Goal: Task Accomplishment & Management: Use online tool/utility

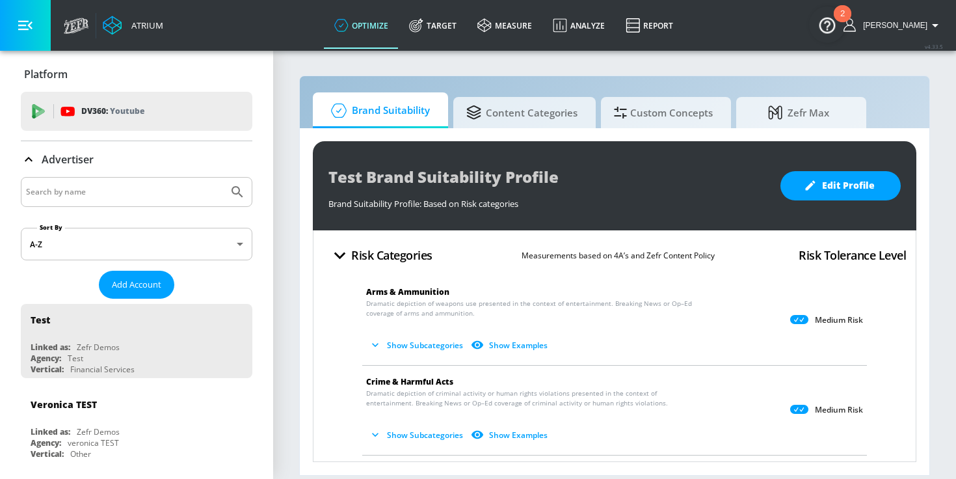
click at [130, 191] on input "Search by name" at bounding box center [124, 191] width 197 height 17
type input "nestle"
click at [234, 193] on icon "Submit Search" at bounding box center [238, 192] width 16 height 16
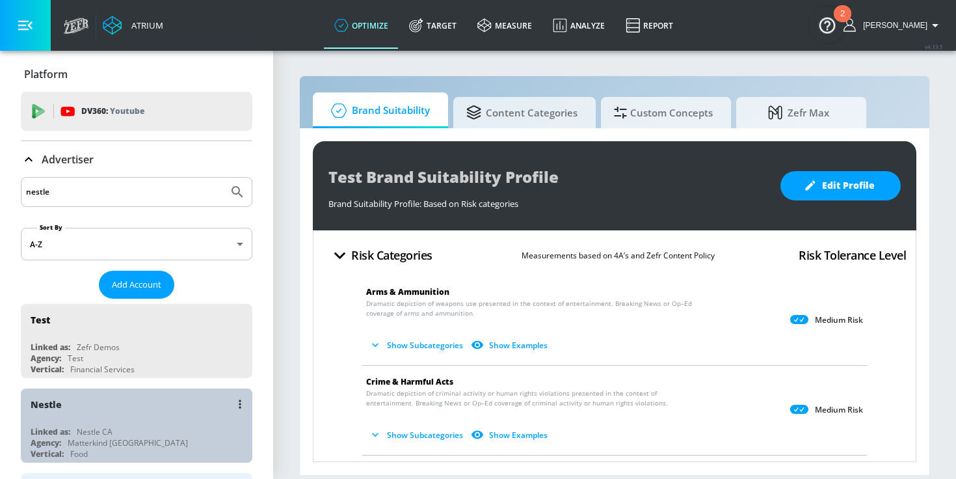
click at [140, 413] on div "Nestle" at bounding box center [140, 403] width 219 height 31
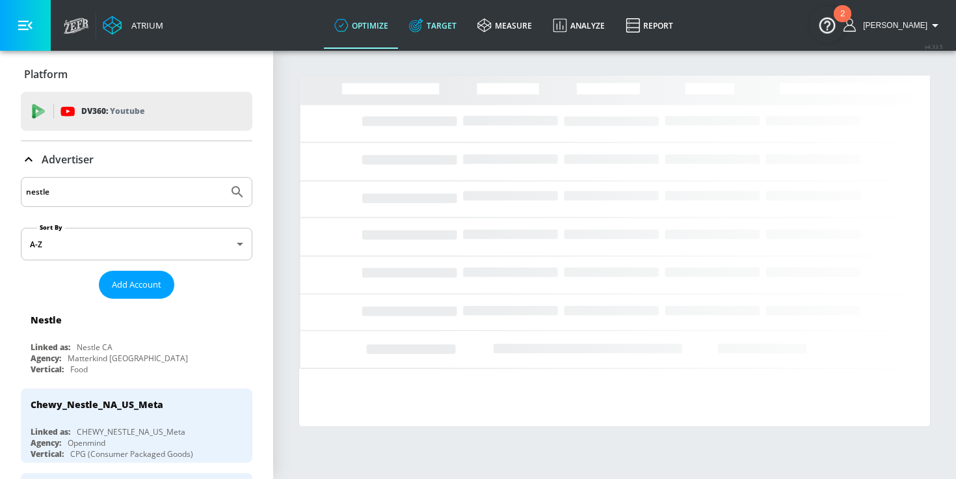
click at [449, 27] on link "Target" at bounding box center [433, 25] width 68 height 47
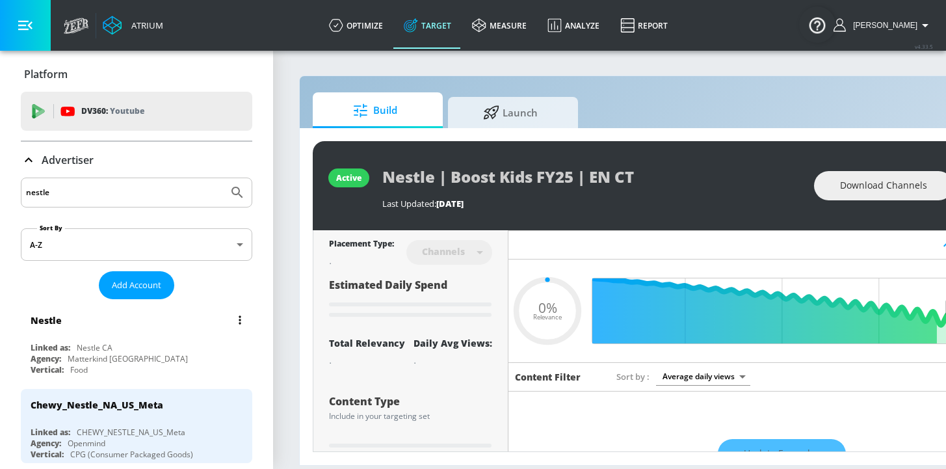
click at [113, 333] on div "Nestle" at bounding box center [140, 319] width 219 height 31
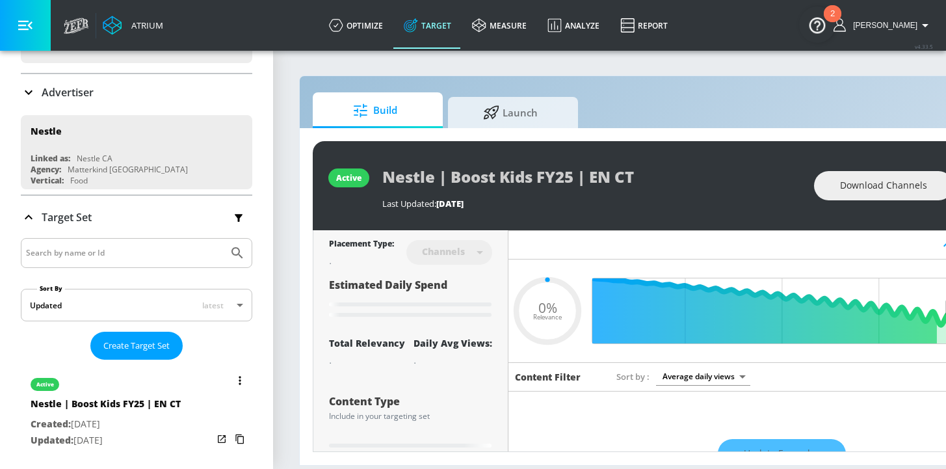
type input "0.4"
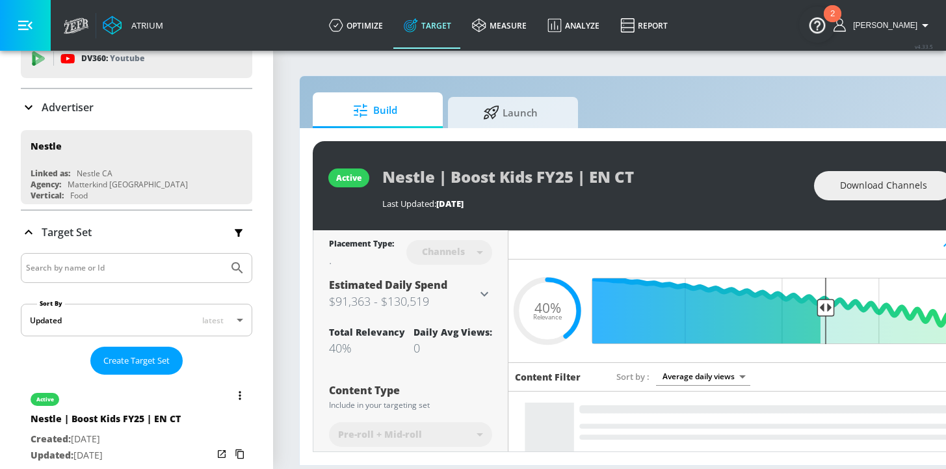
scroll to position [5, 0]
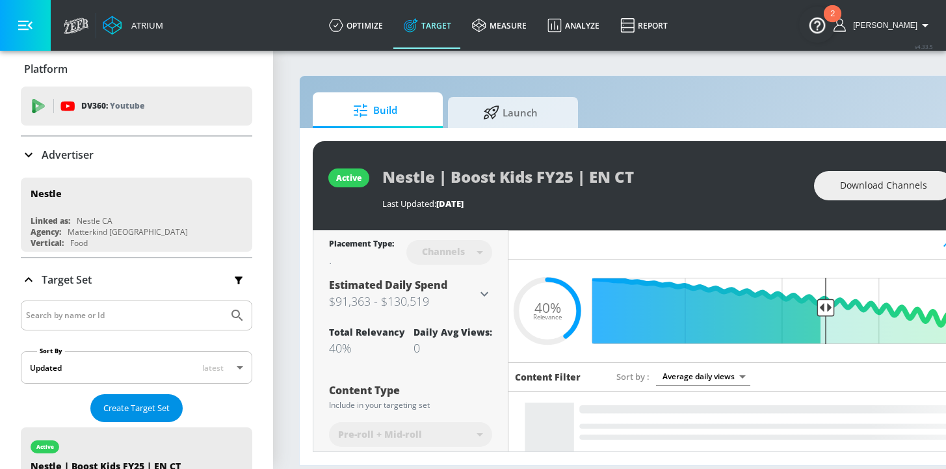
click at [114, 405] on span "Create Target Set" at bounding box center [136, 408] width 66 height 15
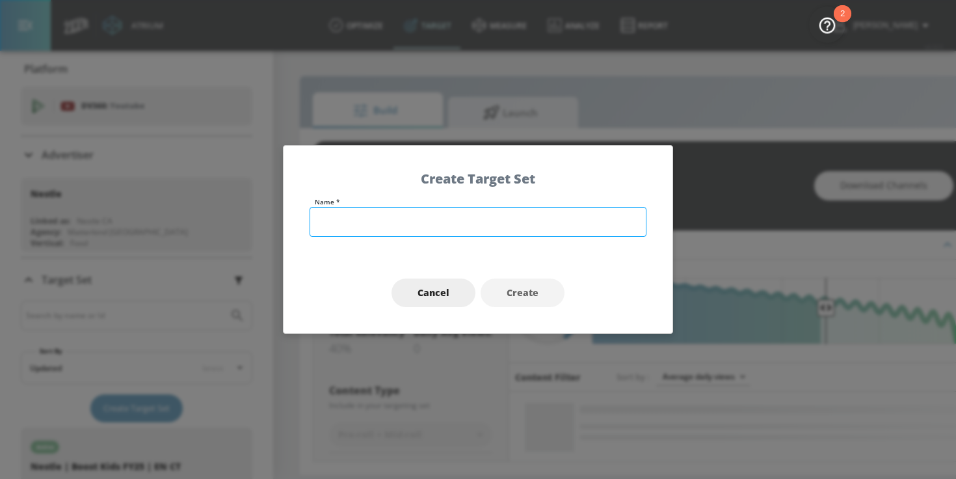
click at [411, 221] on input "text" at bounding box center [478, 222] width 337 height 30
click at [400, 222] on input "Nestle | Boo" at bounding box center [478, 222] width 337 height 30
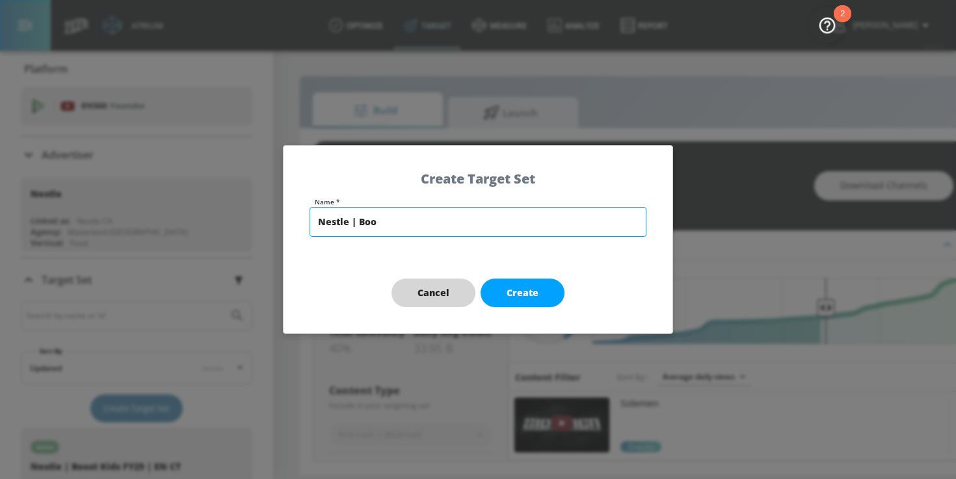
type input "Nestle | Boo"
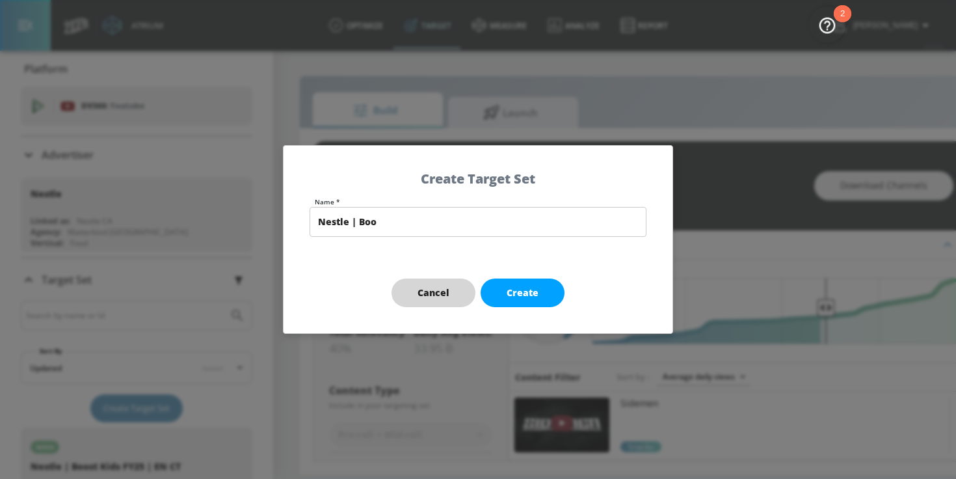
click at [434, 299] on span "Cancel" at bounding box center [434, 293] width 32 height 16
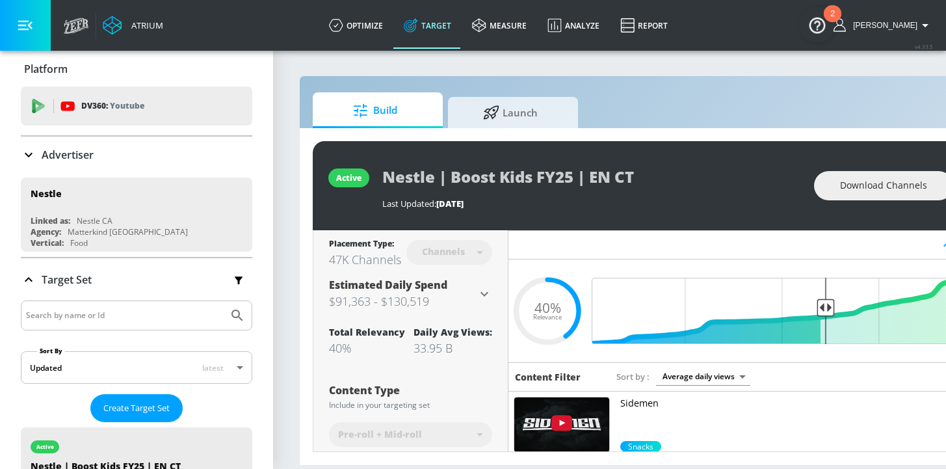
scroll to position [122, 0]
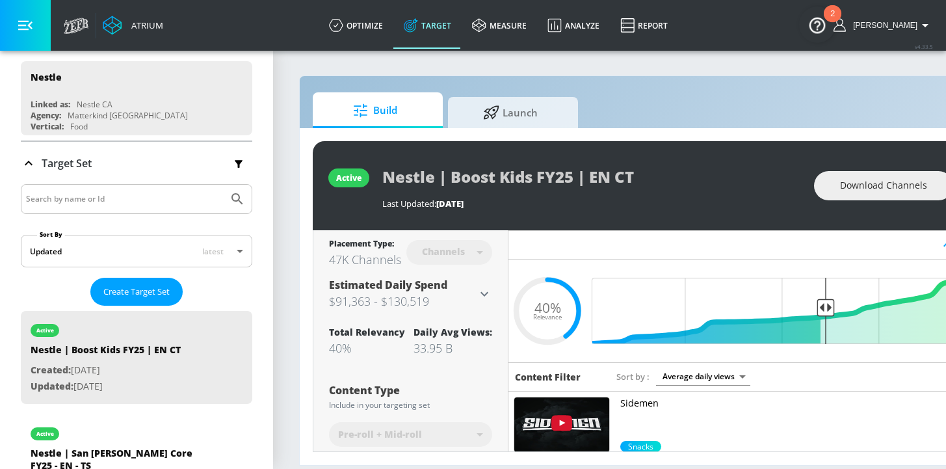
click at [109, 209] on div at bounding box center [137, 199] width 232 height 30
click at [112, 199] on input "Search by name or Id" at bounding box center [124, 199] width 197 height 17
type input "boost"
click at [237, 203] on button "Submit Search" at bounding box center [237, 199] width 29 height 29
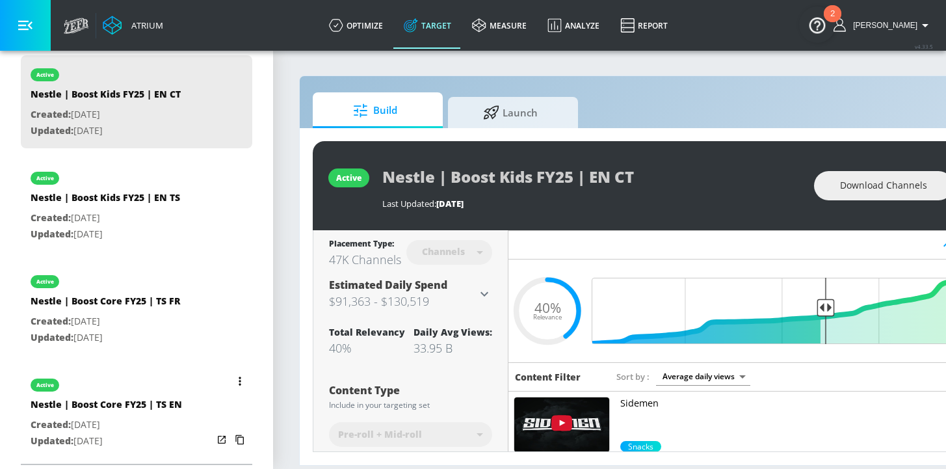
scroll to position [10, 0]
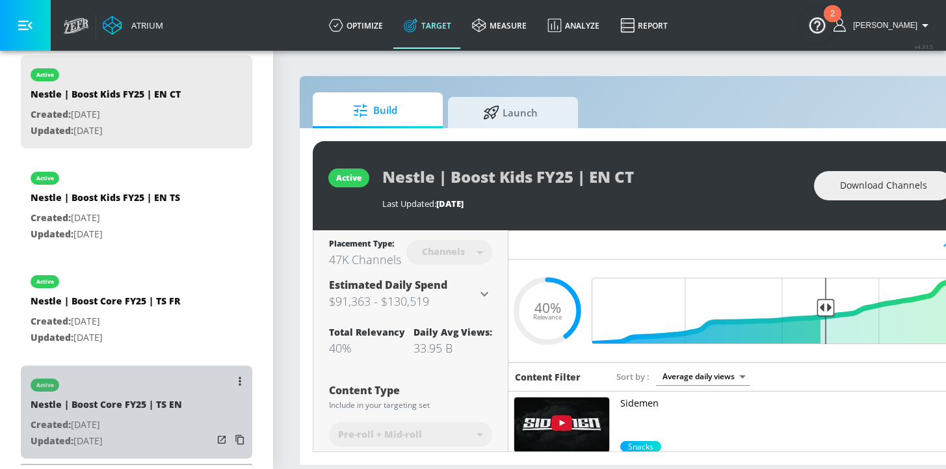
click at [150, 418] on p "Created: [DATE]" at bounding box center [107, 425] width 152 height 16
type input "Nestle | Boost Core FY25 | TS EN"
type input "videos"
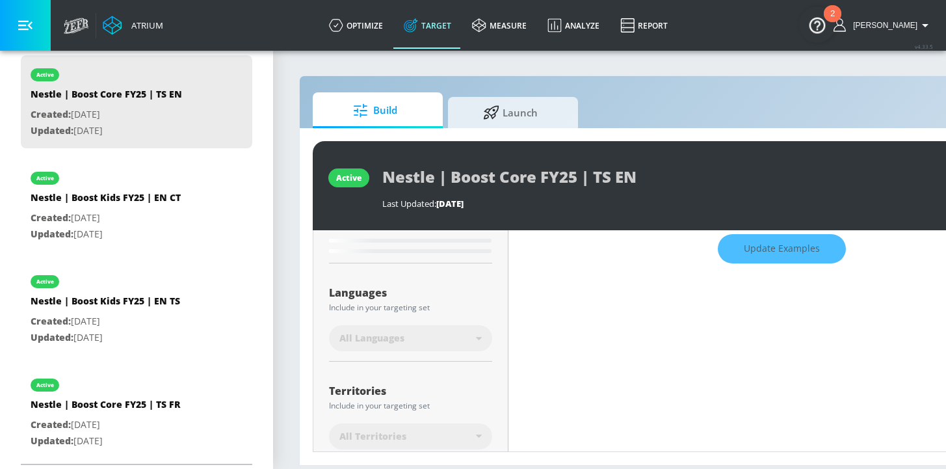
scroll to position [316, 0]
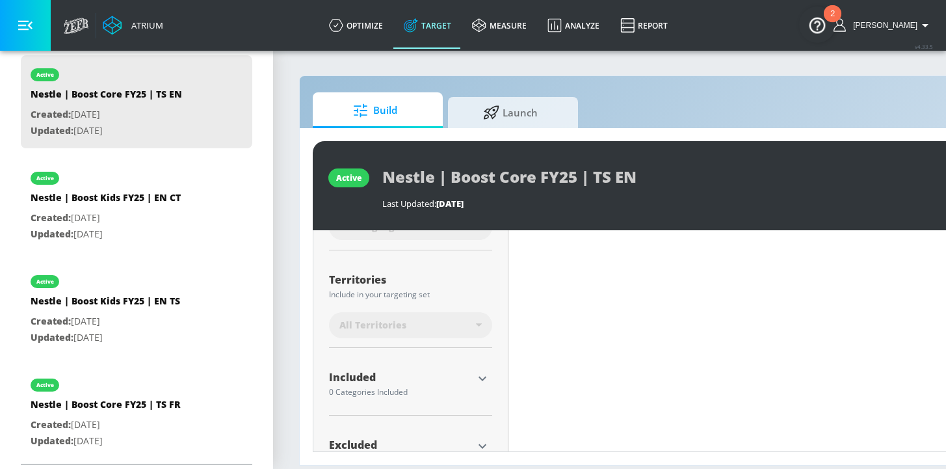
click at [481, 379] on icon "button" at bounding box center [483, 379] width 16 height 16
type input "0.36"
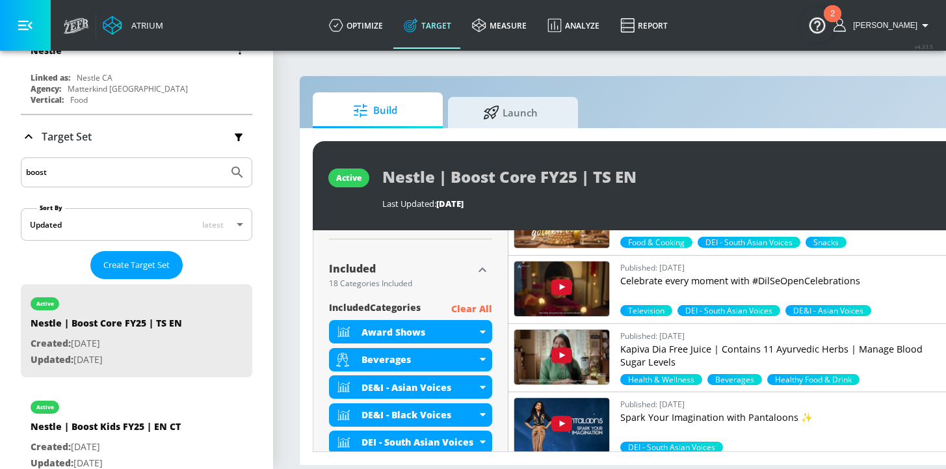
scroll to position [0, 0]
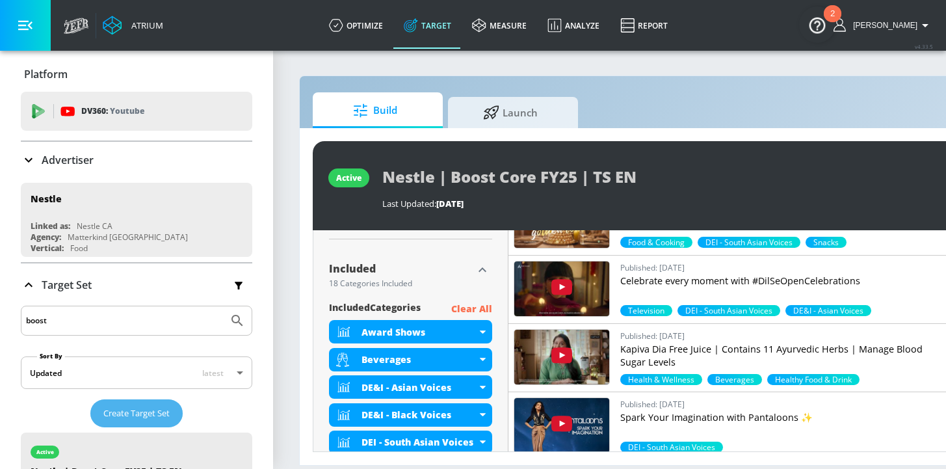
click at [120, 416] on span "Create Target Set" at bounding box center [136, 413] width 66 height 15
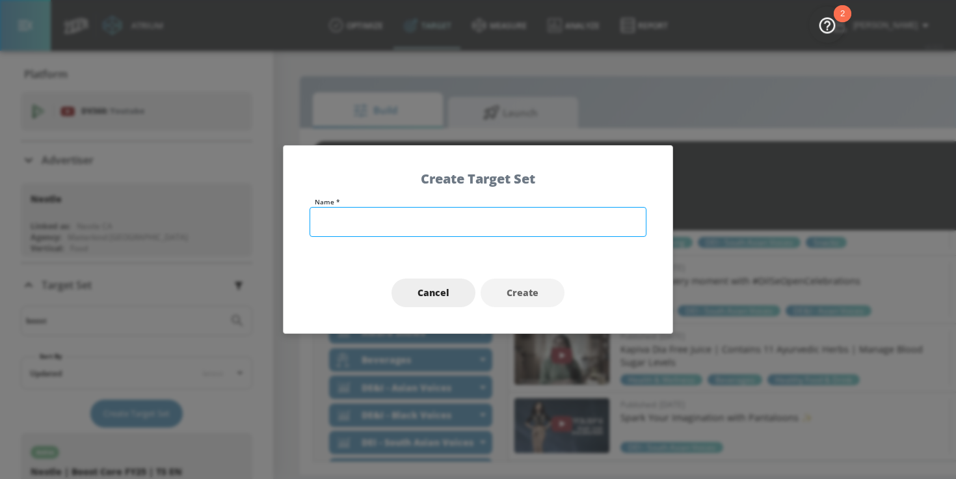
click at [351, 217] on input "text" at bounding box center [478, 222] width 337 height 30
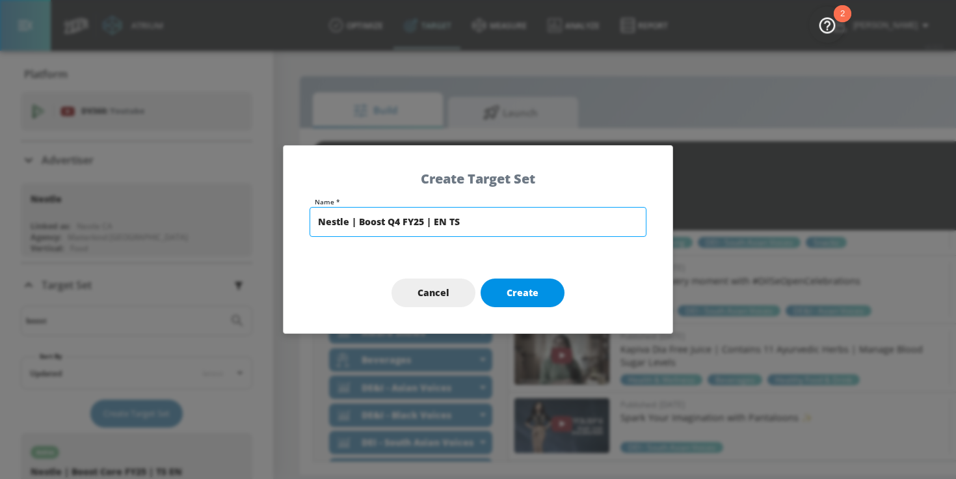
type input "Nestle | Boost Q4 FY25 | EN TS"
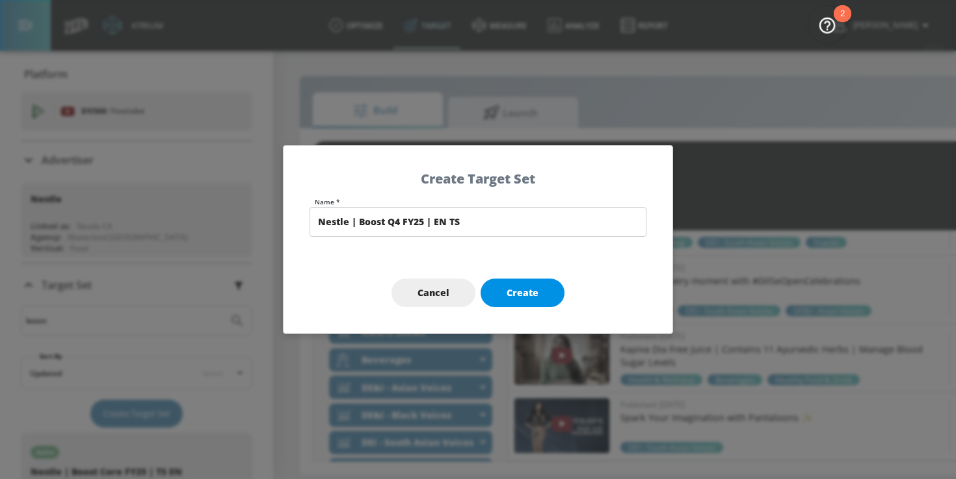
click at [511, 291] on span "Create" at bounding box center [523, 293] width 32 height 16
type input "Nestle | Boost Q4 FY25 | EN TS"
type input "channels"
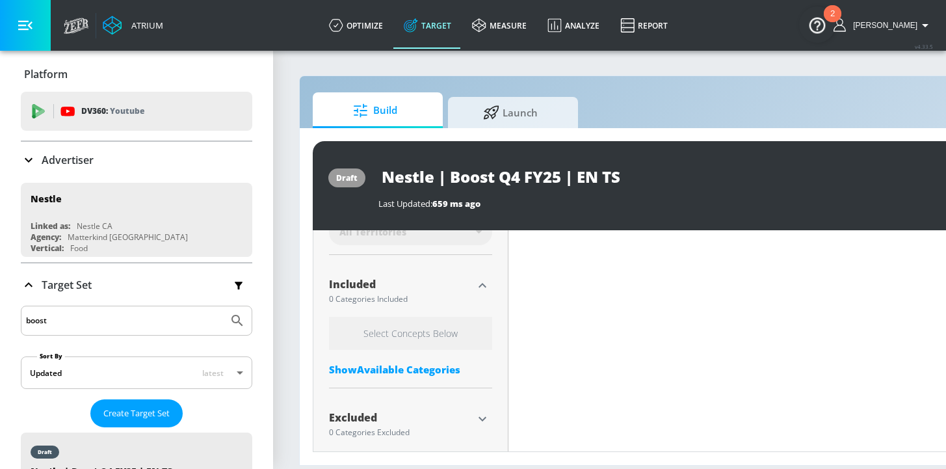
scroll to position [414, 0]
type input "0.6"
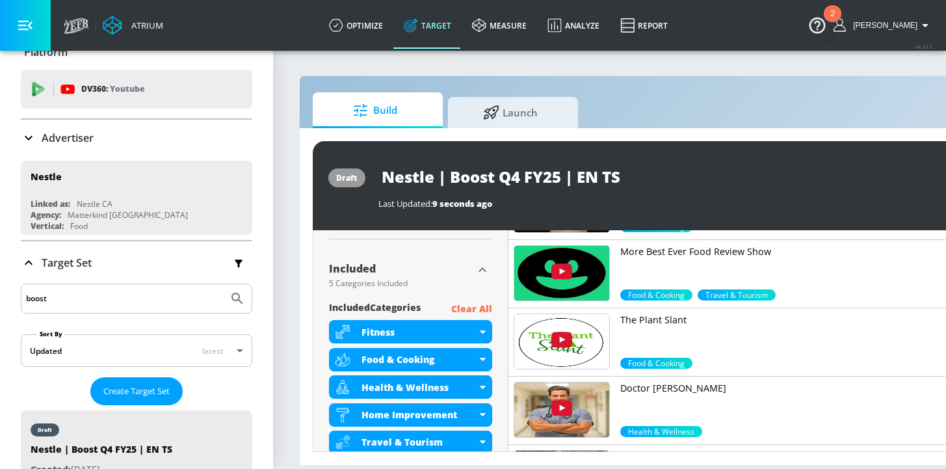
scroll to position [99, 0]
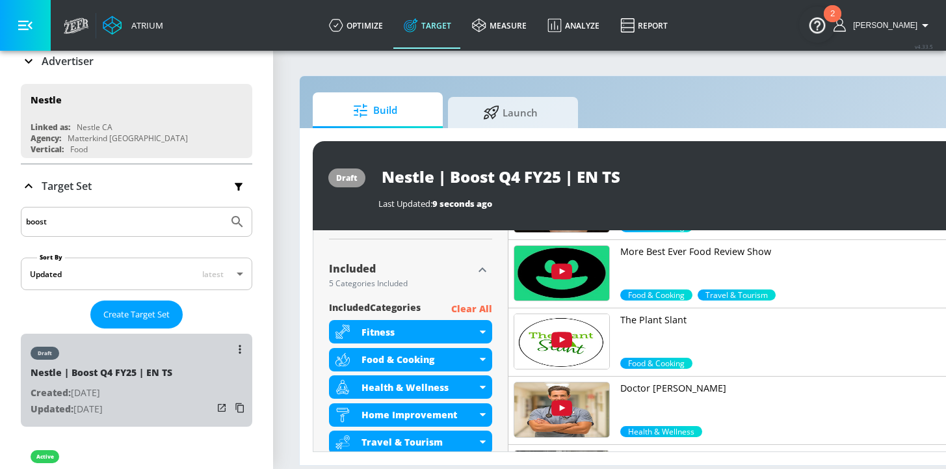
click at [176, 379] on div "draft Nestle | Boost Q4 FY25 | EN TS Created: [DATE] Updated: [DATE]" at bounding box center [137, 380] width 232 height 93
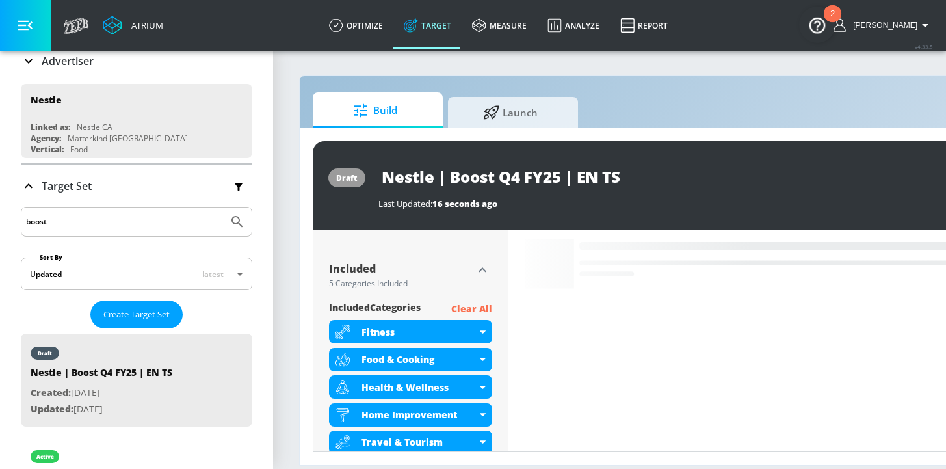
click at [473, 306] on p "Clear All" at bounding box center [471, 309] width 41 height 16
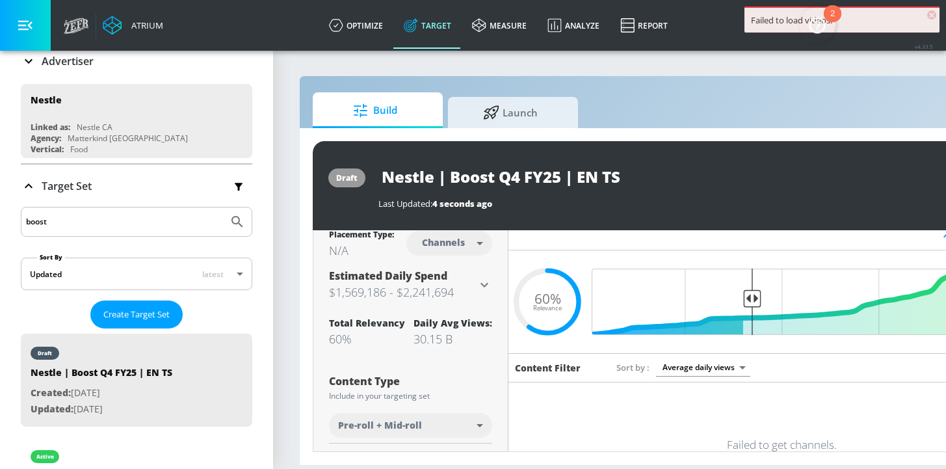
scroll to position [0, 0]
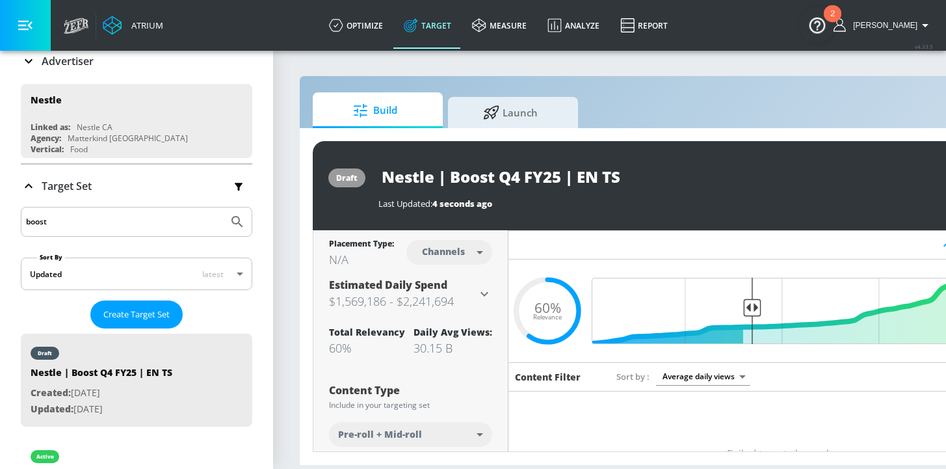
click at [462, 252] on body "Failed to load videos. × Atrium optimize Target measure Analyze Report optimize…" at bounding box center [473, 234] width 946 height 469
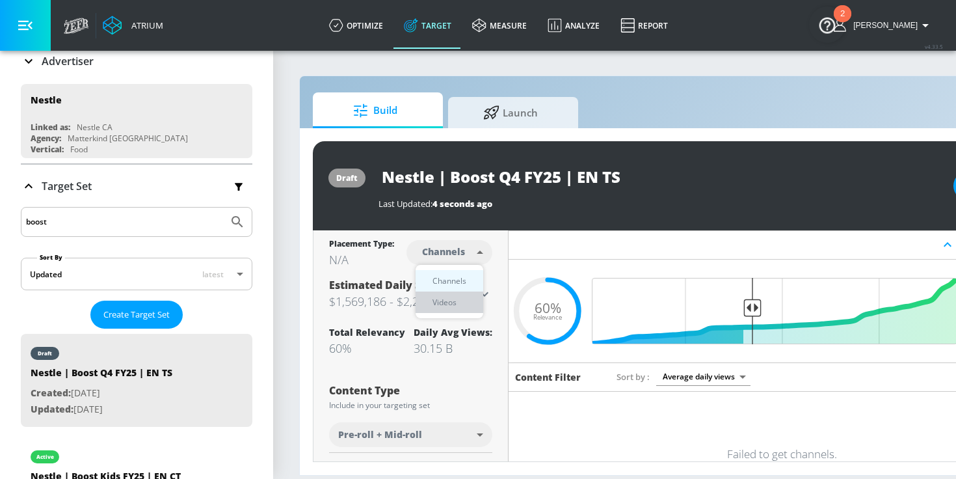
click at [459, 301] on div "Videos" at bounding box center [444, 302] width 37 height 14
type input "videos"
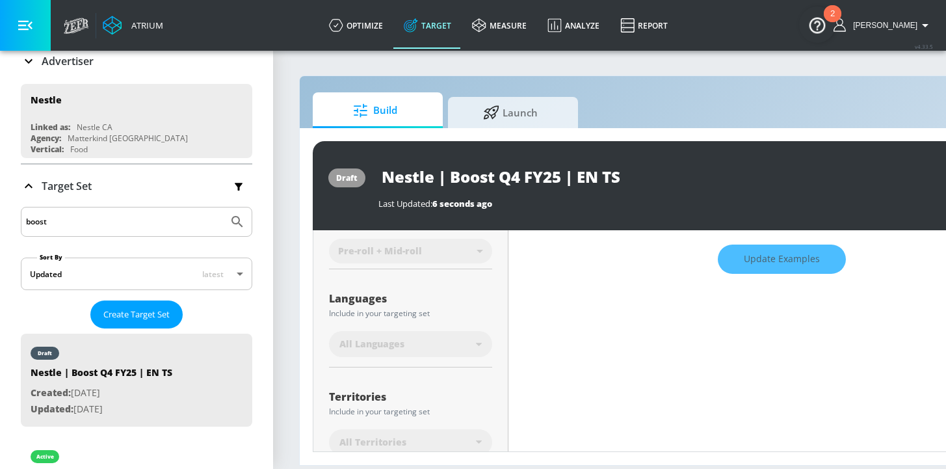
scroll to position [184, 0]
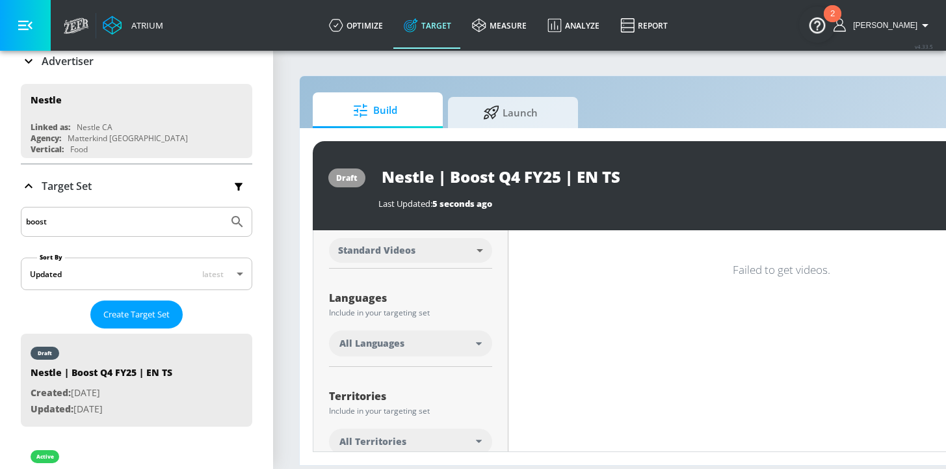
click at [409, 342] on div "All Languages" at bounding box center [408, 343] width 137 height 13
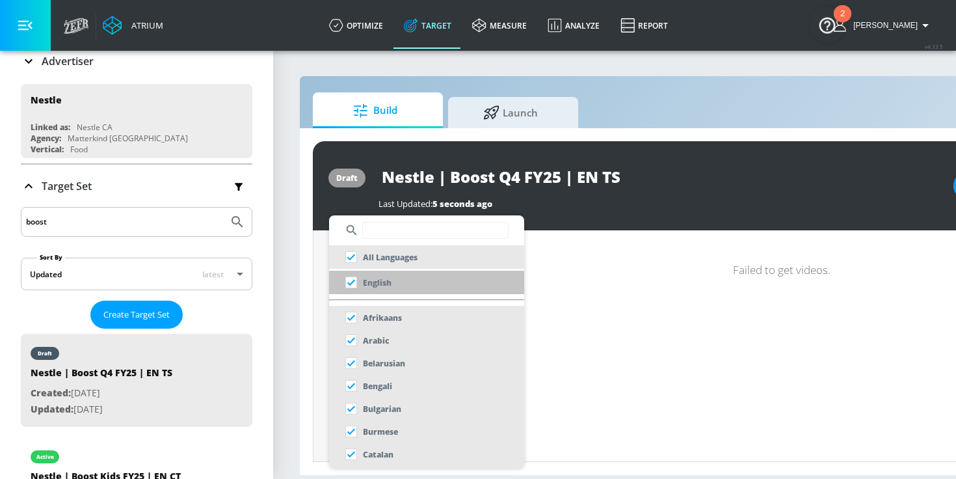
click at [386, 287] on p "English" at bounding box center [377, 283] width 29 height 14
checkbox input "false"
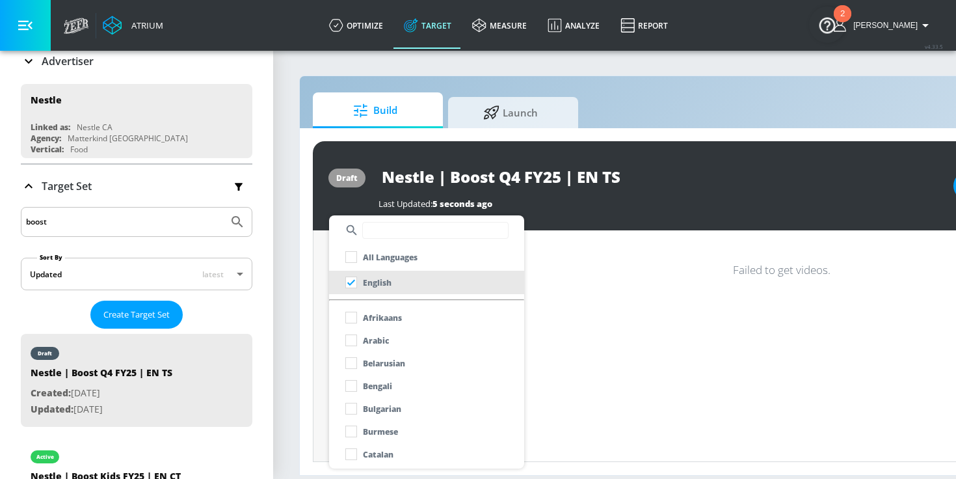
click at [319, 353] on div at bounding box center [478, 239] width 956 height 479
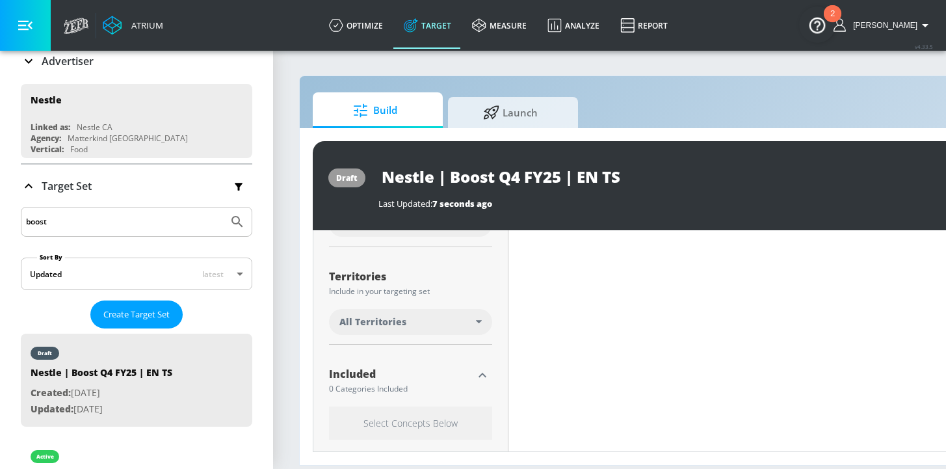
scroll to position [293, 0]
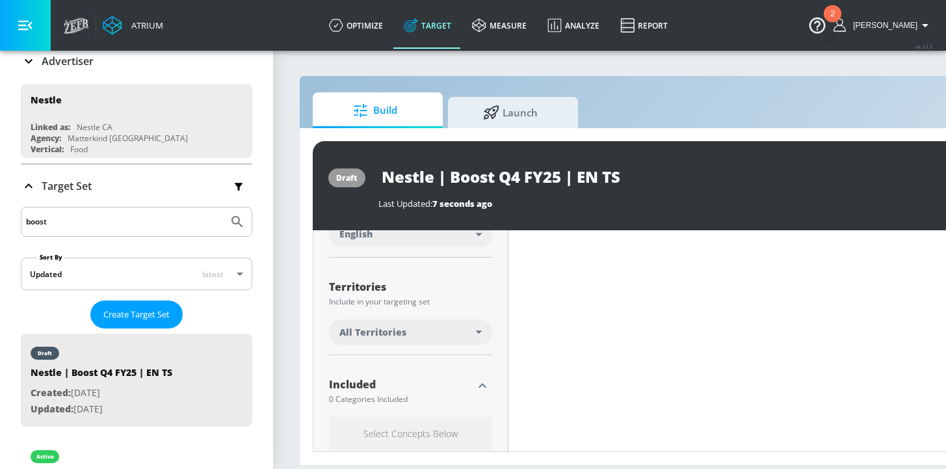
click at [414, 343] on div "All Territories" at bounding box center [410, 332] width 163 height 26
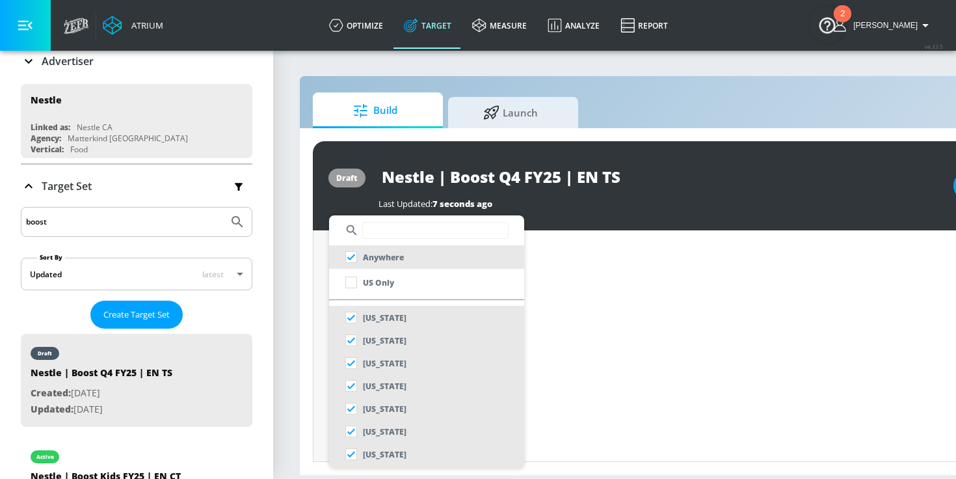
click at [387, 226] on input "text" at bounding box center [435, 230] width 146 height 17
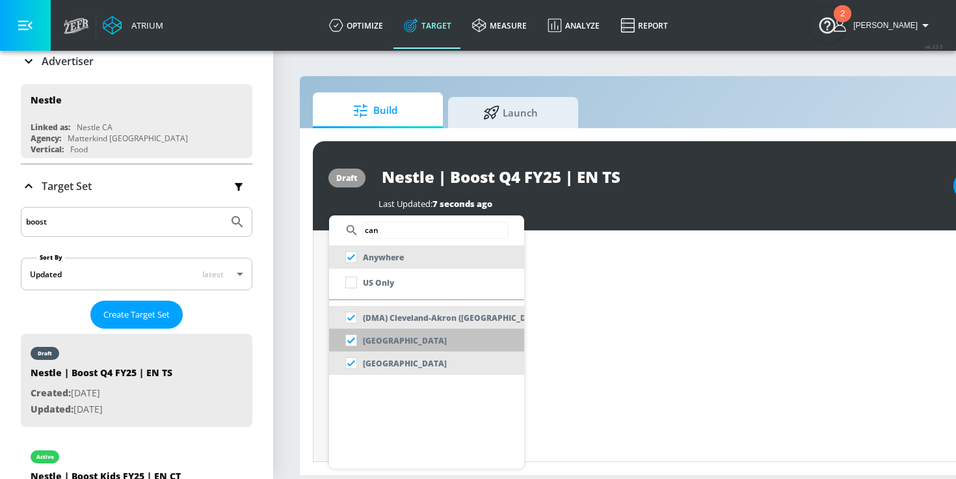
type input "can"
click at [413, 346] on li "[GEOGRAPHIC_DATA]" at bounding box center [426, 339] width 195 height 23
checkbox input "false"
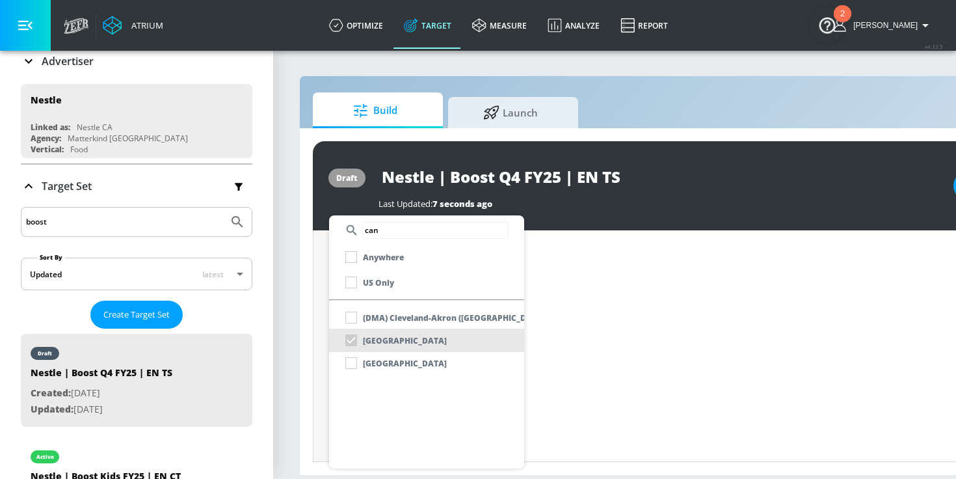
click at [545, 387] on div at bounding box center [478, 239] width 956 height 479
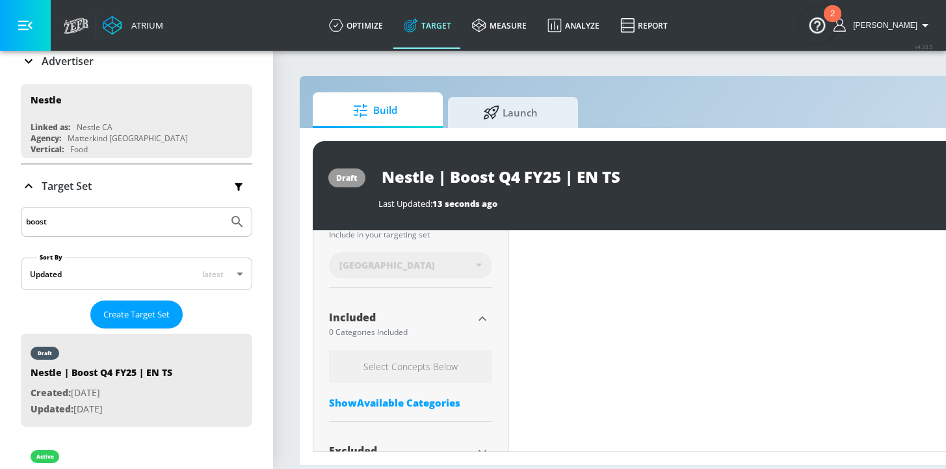
scroll to position [410, 0]
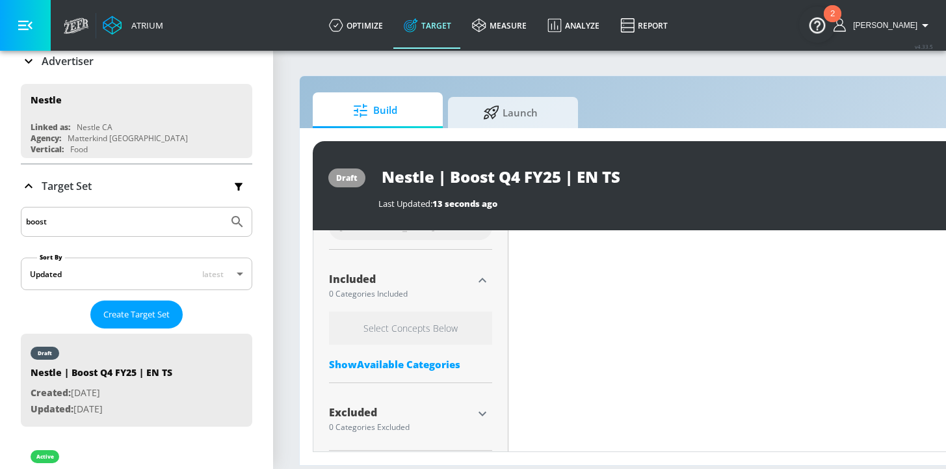
click at [407, 364] on div "Show Available Categories" at bounding box center [410, 364] width 163 height 13
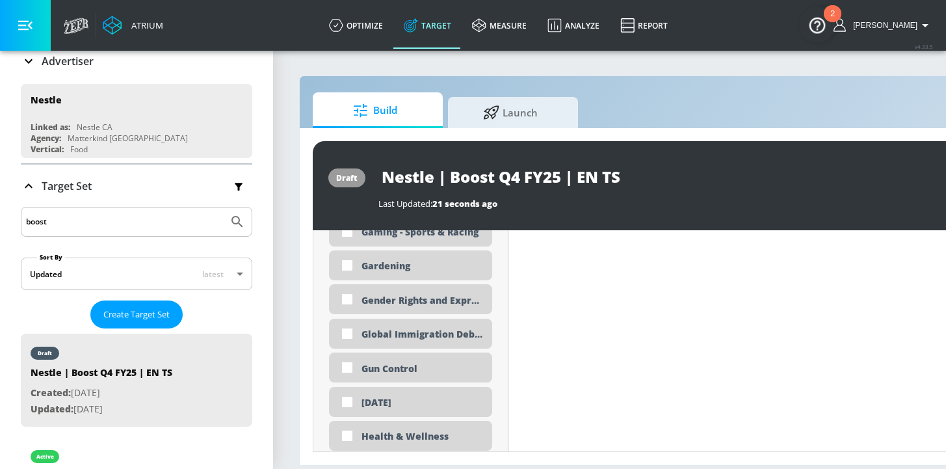
scroll to position [2048, 0]
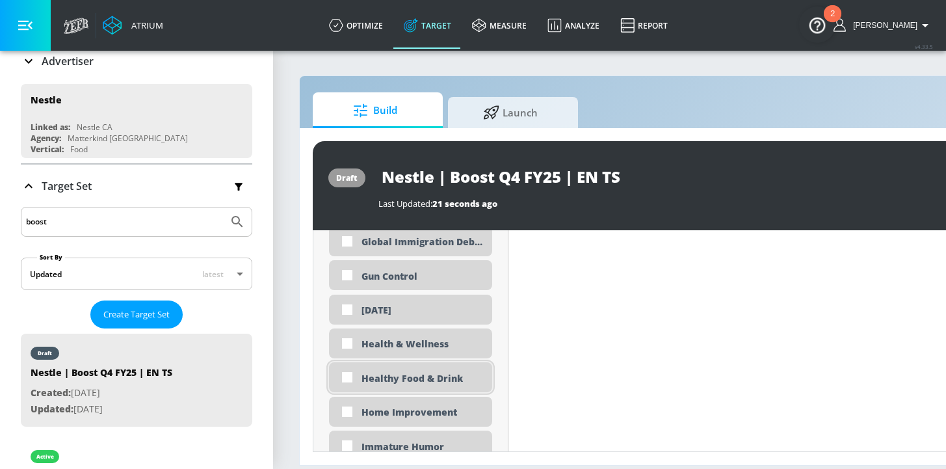
click at [411, 382] on div "Healthy Food & Drink" at bounding box center [422, 378] width 121 height 12
checkbox input "true"
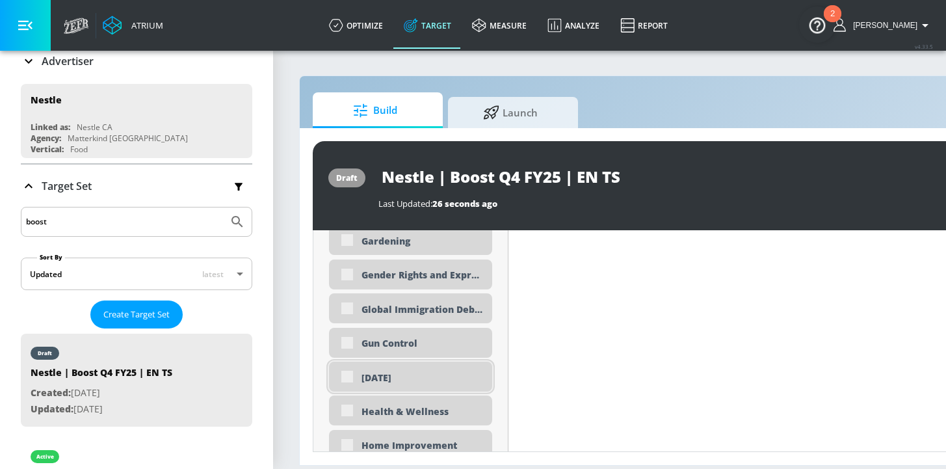
scroll to position [1990, 0]
click at [393, 243] on div "Gardening" at bounding box center [422, 241] width 121 height 12
checkbox input "true"
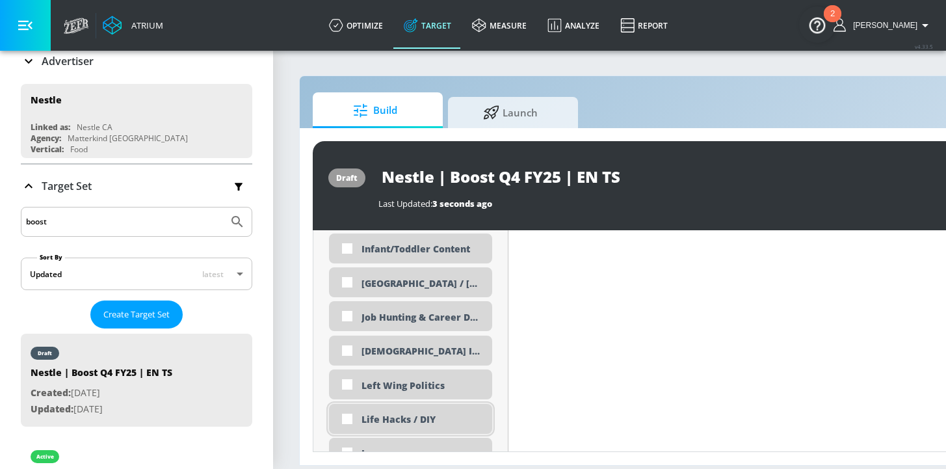
scroll to position [2237, 0]
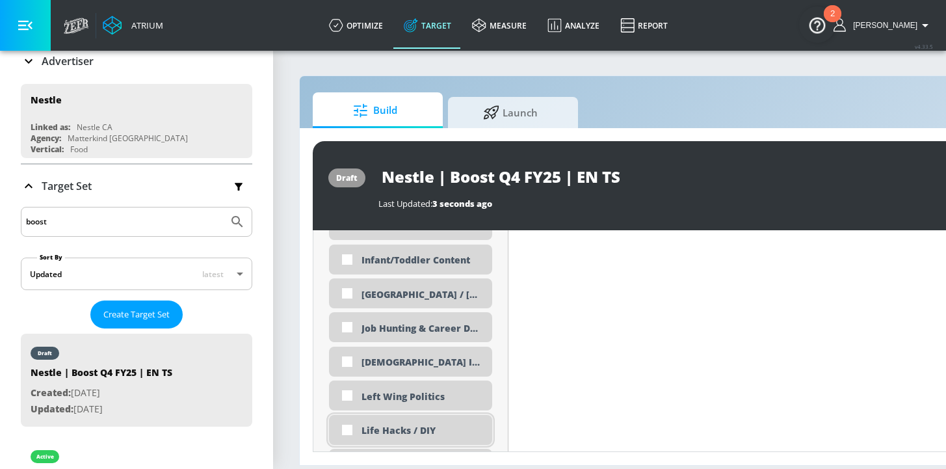
click at [401, 427] on div "Life Hacks / DIY" at bounding box center [422, 430] width 121 height 12
checkbox input "true"
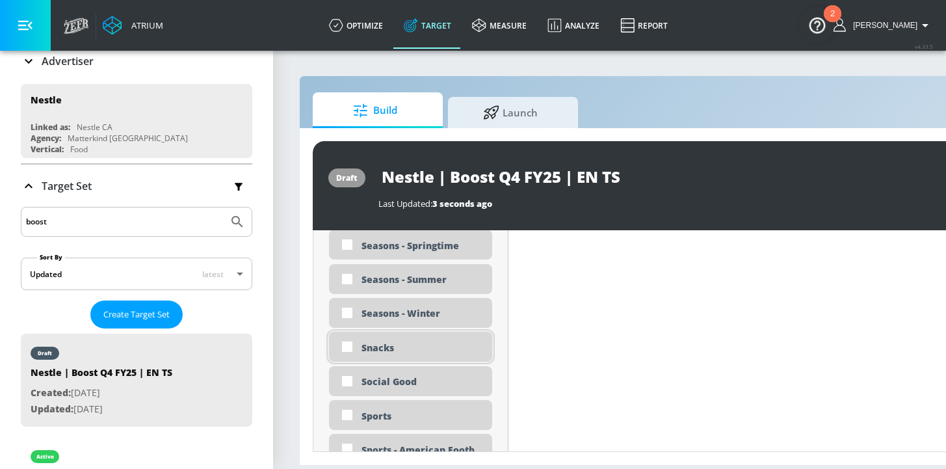
scroll to position [3331, 0]
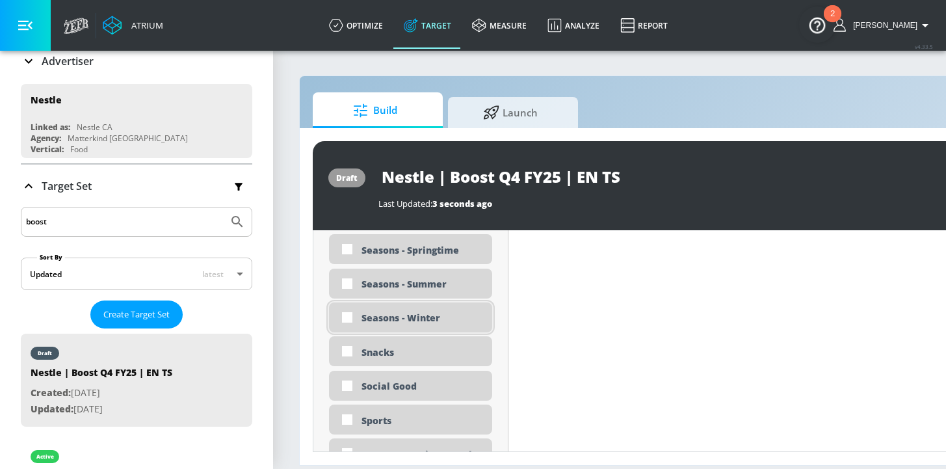
click at [410, 314] on div "Seasons - Winter" at bounding box center [422, 318] width 121 height 12
checkbox input "true"
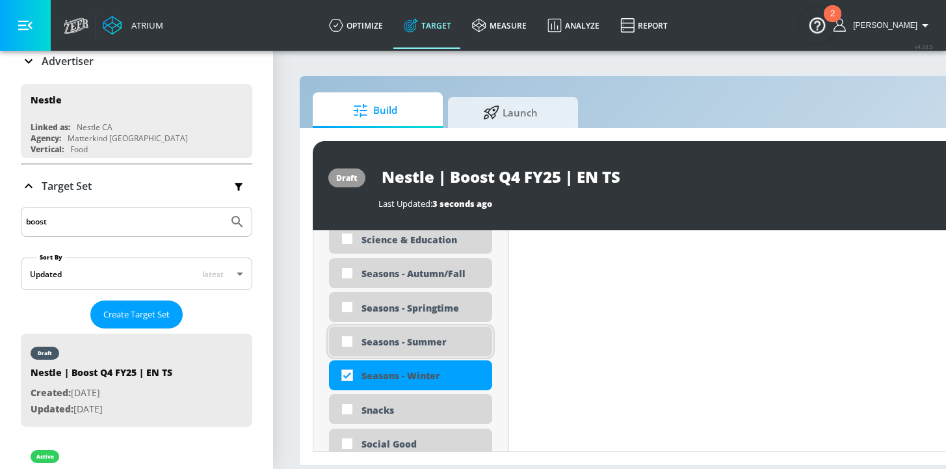
scroll to position [3284, 0]
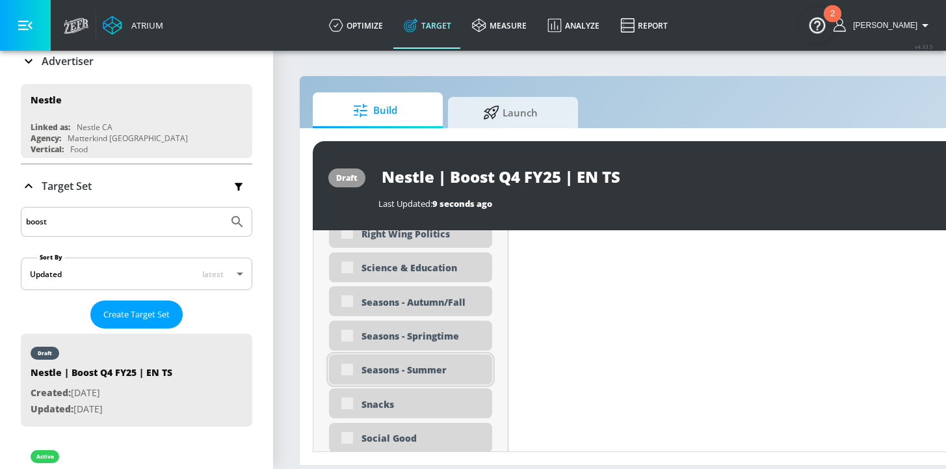
click at [422, 271] on div "Science & Education" at bounding box center [422, 267] width 121 height 12
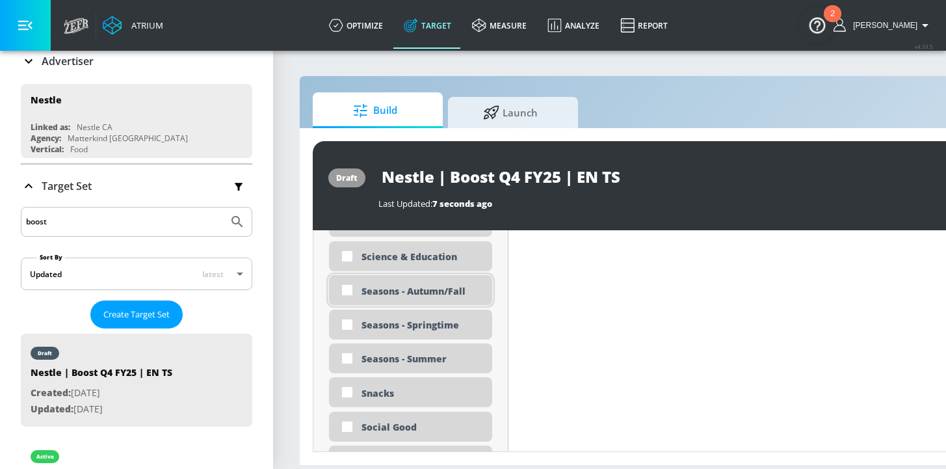
scroll to position [3273, 0]
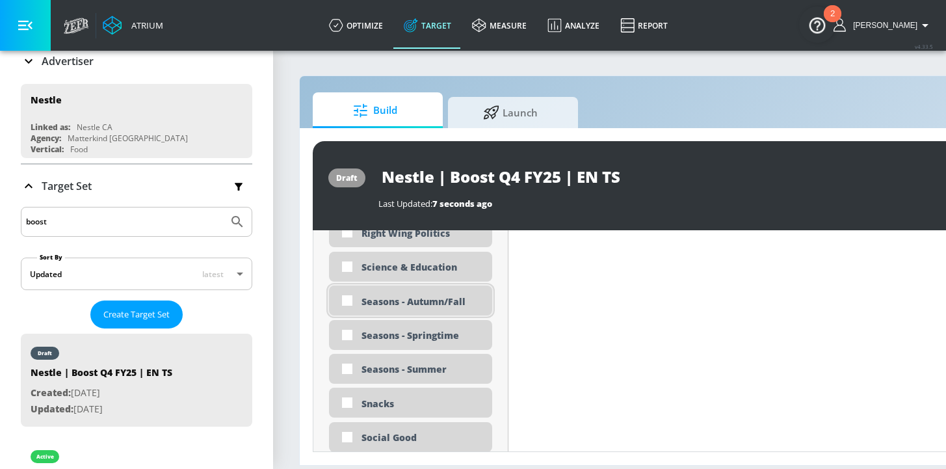
click at [387, 305] on div "Seasons - Autumn/Fall" at bounding box center [422, 301] width 121 height 12
checkbox input "true"
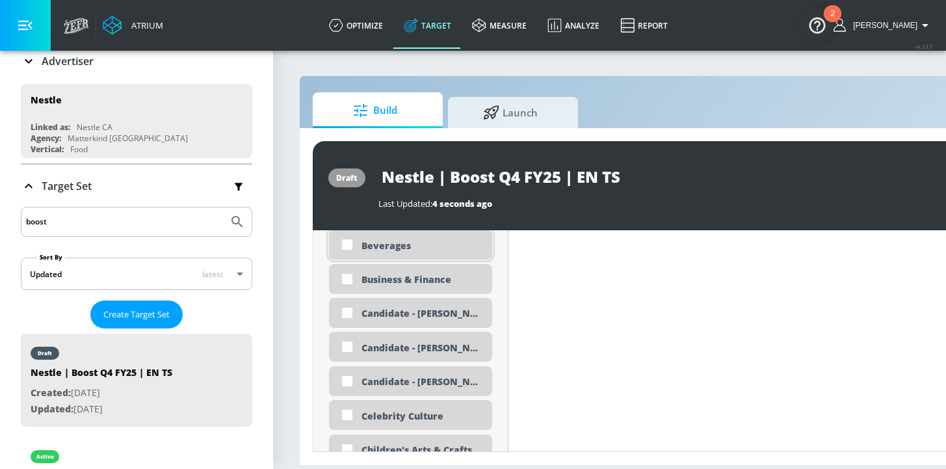
scroll to position [960, 0]
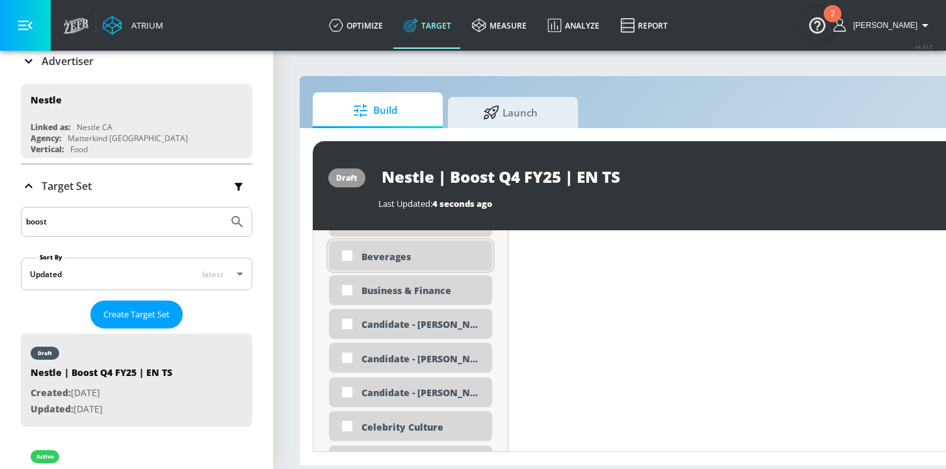
click at [384, 257] on div "Beverages" at bounding box center [422, 256] width 121 height 12
checkbox input "true"
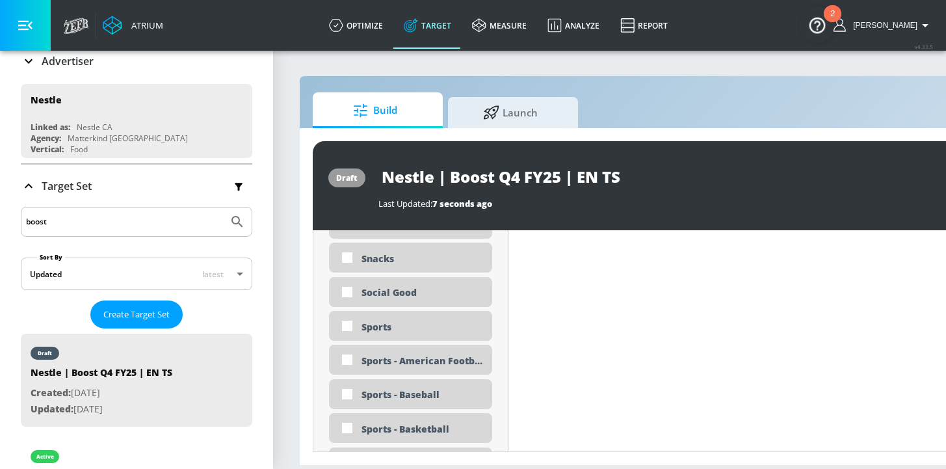
scroll to position [3395, 0]
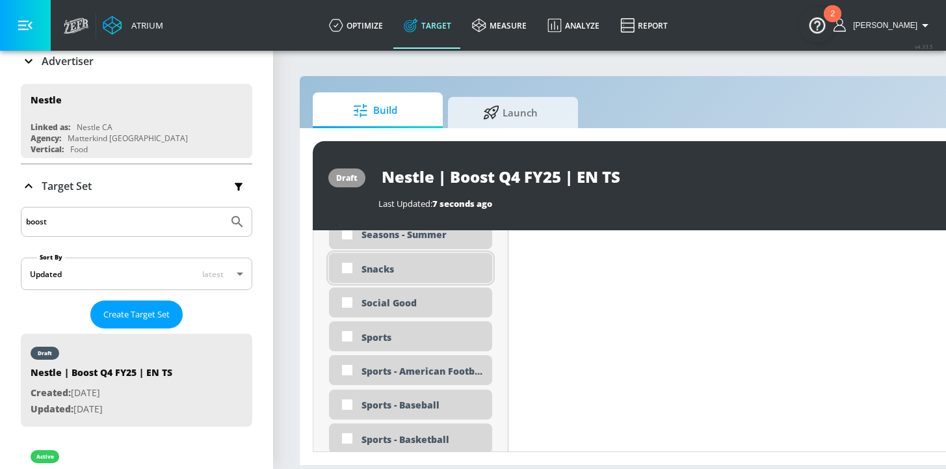
click at [405, 271] on div "Snacks" at bounding box center [422, 269] width 121 height 12
checkbox input "true"
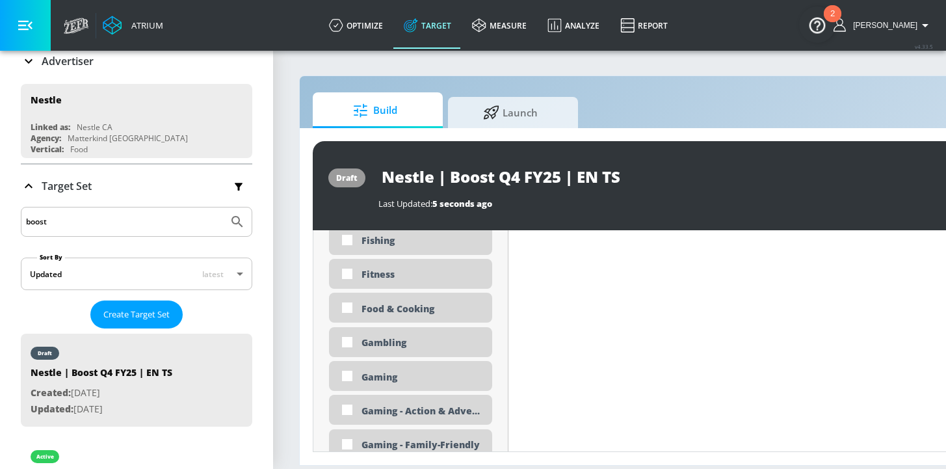
scroll to position [1770, 0]
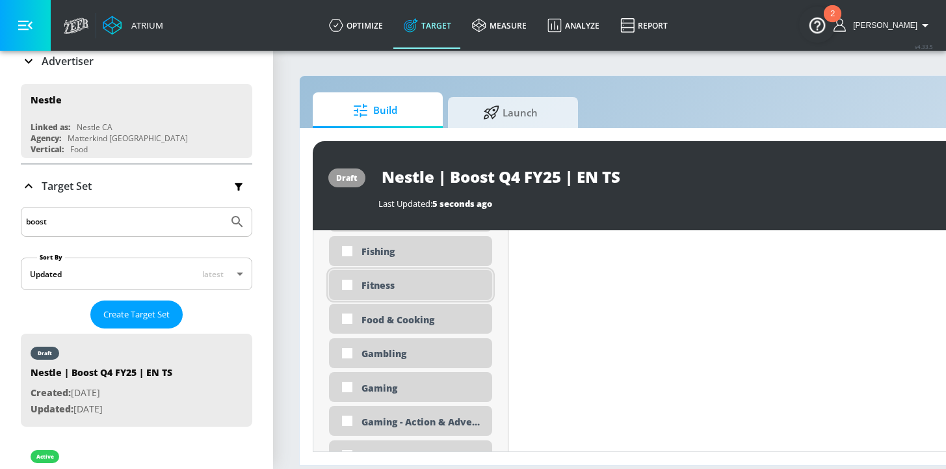
click at [388, 286] on div "Fitness" at bounding box center [422, 285] width 121 height 12
checkbox input "true"
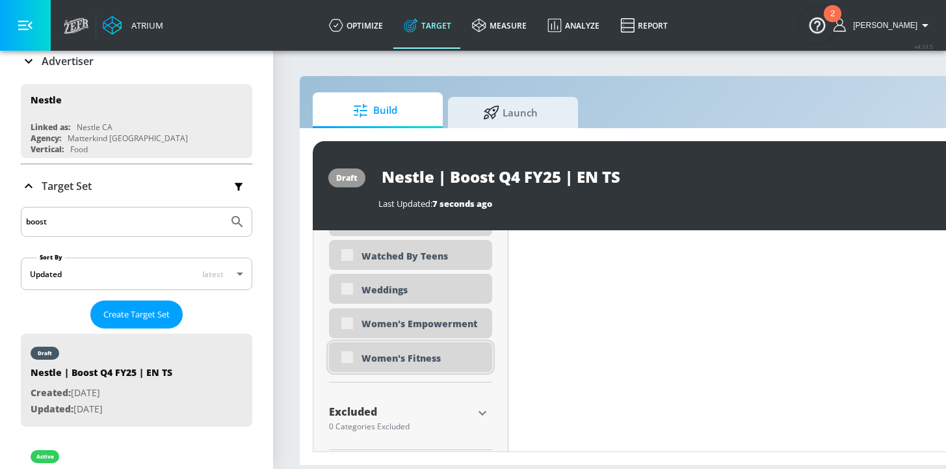
scroll to position [4077, 0]
click at [371, 360] on div "Women's Fitness" at bounding box center [422, 358] width 121 height 12
checkbox input "true"
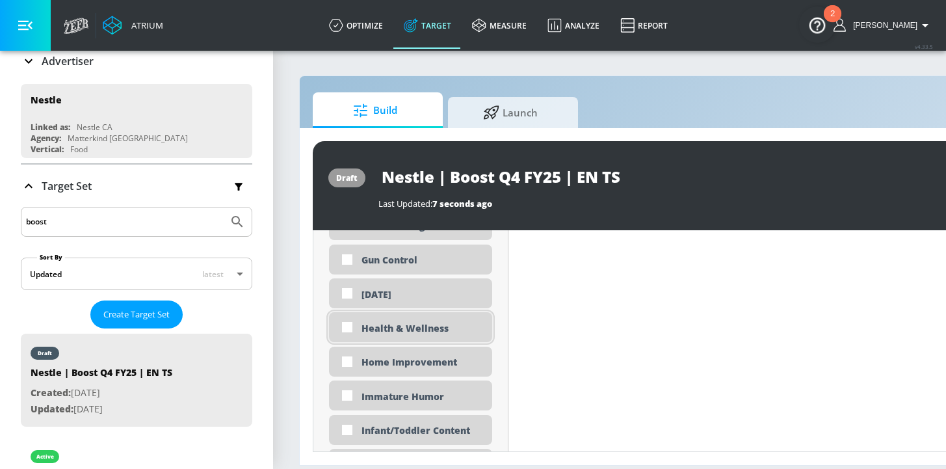
scroll to position [2180, 0]
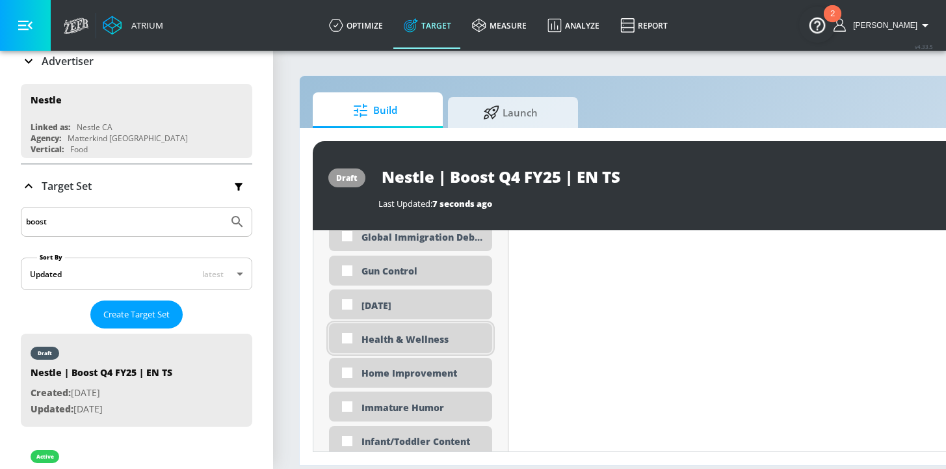
click at [420, 336] on div "Health & Wellness" at bounding box center [422, 339] width 121 height 12
checkbox input "true"
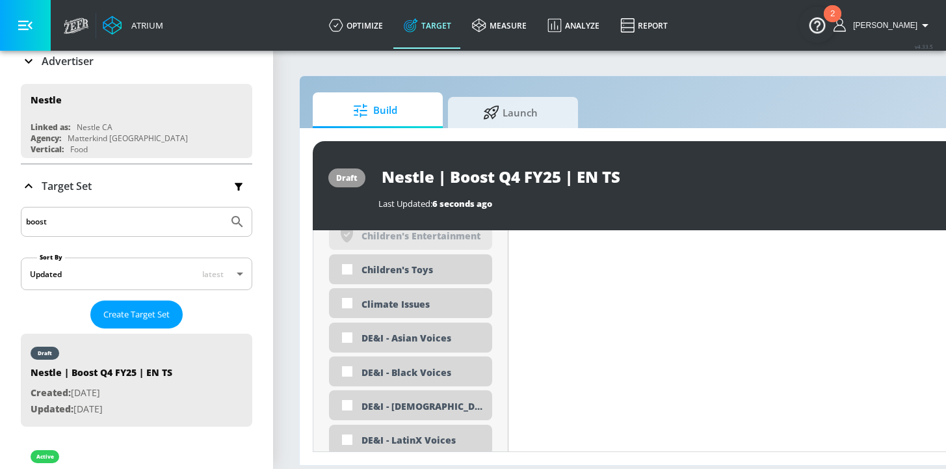
scroll to position [1406, 0]
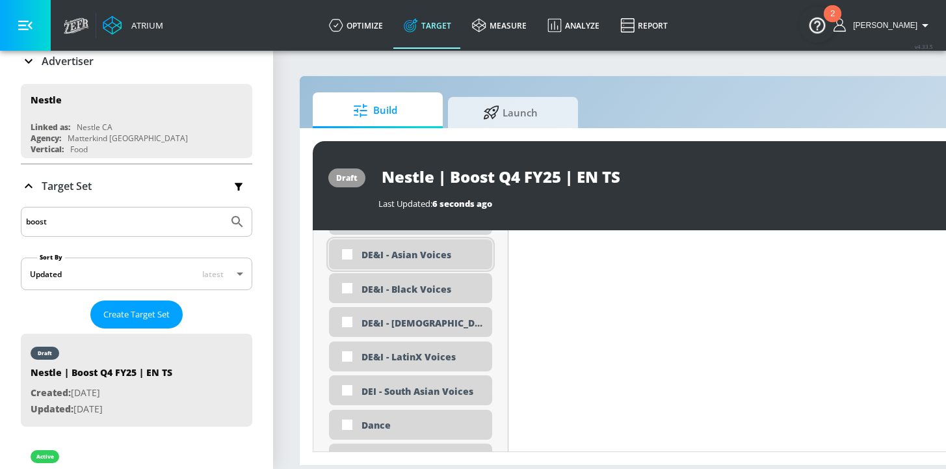
click at [413, 259] on div "DE&I - Asian Voices" at bounding box center [422, 254] width 121 height 12
checkbox input "true"
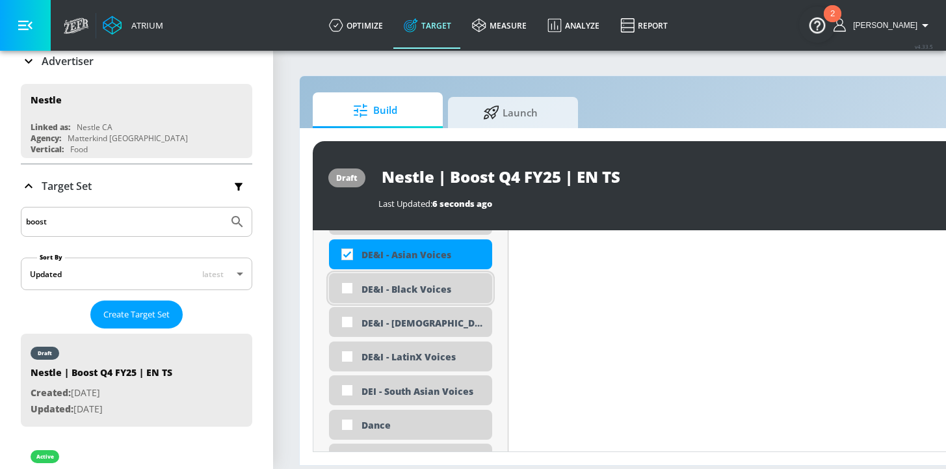
click at [411, 286] on div "DE&I - Black Voices" at bounding box center [422, 289] width 121 height 12
checkbox input "true"
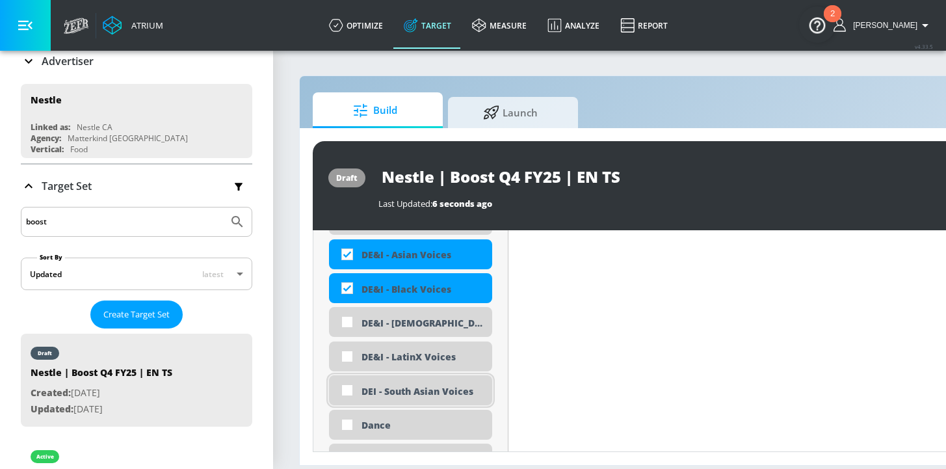
click at [405, 398] on div "DEI - South Asian Voices" at bounding box center [410, 390] width 163 height 30
checkbox input "true"
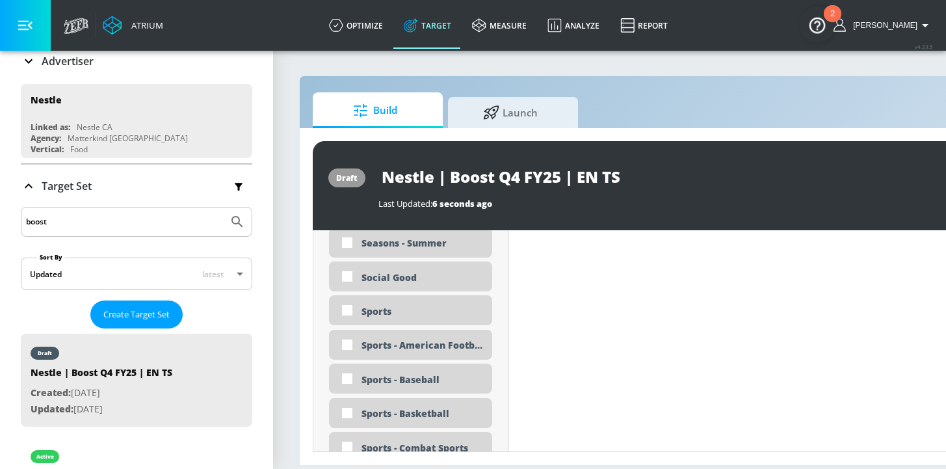
scroll to position [3833, 0]
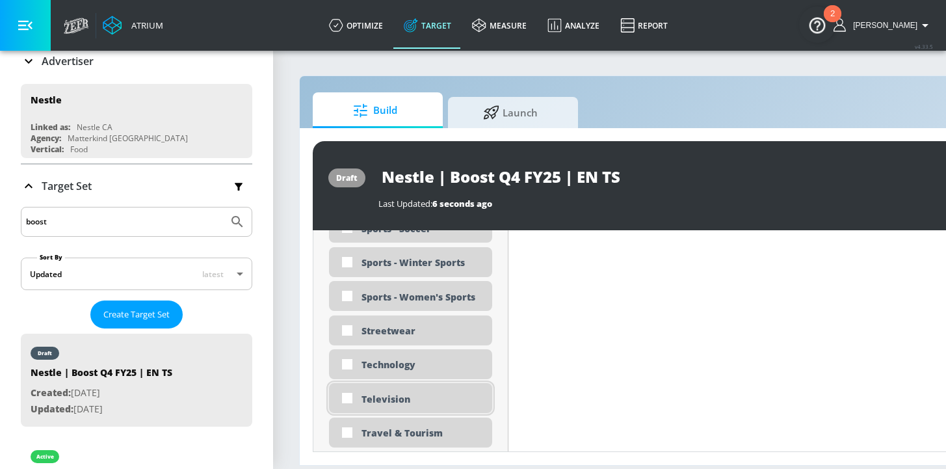
click at [411, 393] on div "Television" at bounding box center [422, 399] width 121 height 12
checkbox input "true"
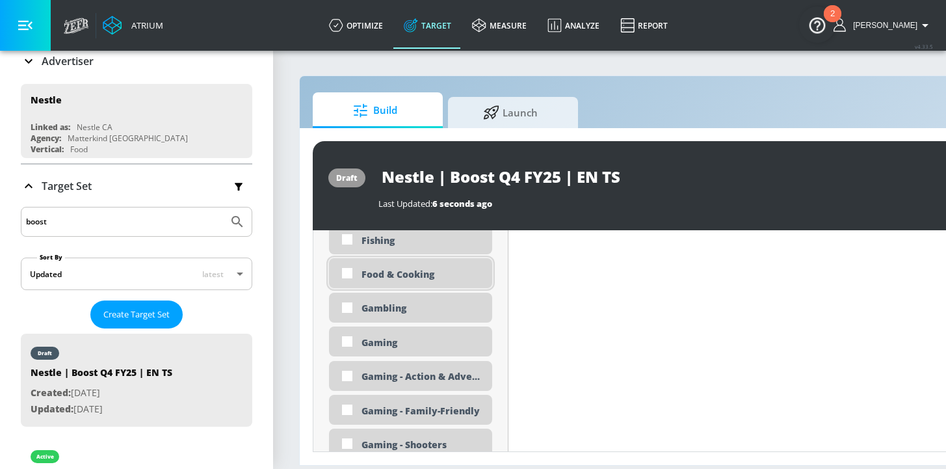
click at [397, 273] on div "Food & Cooking" at bounding box center [422, 274] width 121 height 12
checkbox input "true"
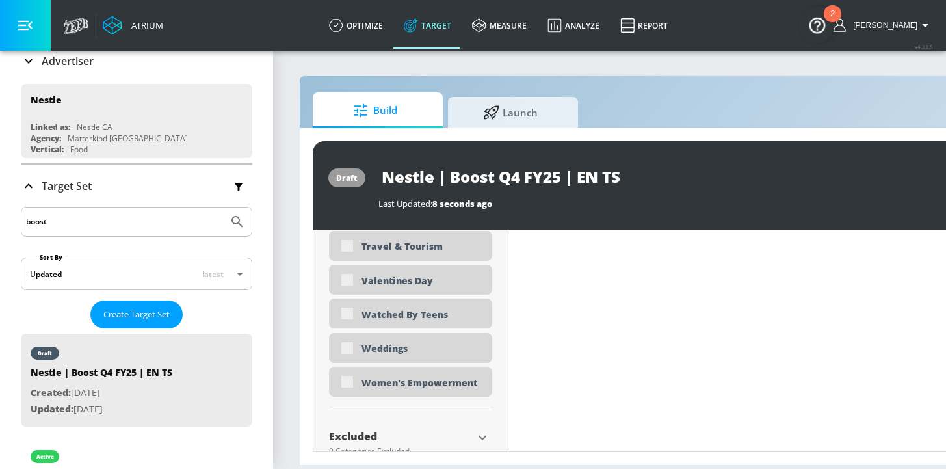
scroll to position [4007, 0]
click at [376, 388] on div "Women's Empowerment" at bounding box center [422, 382] width 121 height 12
checkbox input "true"
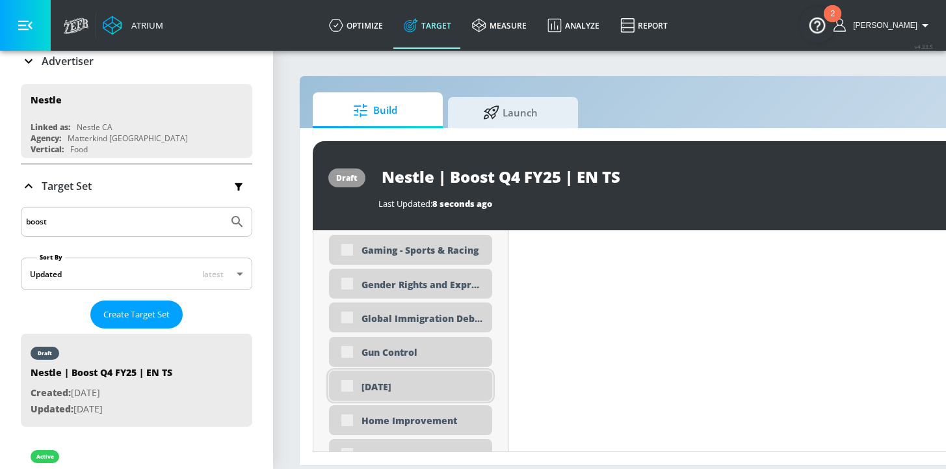
scroll to position [2182, 0]
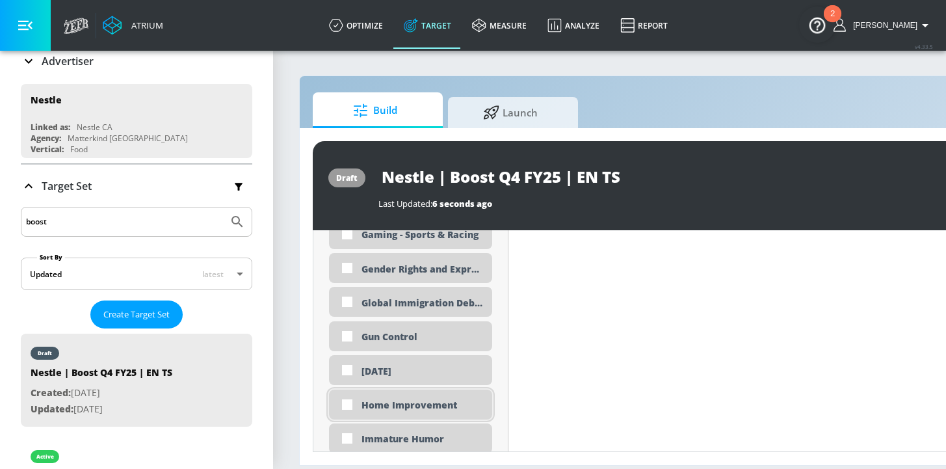
click at [379, 409] on div "Home Improvement" at bounding box center [422, 405] width 121 height 12
checkbox input "true"
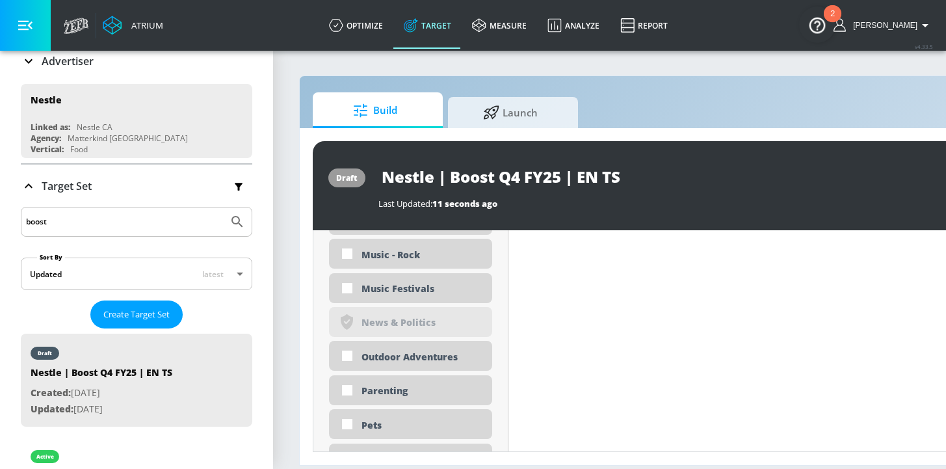
scroll to position [3055, 0]
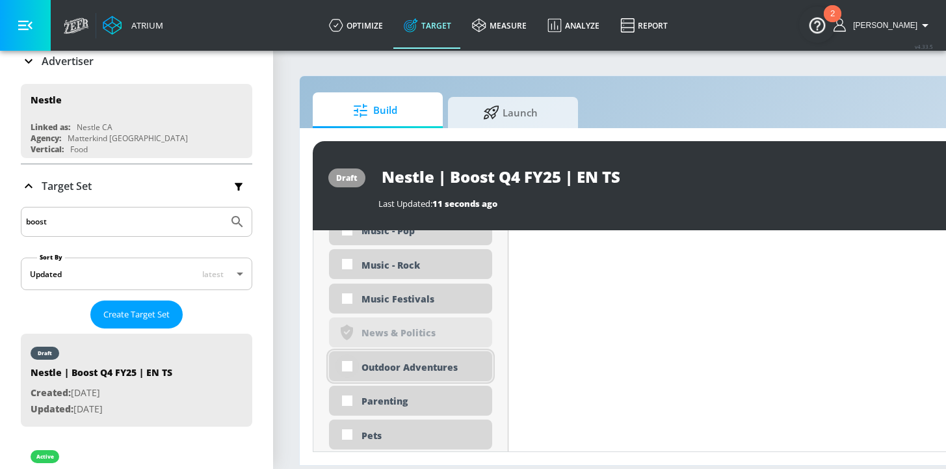
click at [352, 366] on input "checkbox" at bounding box center [347, 366] width 23 height 23
checkbox input "true"
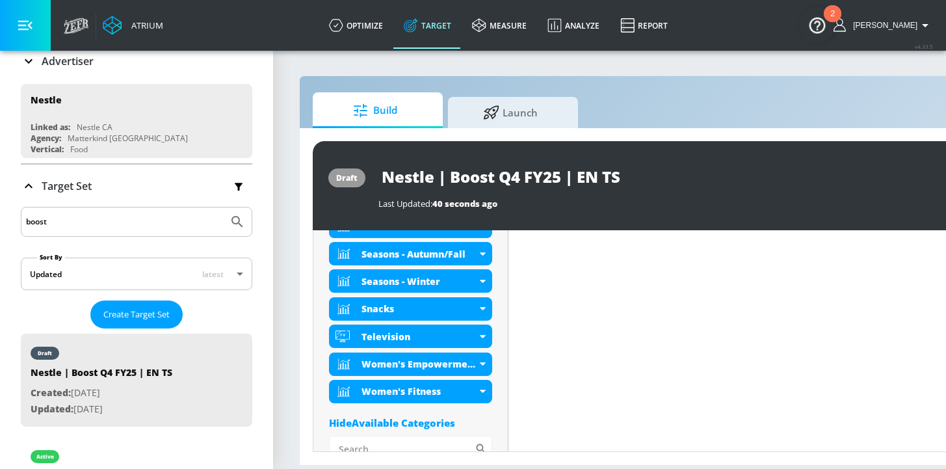
scroll to position [819, 0]
click at [405, 423] on div "Hide Available Categories" at bounding box center [410, 422] width 163 height 13
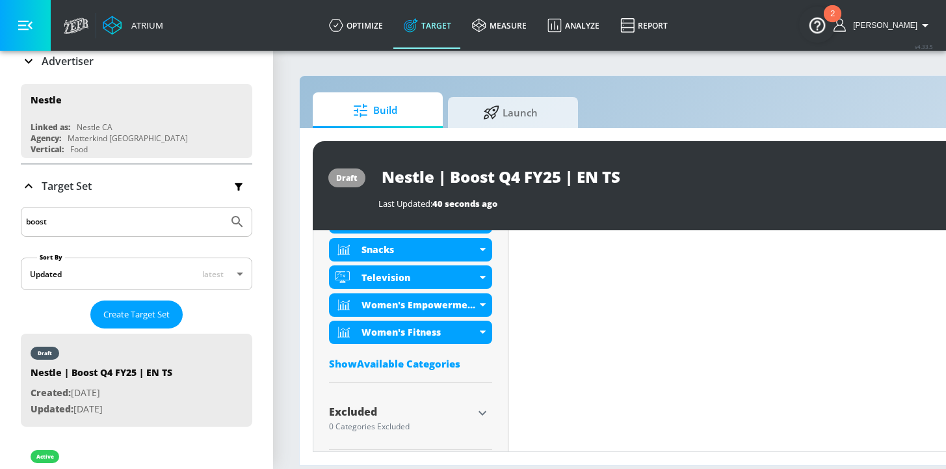
scroll to position [3, 0]
click at [485, 407] on icon "button" at bounding box center [483, 413] width 16 height 16
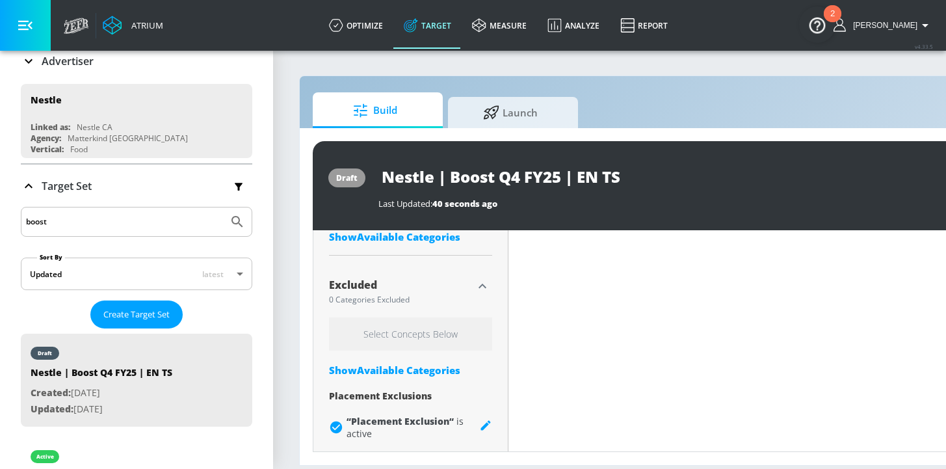
scroll to position [1006, 0]
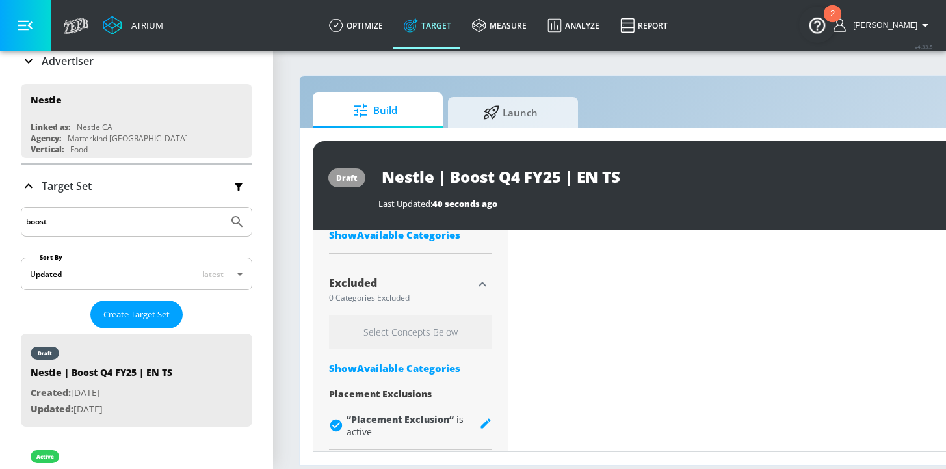
click at [386, 368] on div "Show Available Categories" at bounding box center [410, 368] width 163 height 13
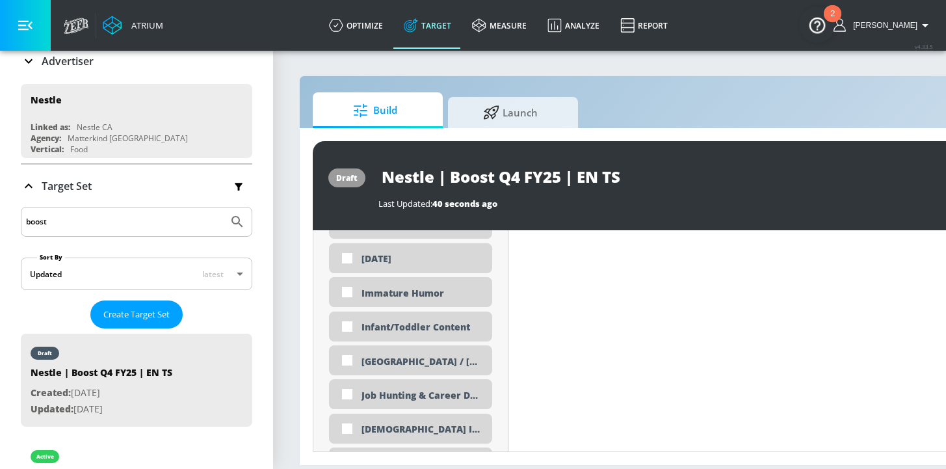
scroll to position [2377, 0]
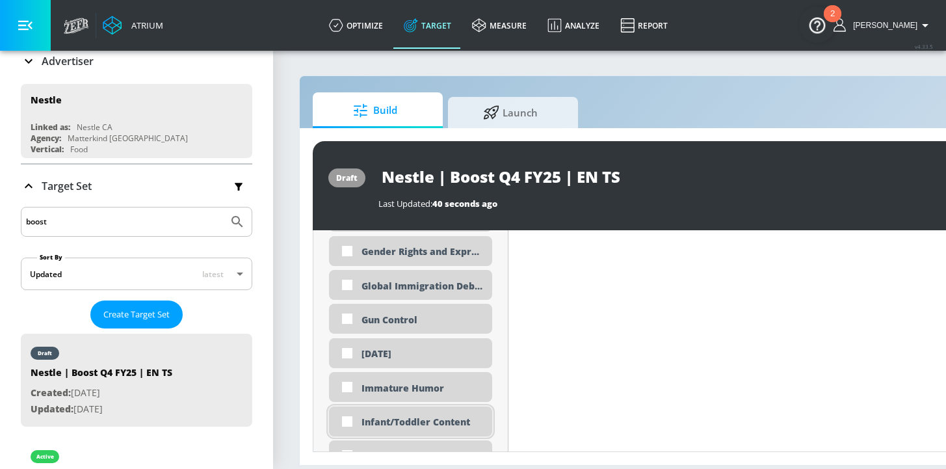
click at [416, 416] on div "Infant/Toddler Content" at bounding box center [422, 422] width 121 height 12
checkbox input "true"
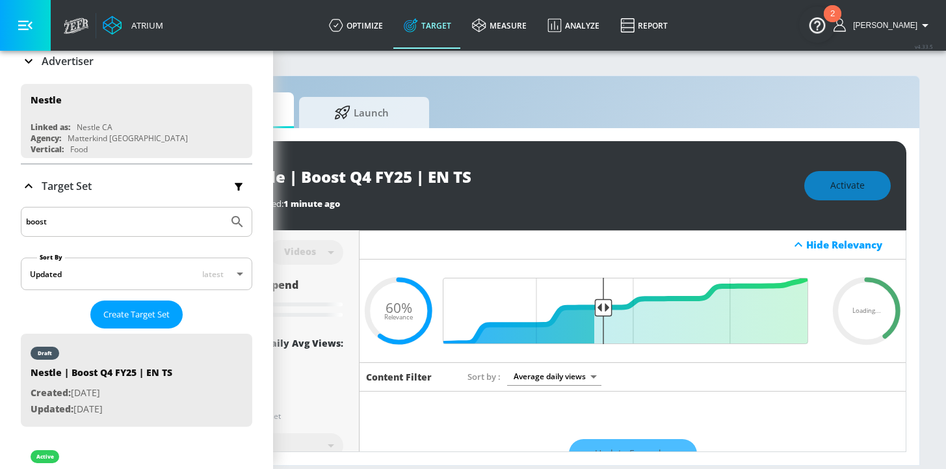
scroll to position [0, 159]
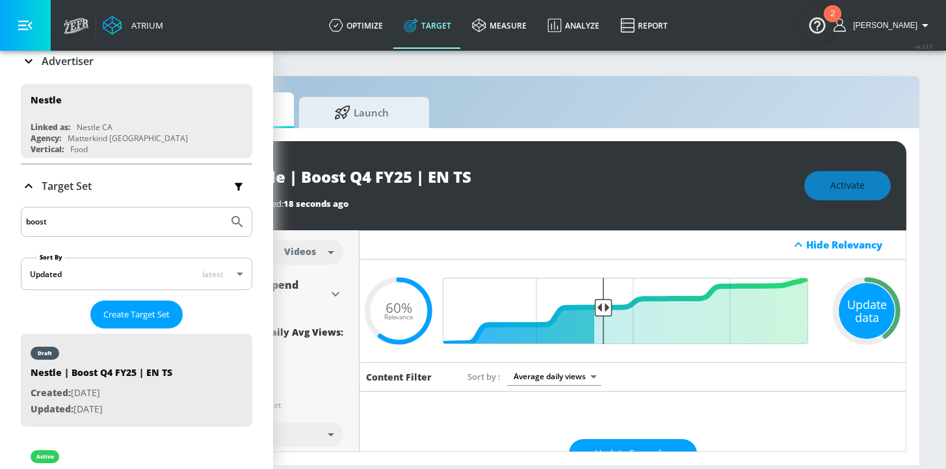
click at [848, 310] on div "Update data" at bounding box center [867, 311] width 56 height 56
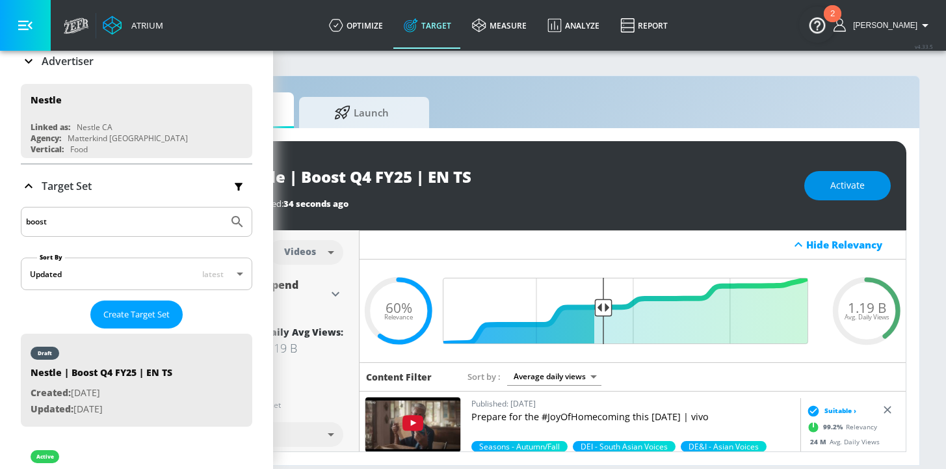
click at [843, 189] on span "Activate" at bounding box center [848, 186] width 34 height 16
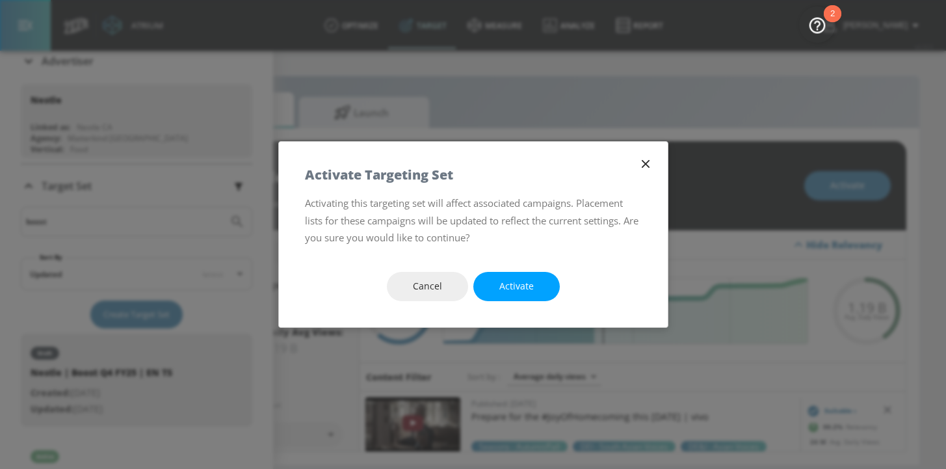
scroll to position [0, 149]
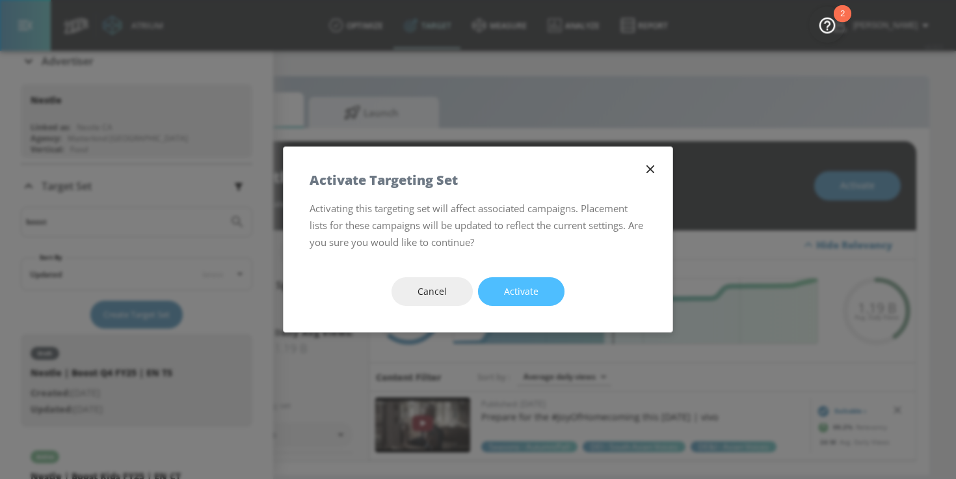
drag, startPoint x: 503, startPoint y: 289, endPoint x: 528, endPoint y: 327, distance: 44.9
click at [503, 289] on button "Activate" at bounding box center [521, 291] width 87 height 29
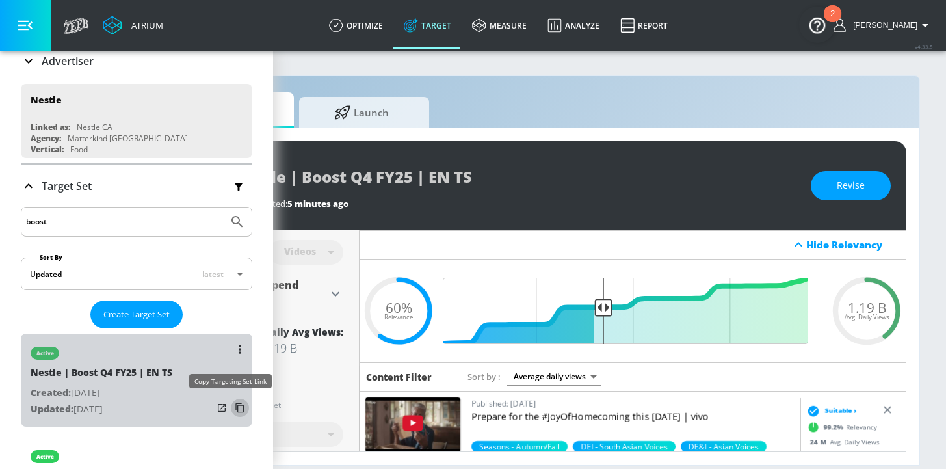
click at [232, 408] on icon "list of Target Set" at bounding box center [240, 407] width 21 height 21
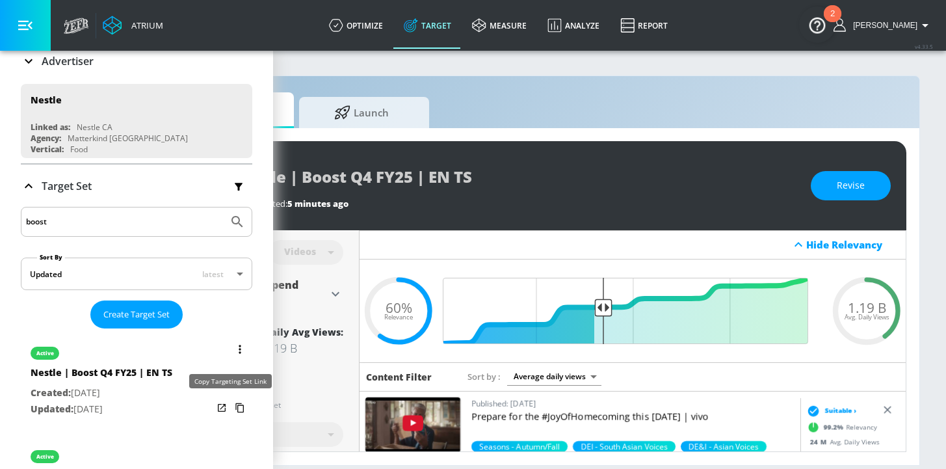
click at [230, 411] on icon "list of Target Set" at bounding box center [240, 407] width 21 height 21
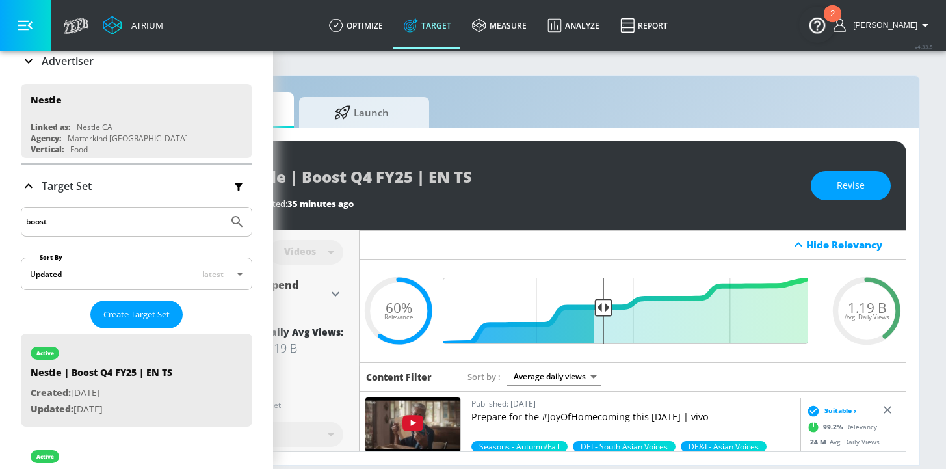
click at [70, 219] on input "boost" at bounding box center [124, 221] width 197 height 17
click at [64, 176] on div "Target Set" at bounding box center [137, 185] width 232 height 27
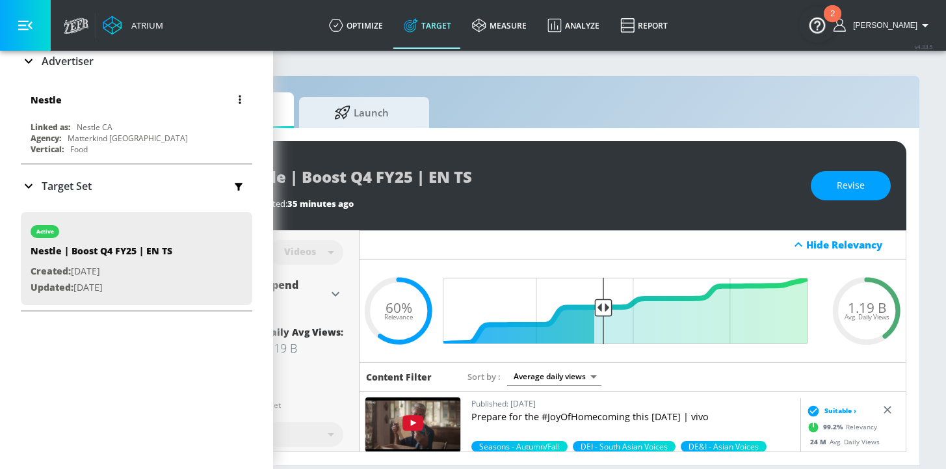
click at [90, 114] on div "Nestle" at bounding box center [140, 99] width 219 height 31
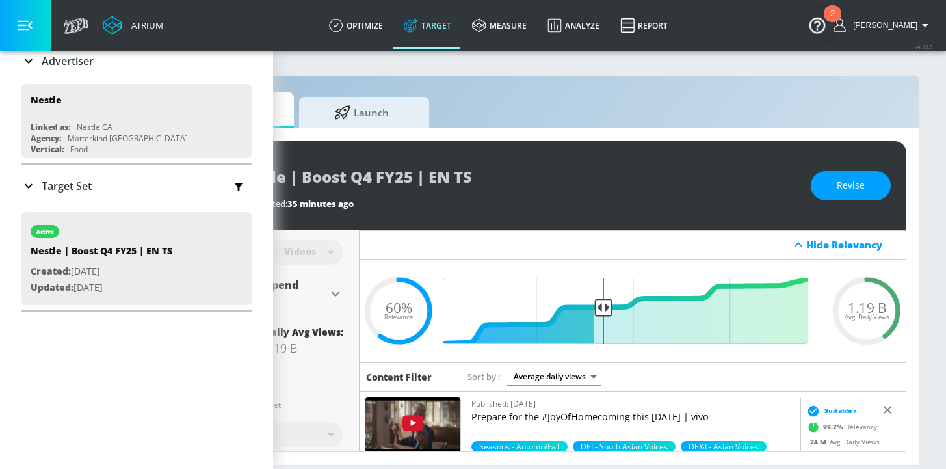
click at [78, 66] on p "Advertiser" at bounding box center [68, 61] width 52 height 14
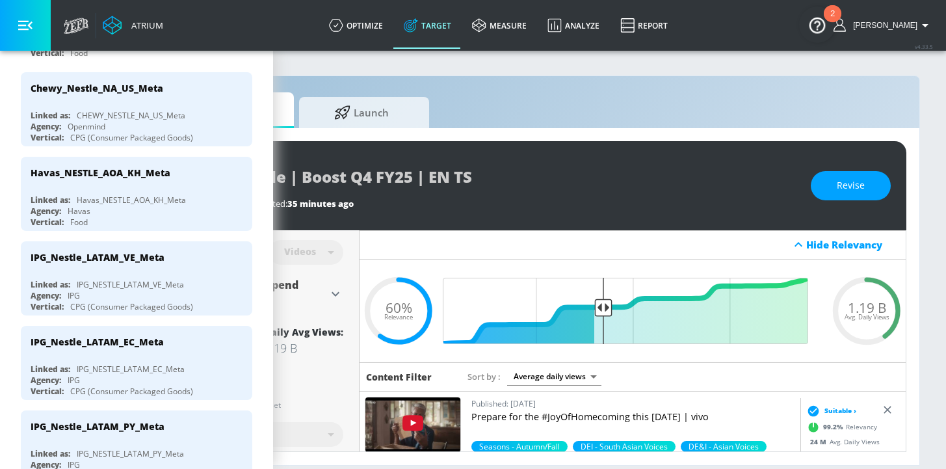
scroll to position [0, 0]
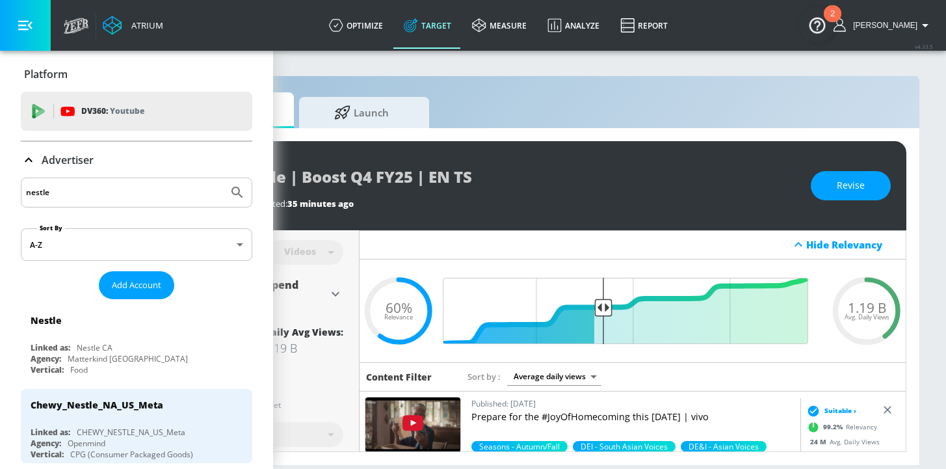
click at [86, 193] on input "nestle" at bounding box center [124, 192] width 197 height 17
drag, startPoint x: 85, startPoint y: 193, endPoint x: -49, endPoint y: 187, distance: 134.8
click at [0, 187] on html "Atrium optimize Target measure Analyze Report optimize Target measure Analyze R…" at bounding box center [324, 234] width 946 height 469
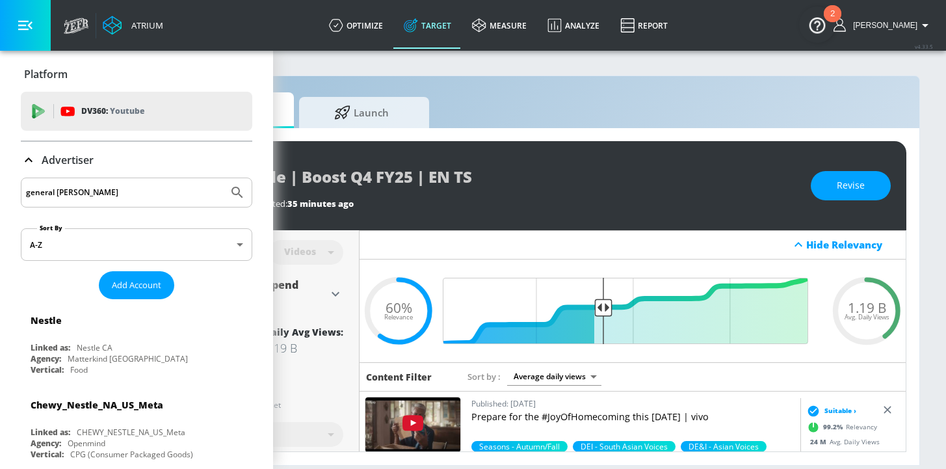
type input "general [PERSON_NAME]"
click at [235, 196] on button "Submit Search" at bounding box center [237, 192] width 29 height 29
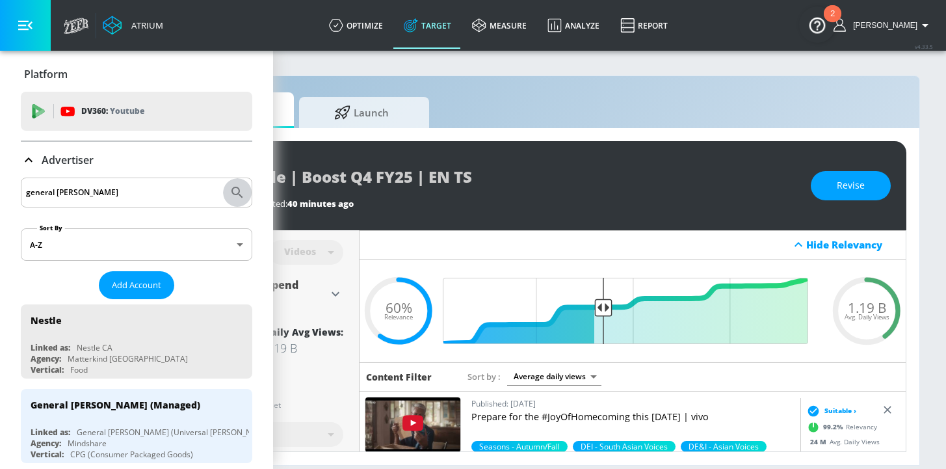
click at [230, 193] on icon "Submit Search" at bounding box center [238, 193] width 16 height 16
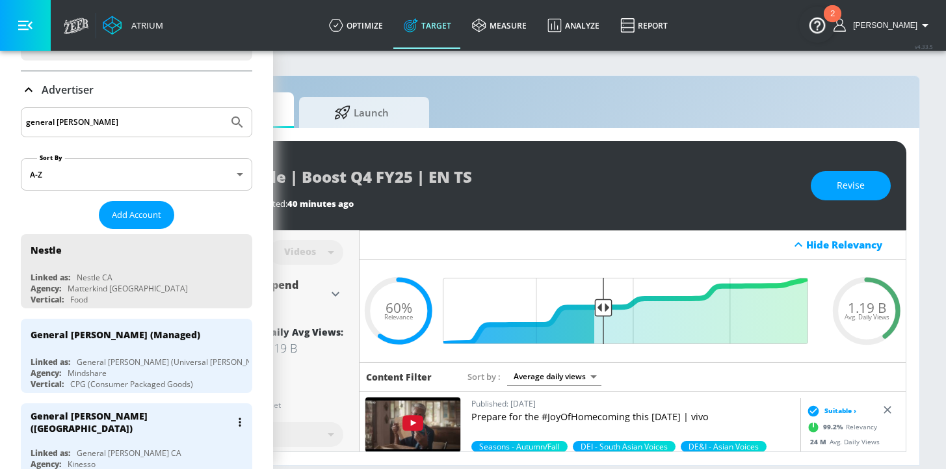
scroll to position [85, 0]
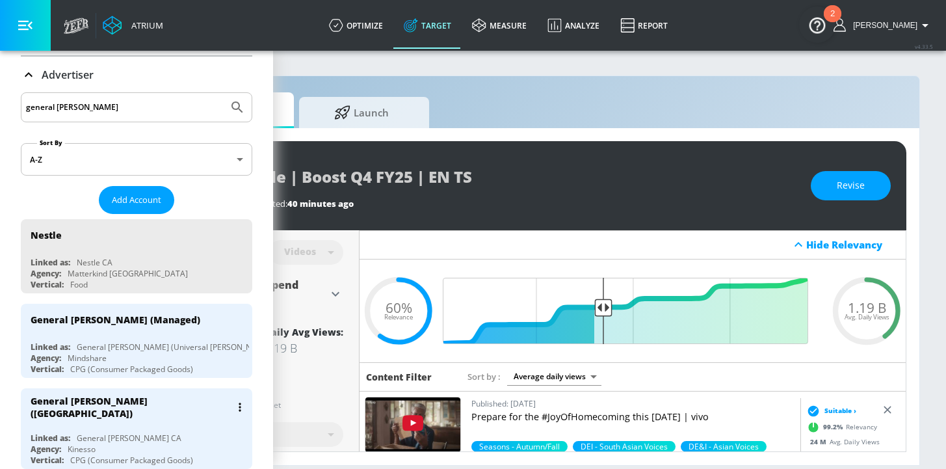
click at [170, 412] on div "General [PERSON_NAME] ([GEOGRAPHIC_DATA])" at bounding box center [140, 407] width 219 height 38
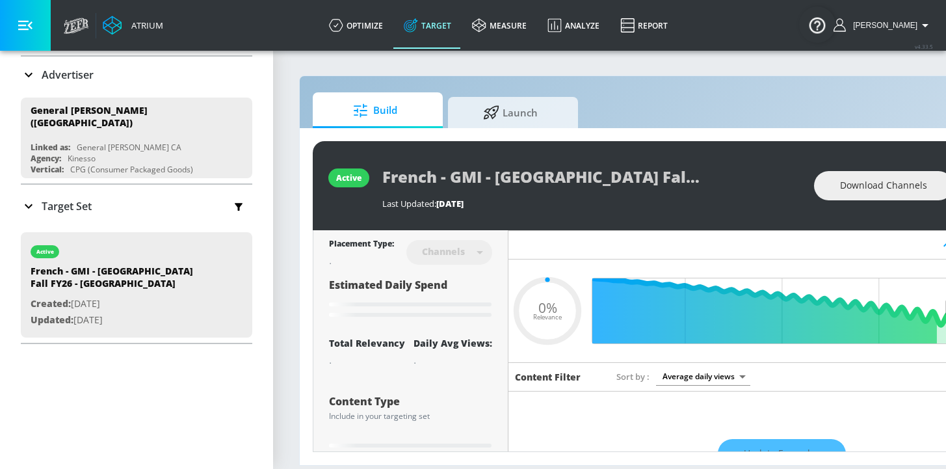
type input "0.05"
click at [48, 200] on p "Target Set" at bounding box center [67, 206] width 50 height 14
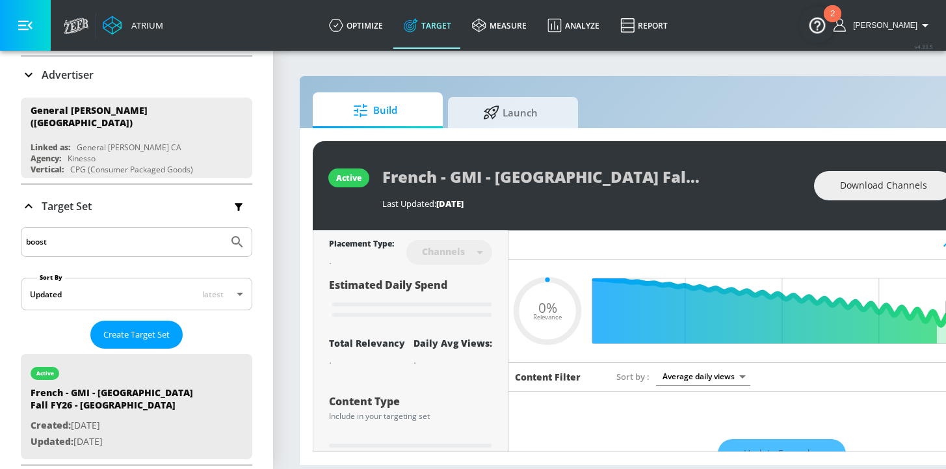
click at [64, 235] on input "boost" at bounding box center [124, 242] width 197 height 17
drag, startPoint x: 74, startPoint y: 234, endPoint x: 3, endPoint y: 230, distance: 71.7
click at [14, 232] on div "Platform DV360: Youtube DV360: Youtube Advertiser general [PERSON_NAME] Sort By…" at bounding box center [136, 218] width 273 height 505
click at [230, 235] on div at bounding box center [137, 242] width 232 height 30
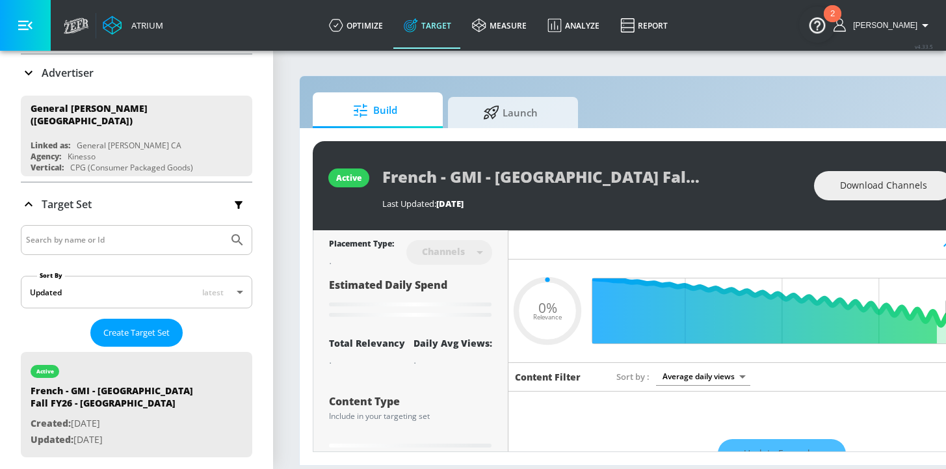
scroll to position [88, 0]
click at [144, 318] on button "Create Target Set" at bounding box center [136, 332] width 92 height 28
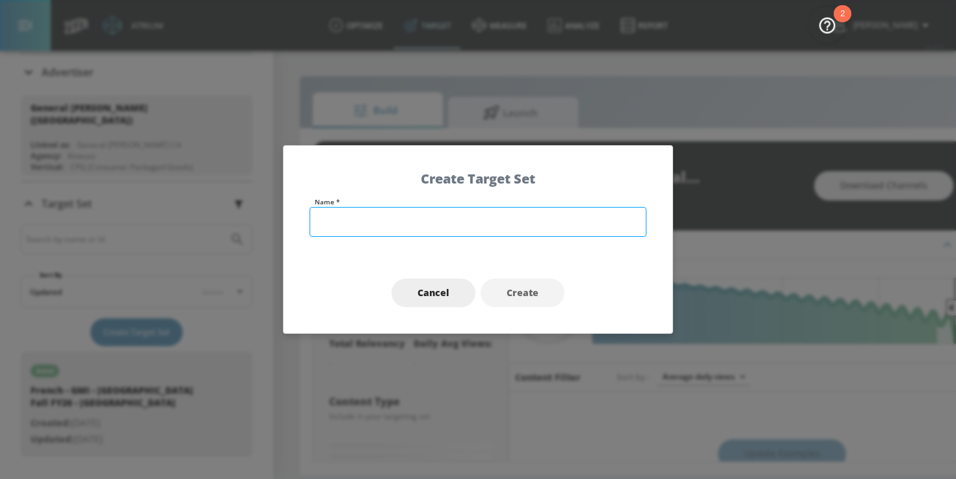
click at [345, 220] on input "text" at bounding box center [478, 222] width 337 height 30
type input "Englis"
type input "0.25"
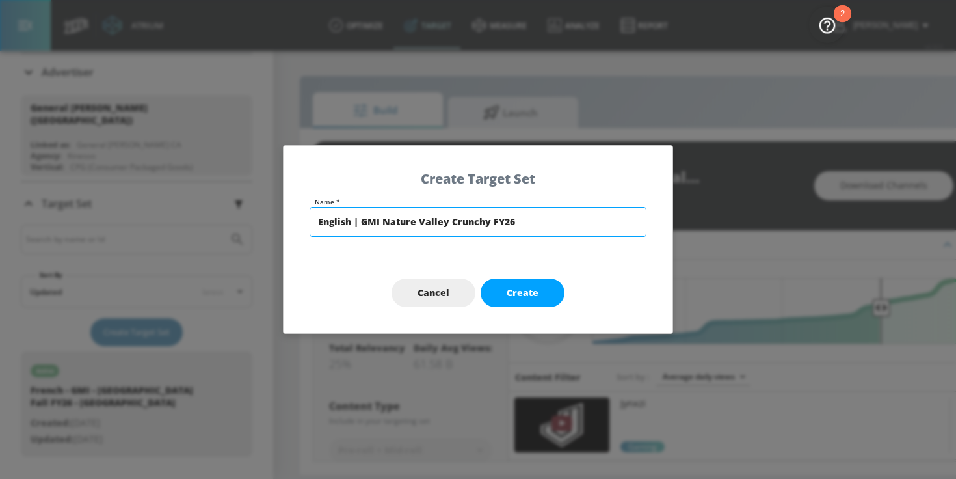
click at [569, 221] on input "English | GMI Nature Valley Crunchy FY26" at bounding box center [478, 222] width 337 height 30
click at [538, 221] on input "English | GMI Nature Valley Crunchy FY26" at bounding box center [478, 222] width 337 height 30
type input "English | GMI Nature Valley Crunchy FY26 | TS"
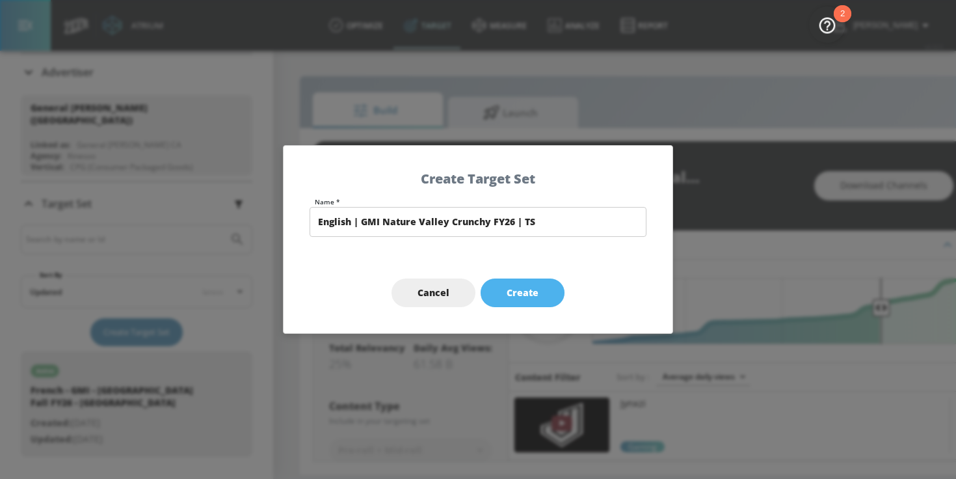
click at [528, 293] on span "Create" at bounding box center [523, 293] width 32 height 16
type input "English | GMI Nature Valley Crunchy FY26 | TS"
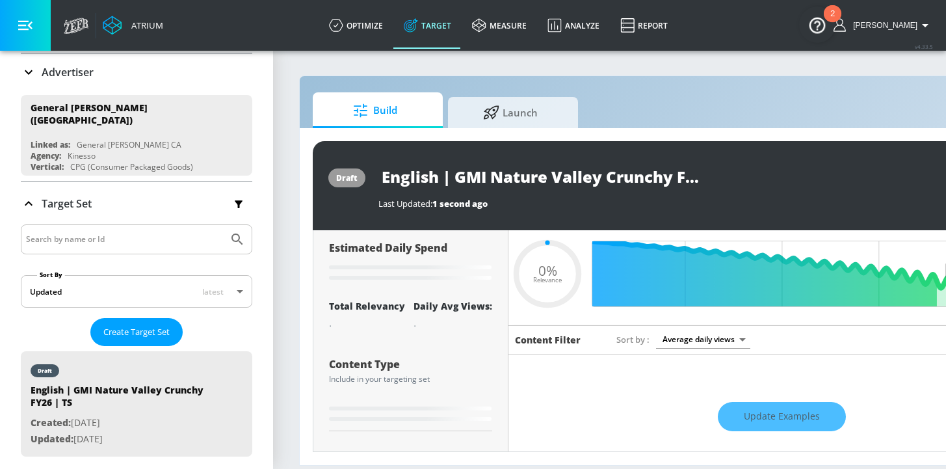
type input "0.6"
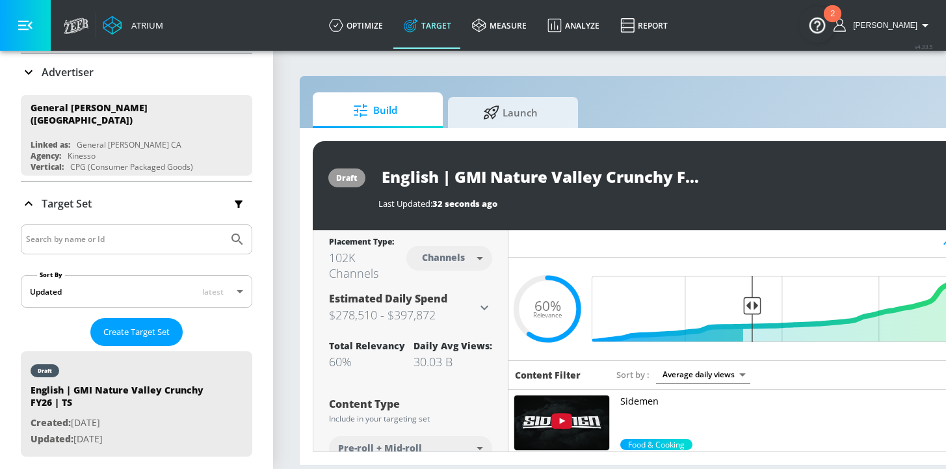
scroll to position [3, 0]
click at [456, 254] on body "Atrium optimize Target measure Analyze Report optimize Target measure Analyze R…" at bounding box center [473, 234] width 946 height 469
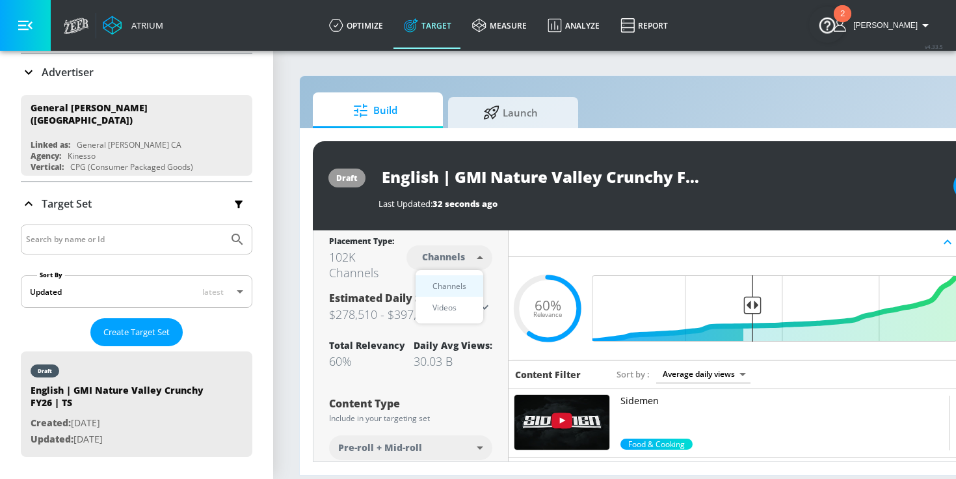
click at [450, 310] on div "Videos" at bounding box center [444, 308] width 37 height 14
type input "videos"
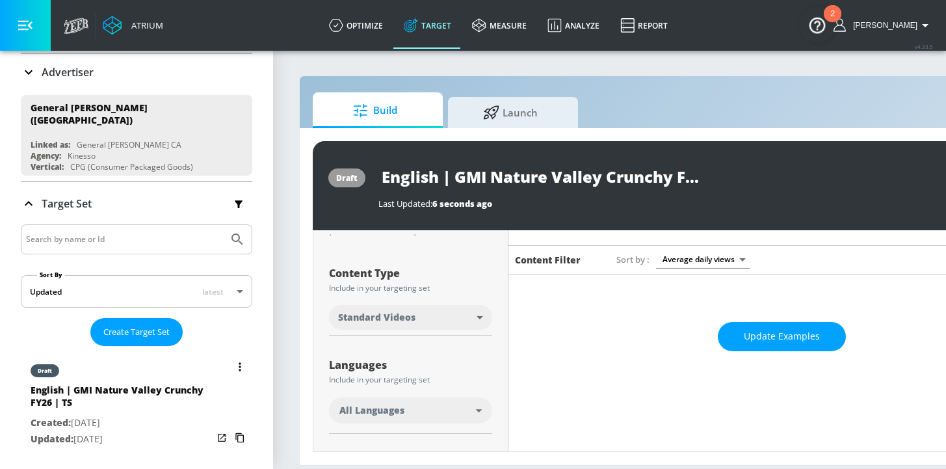
scroll to position [120, 0]
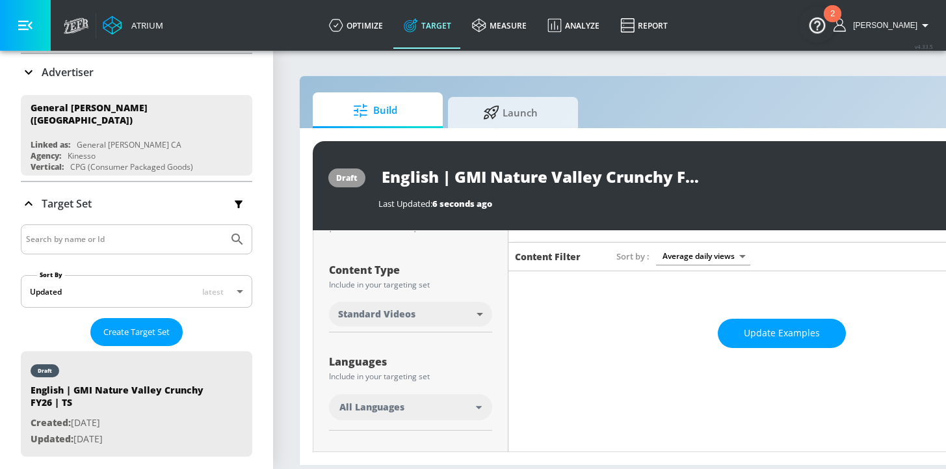
click at [379, 403] on span "All Languages" at bounding box center [372, 407] width 65 height 13
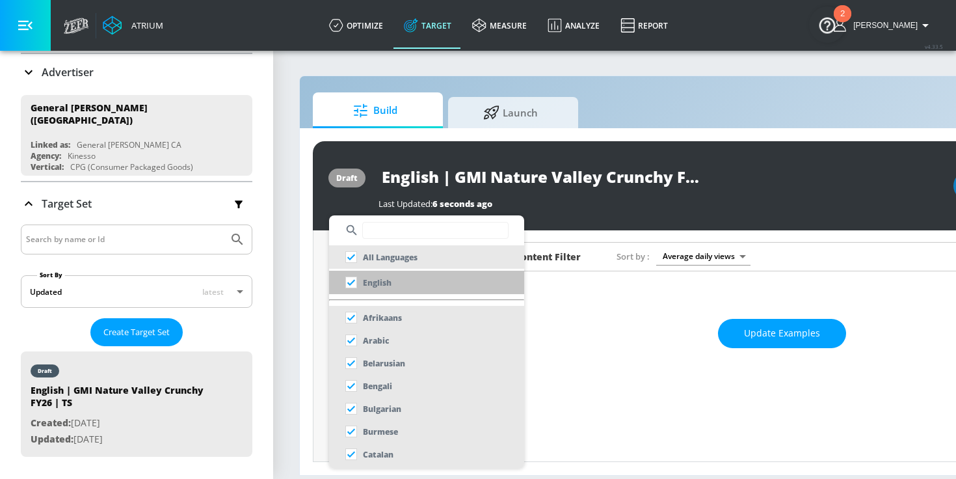
click at [382, 285] on p "English" at bounding box center [377, 283] width 29 height 14
checkbox input "false"
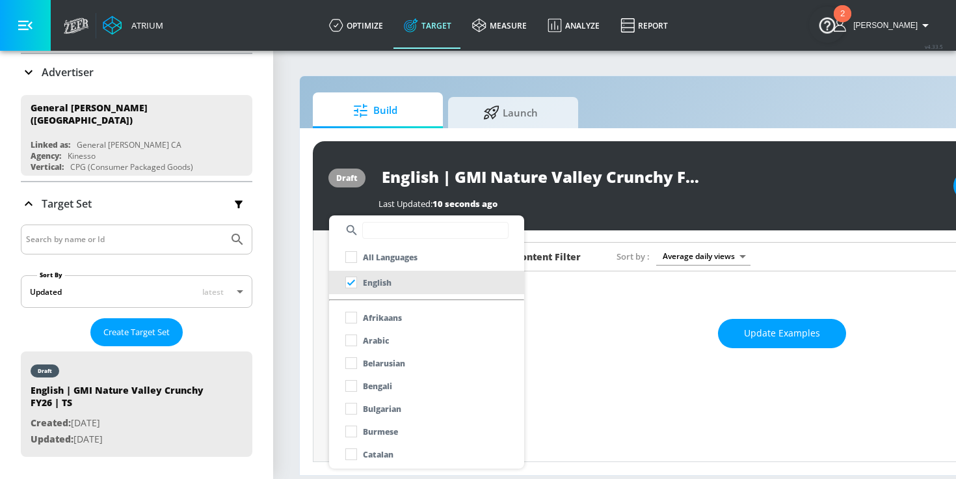
click at [306, 359] on div at bounding box center [478, 239] width 956 height 479
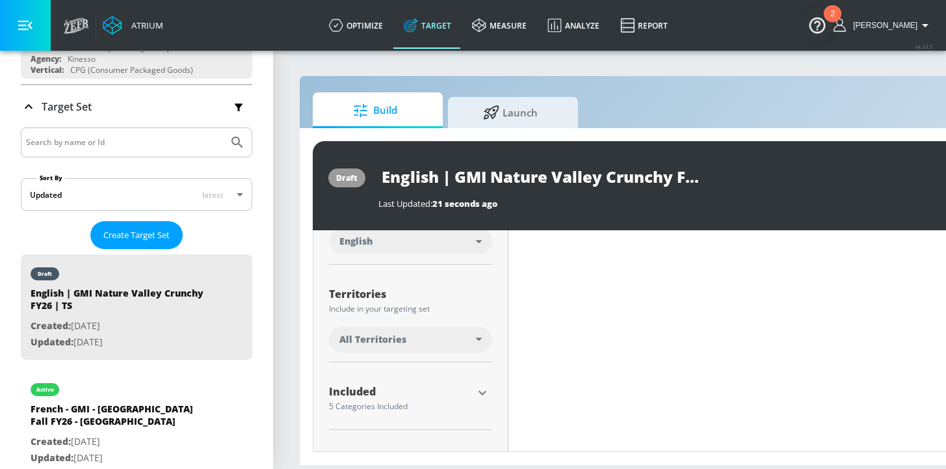
scroll to position [285, 0]
click at [479, 396] on icon "button" at bounding box center [483, 394] width 16 height 16
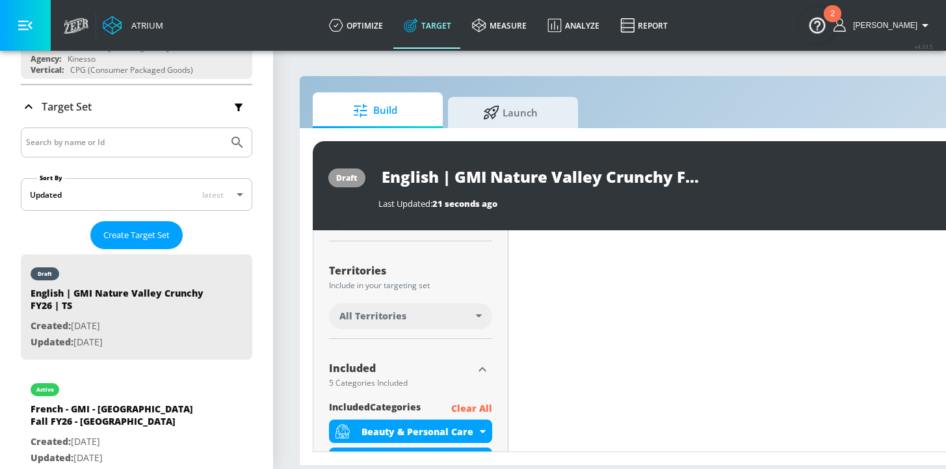
click at [478, 407] on p "Clear All" at bounding box center [471, 409] width 41 height 16
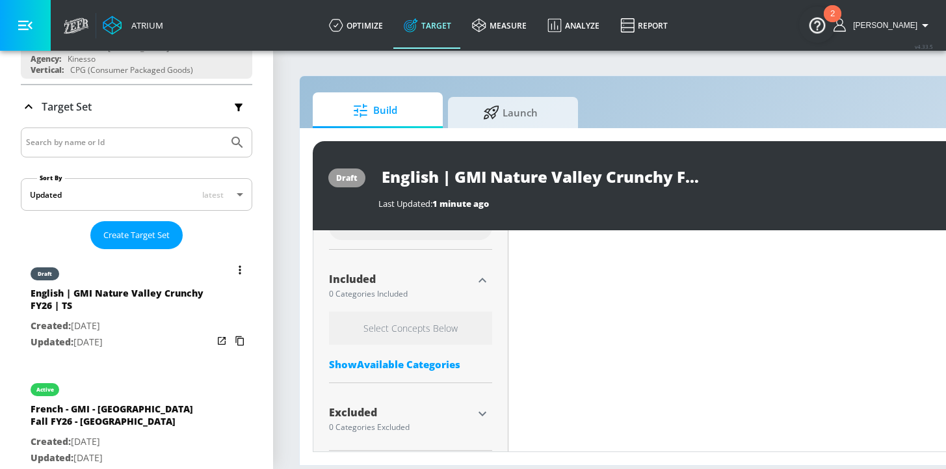
scroll to position [10, 0]
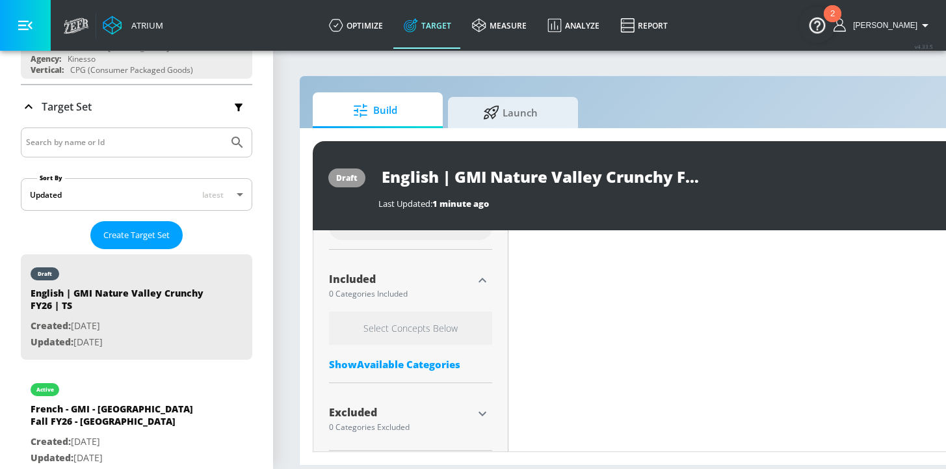
click at [482, 411] on icon "button" at bounding box center [483, 413] width 8 height 5
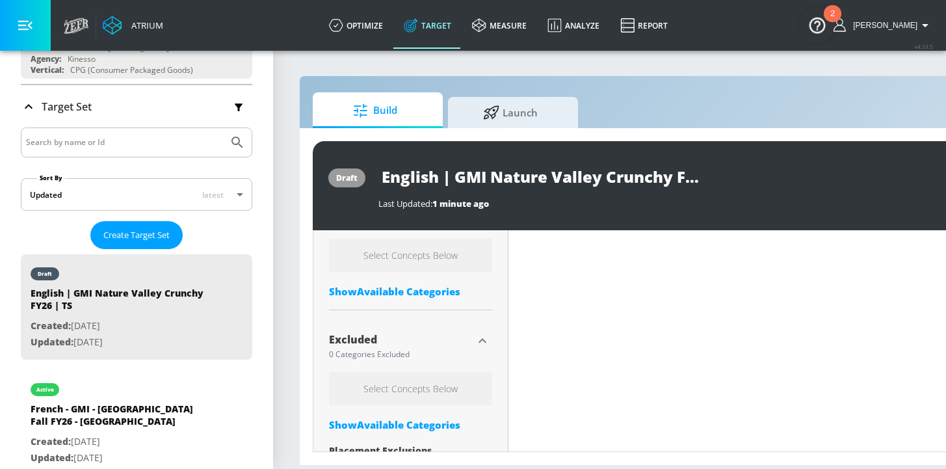
scroll to position [488, 0]
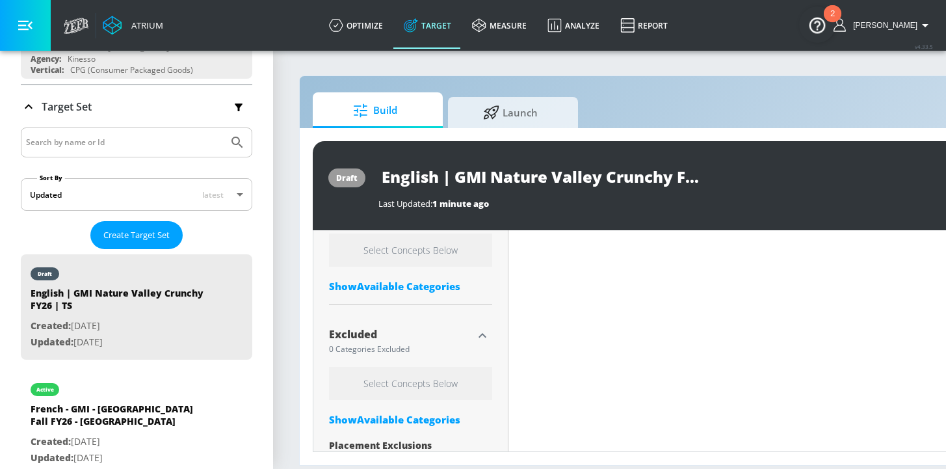
click at [364, 413] on div "Show Available Categories" at bounding box center [410, 419] width 163 height 13
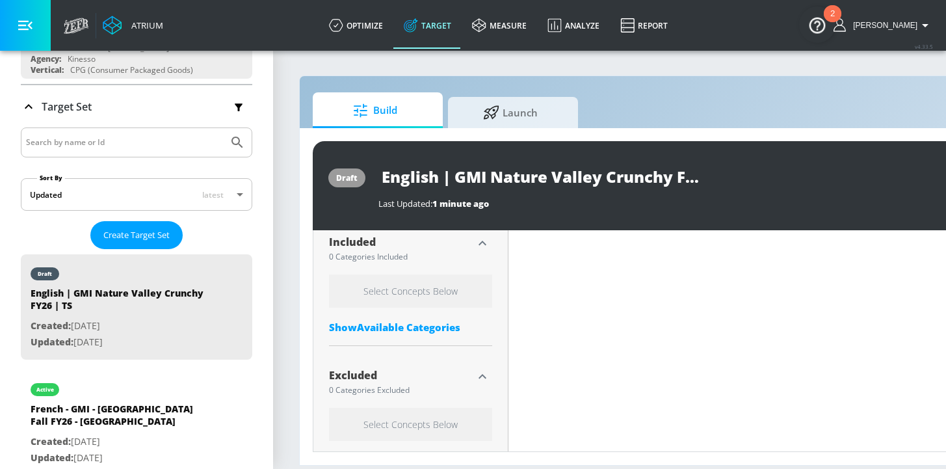
scroll to position [424, 0]
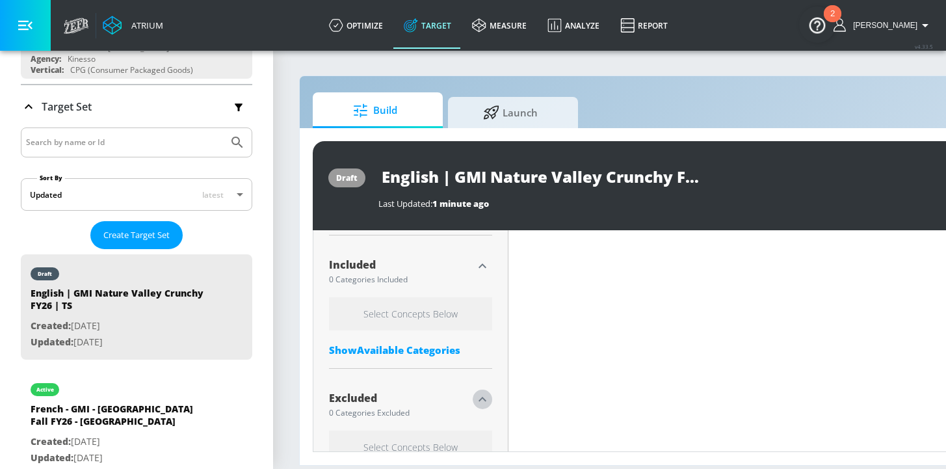
drag, startPoint x: 482, startPoint y: 387, endPoint x: 462, endPoint y: 366, distance: 29.0
click at [482, 392] on icon "button" at bounding box center [483, 400] width 16 height 16
click at [419, 348] on div "Show Available Categories" at bounding box center [410, 354] width 163 height 13
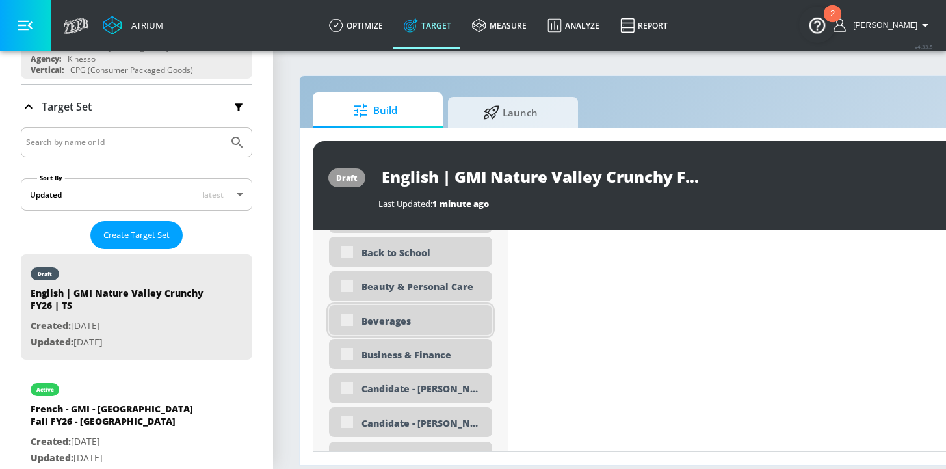
scroll to position [765, 0]
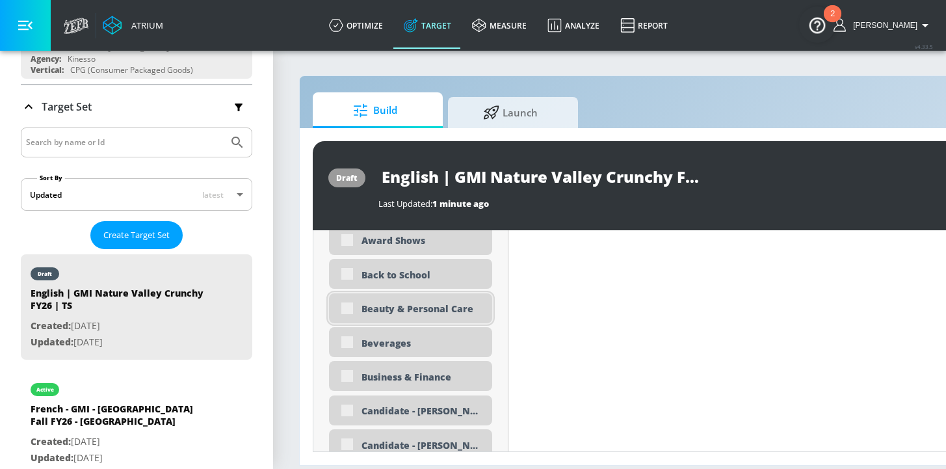
click at [433, 302] on div "Beauty & Personal Care" at bounding box center [422, 308] width 121 height 12
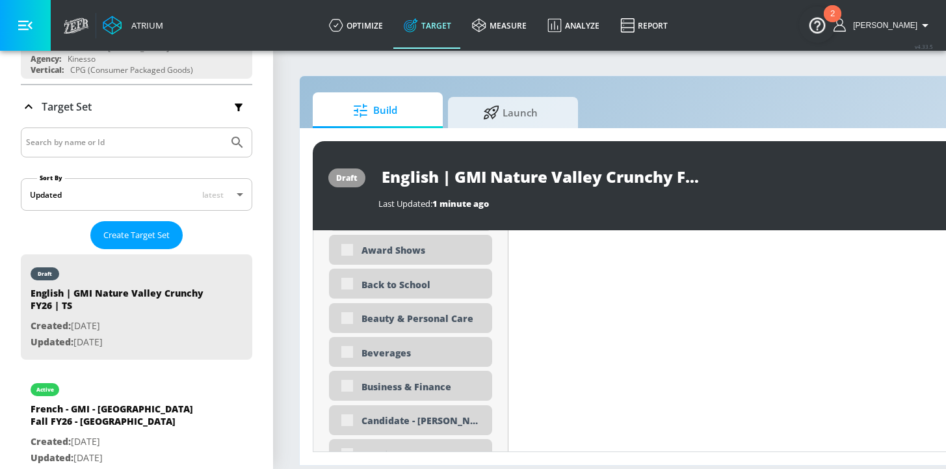
scroll to position [740, 0]
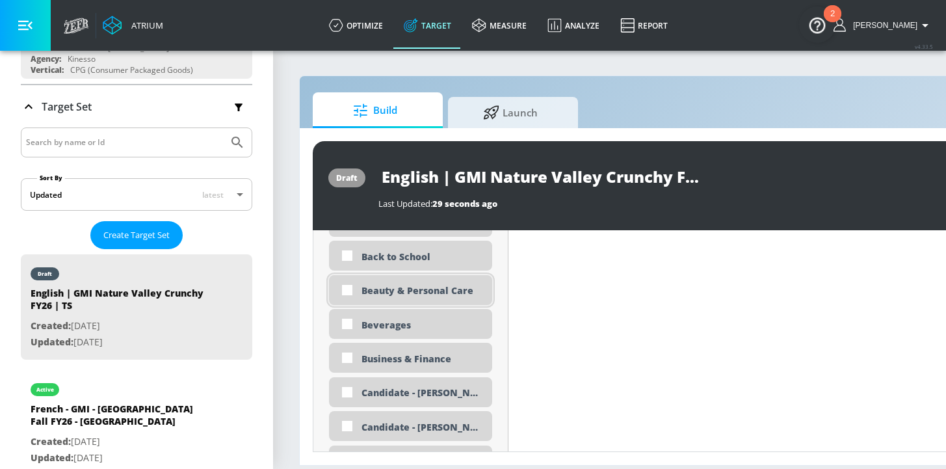
scroll to position [761, 0]
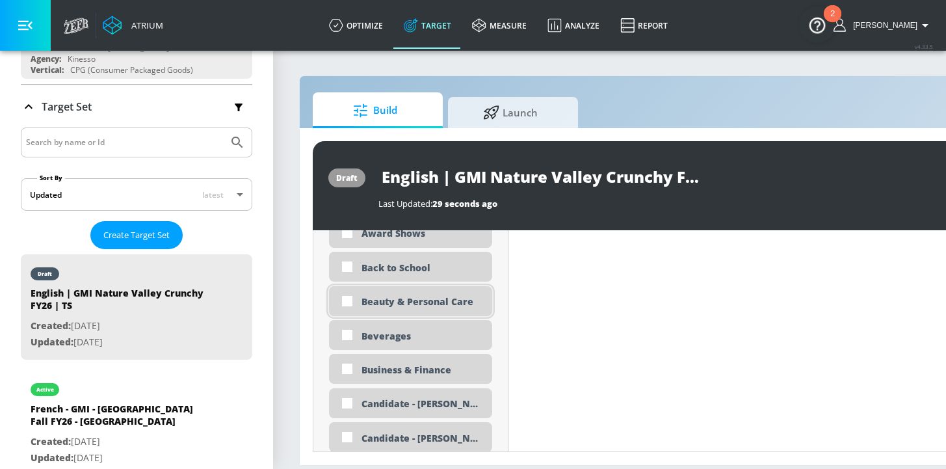
click at [407, 300] on div "Beauty & Personal Care" at bounding box center [410, 301] width 163 height 30
checkbox input "true"
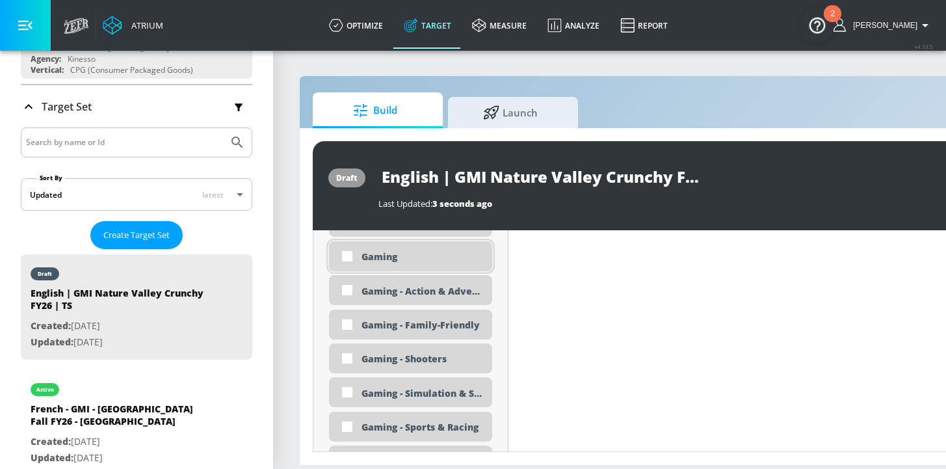
click at [377, 250] on div "Gaming" at bounding box center [422, 256] width 121 height 12
checkbox input "true"
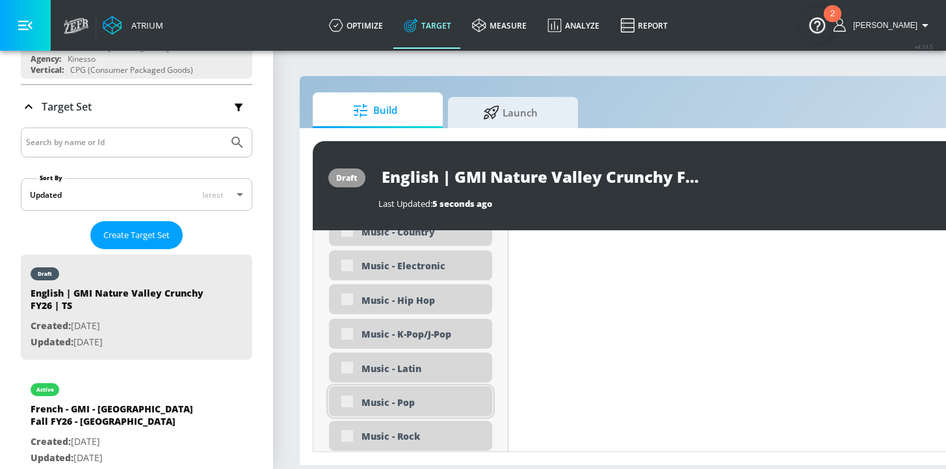
scroll to position [2883, 0]
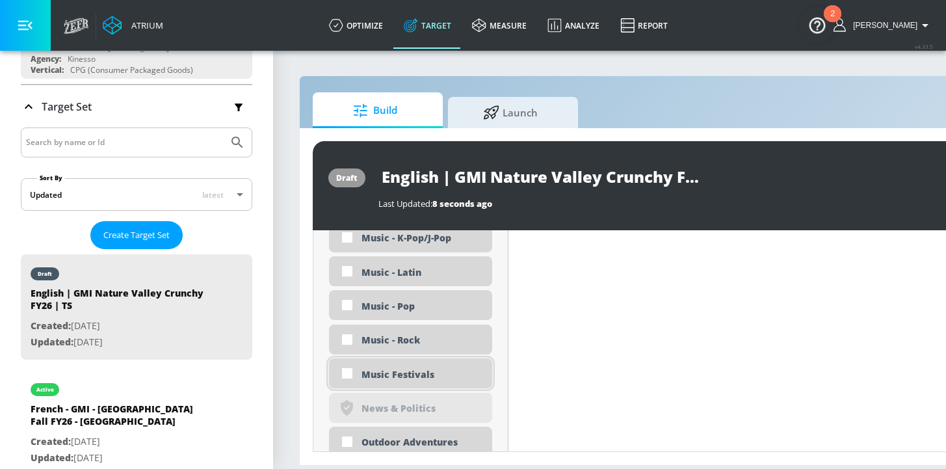
click at [399, 370] on div "Music Festivals" at bounding box center [422, 374] width 121 height 12
checkbox input "true"
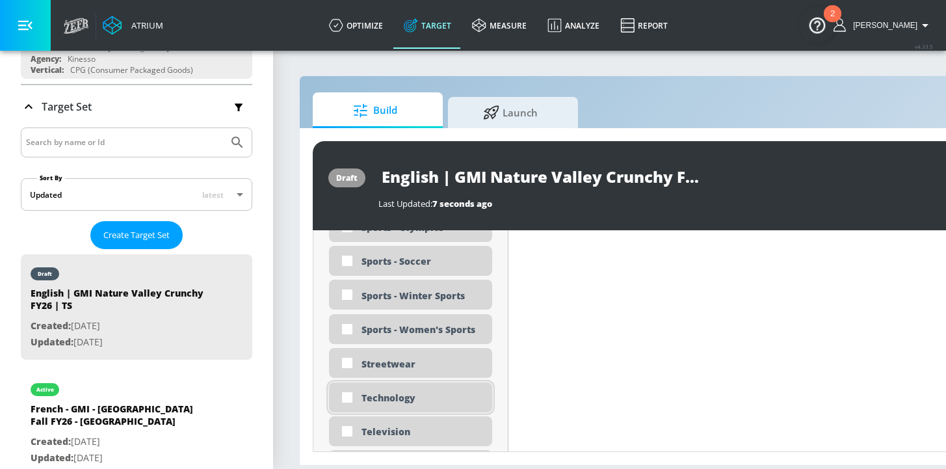
scroll to position [3820, 0]
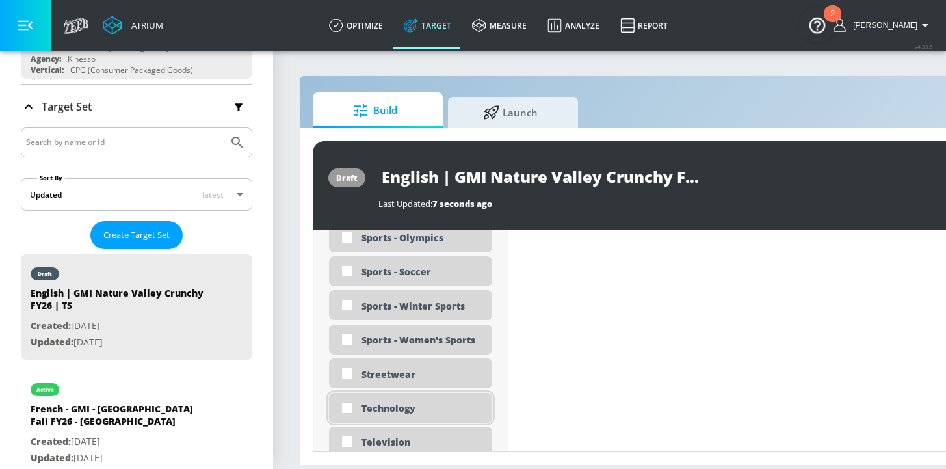
click at [377, 402] on div "Technology" at bounding box center [422, 408] width 121 height 12
checkbox input "true"
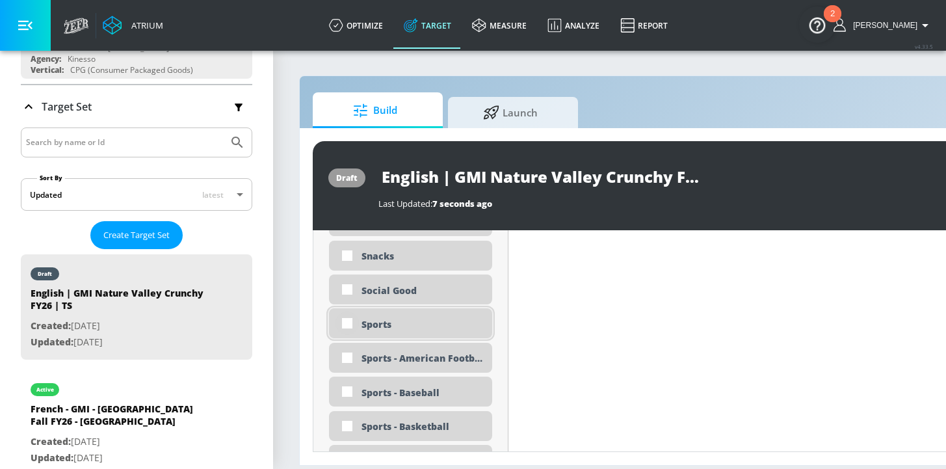
scroll to position [3444, 0]
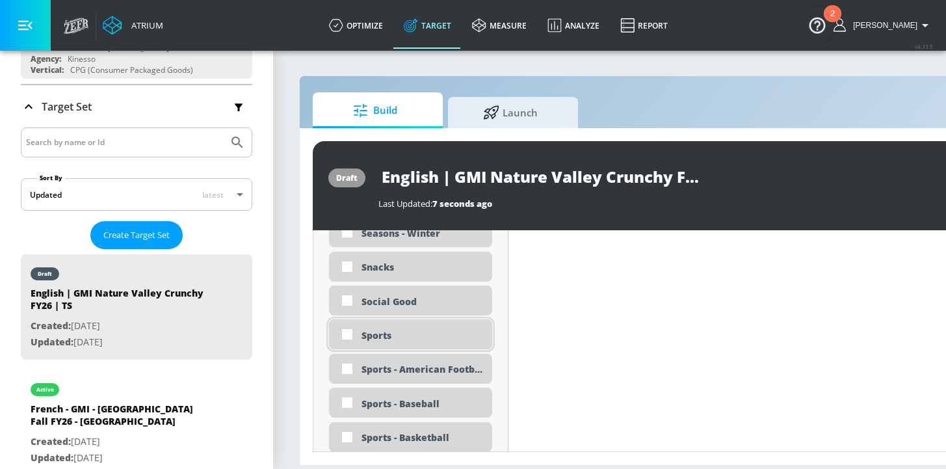
click at [386, 329] on div "Sports" at bounding box center [422, 335] width 121 height 12
checkbox input "true"
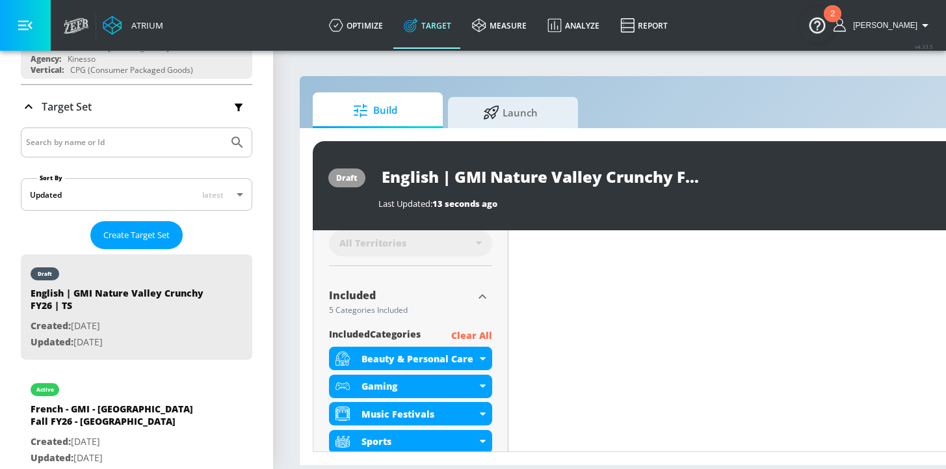
scroll to position [489, 0]
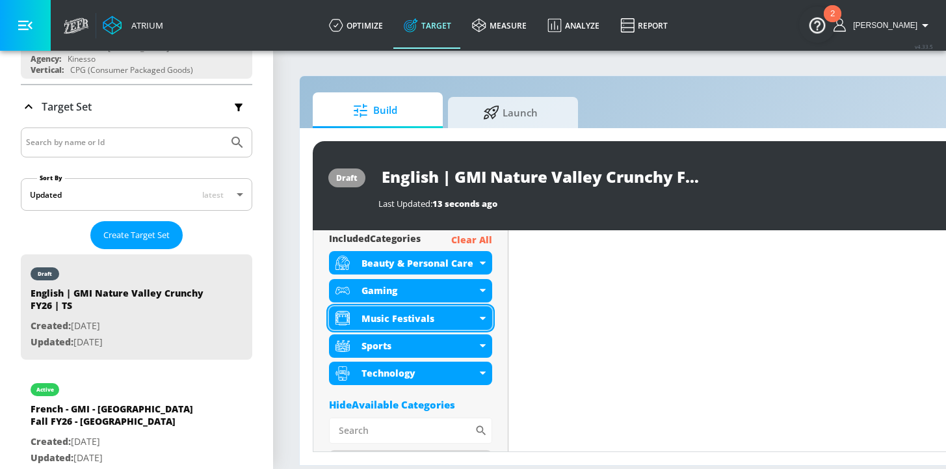
click at [474, 312] on div "Music Festivals" at bounding box center [419, 318] width 115 height 12
click at [485, 317] on icon at bounding box center [483, 318] width 6 height 3
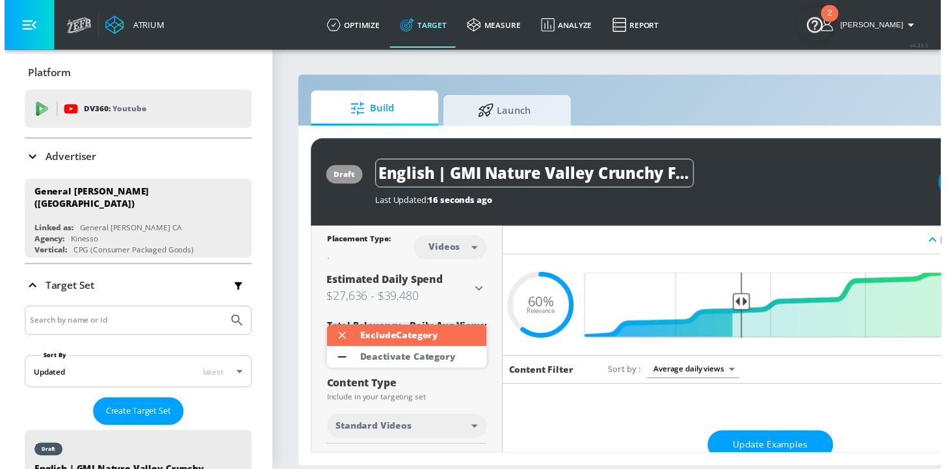
scroll to position [478, 0]
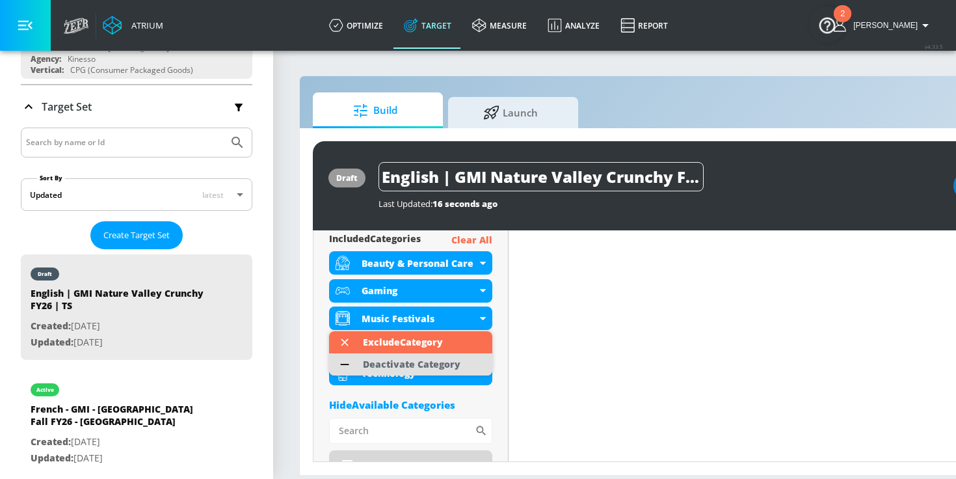
click at [403, 368] on div "Deactivate Category" at bounding box center [412, 364] width 98 height 9
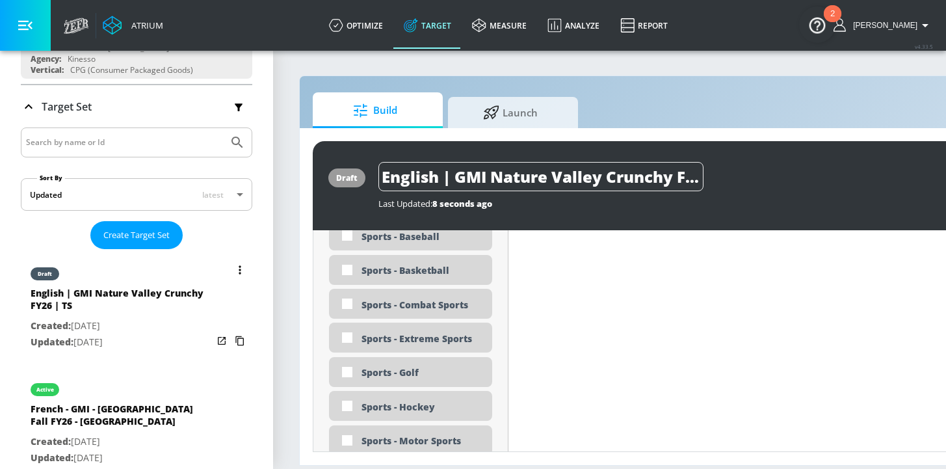
scroll to position [3881, 0]
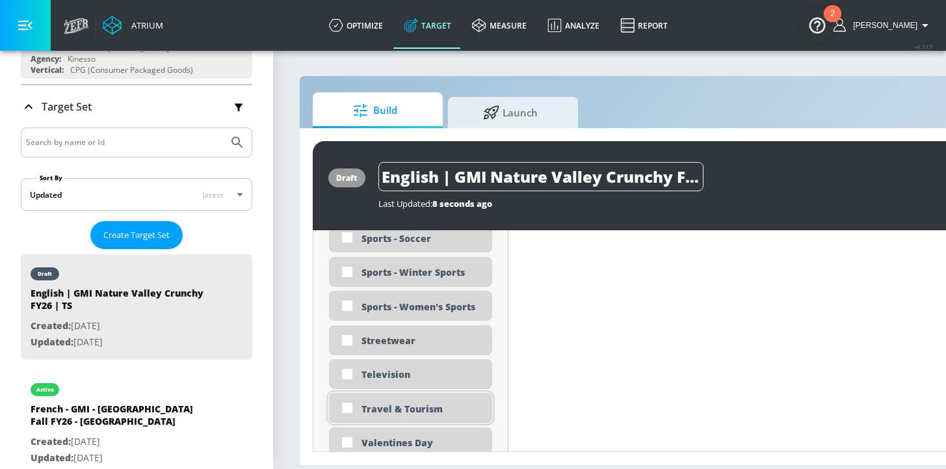
click at [397, 411] on div "Travel & Tourism" at bounding box center [422, 409] width 121 height 12
checkbox input "true"
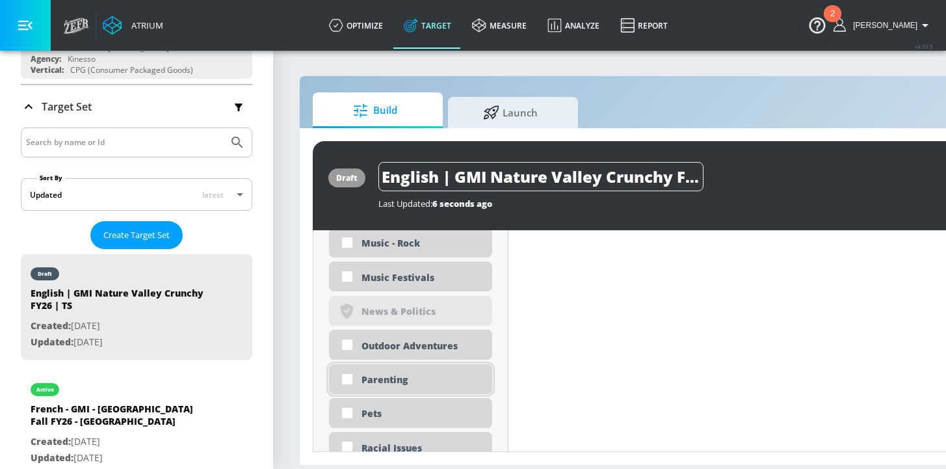
scroll to position [3041, 0]
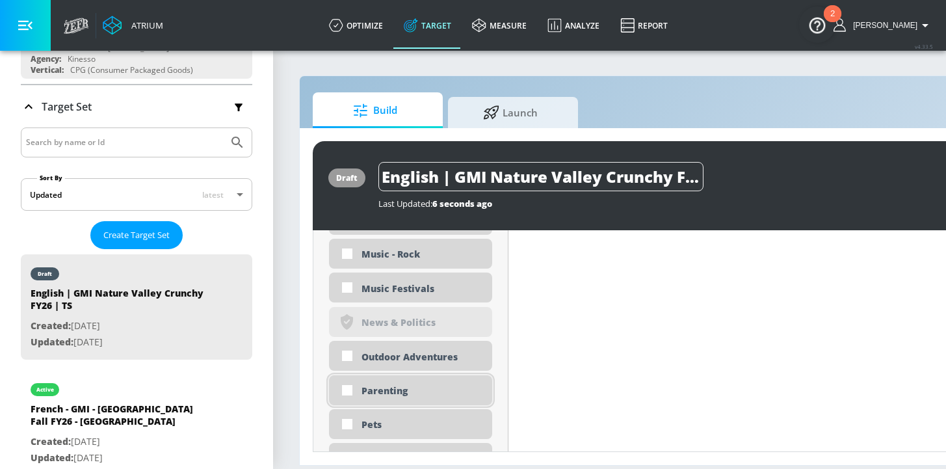
click at [415, 390] on div "Parenting" at bounding box center [422, 390] width 121 height 12
checkbox input "true"
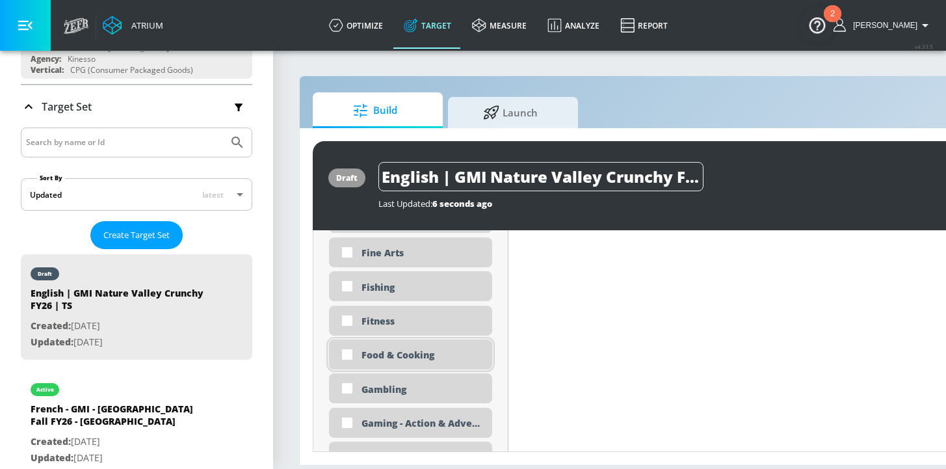
scroll to position [1696, 0]
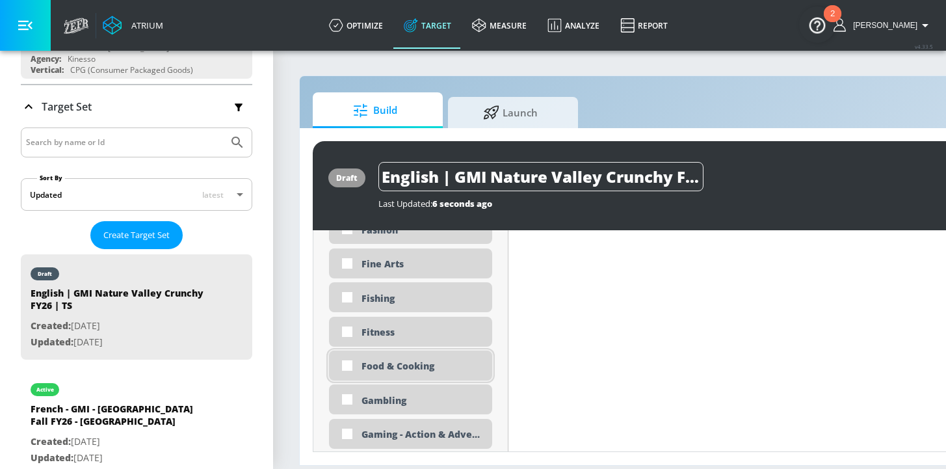
click at [383, 371] on div "Food & Cooking" at bounding box center [422, 366] width 121 height 12
checkbox input "true"
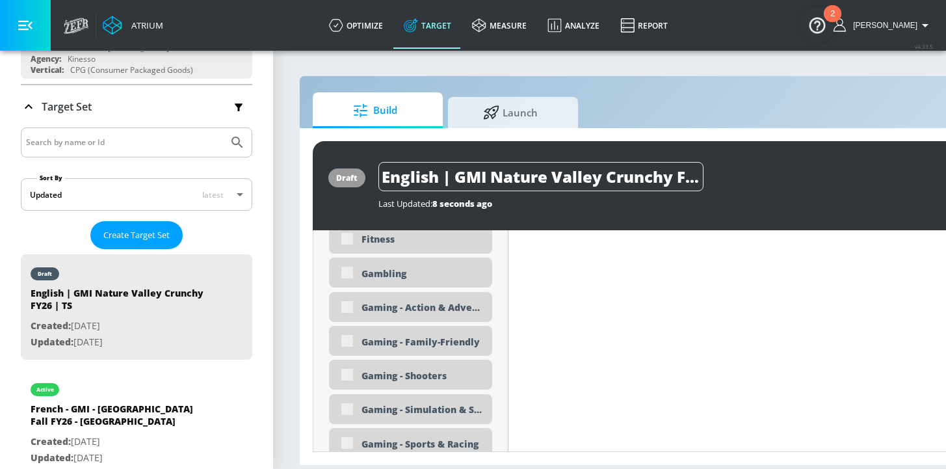
scroll to position [1816, 0]
click at [370, 245] on div "Fitness" at bounding box center [422, 239] width 121 height 12
checkbox input "true"
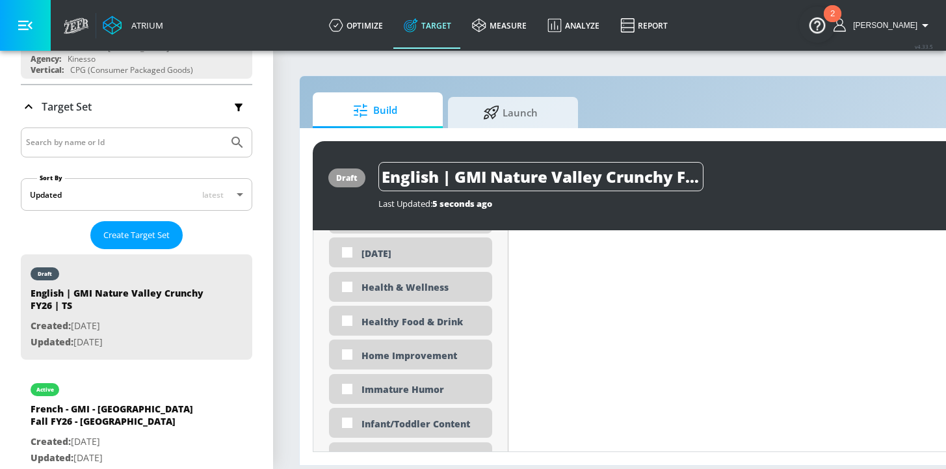
scroll to position [2160, 0]
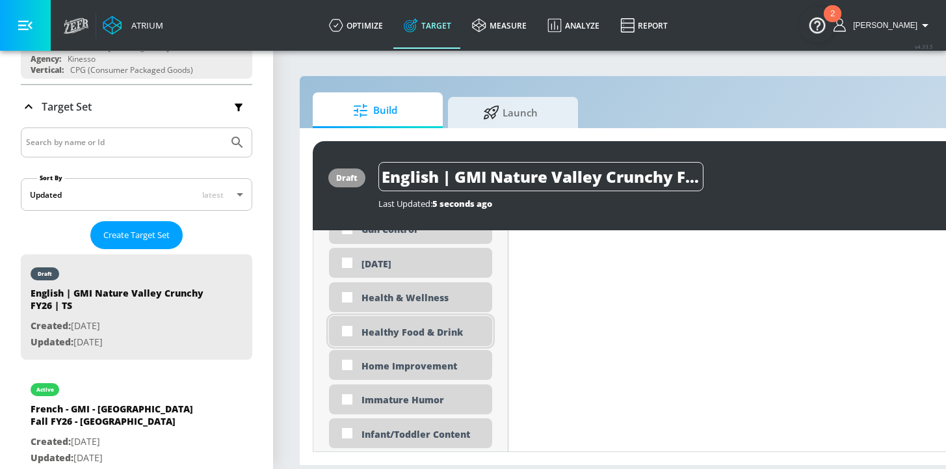
click at [422, 334] on div "Healthy Food & Drink" at bounding box center [422, 332] width 121 height 12
checkbox input "true"
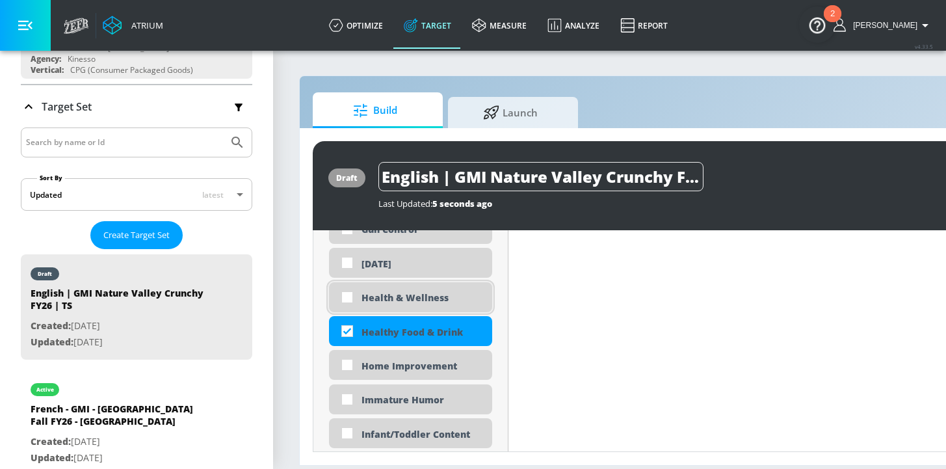
click at [409, 302] on div "Health & Wellness" at bounding box center [422, 297] width 121 height 12
checkbox input "true"
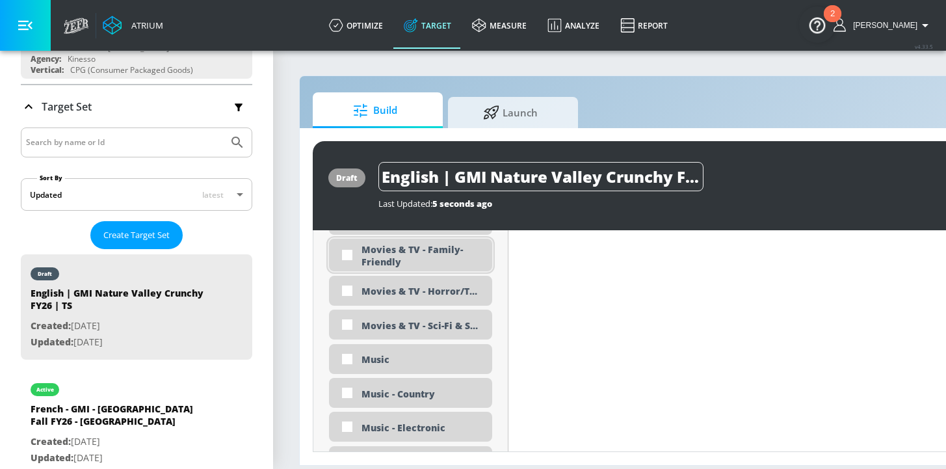
scroll to position [2691, 0]
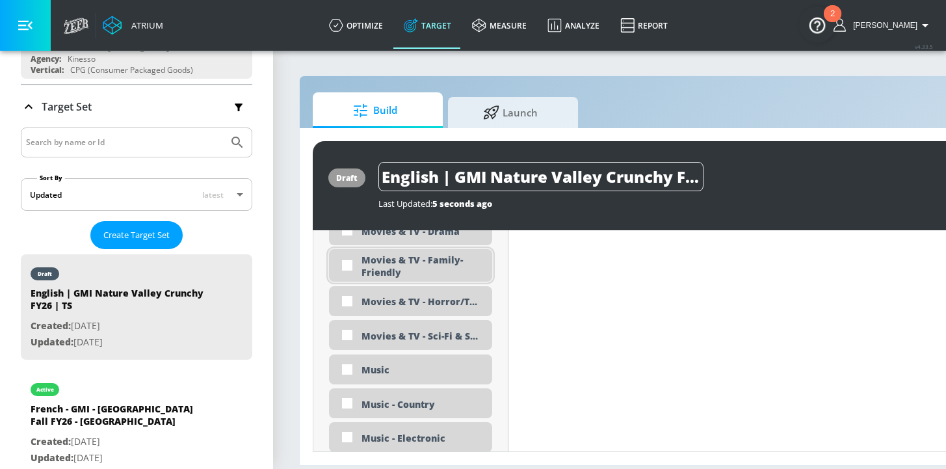
click at [425, 267] on div "Movies & TV - Family-Friendly" at bounding box center [422, 266] width 121 height 25
checkbox input "true"
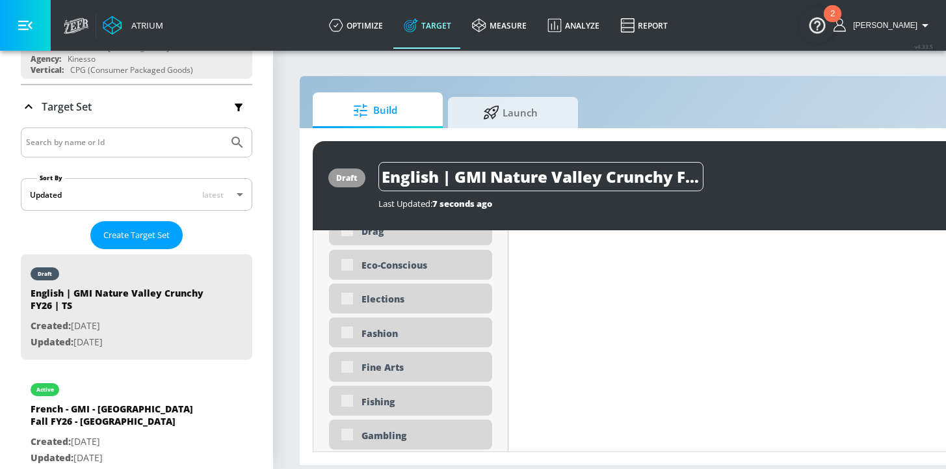
scroll to position [1698, 0]
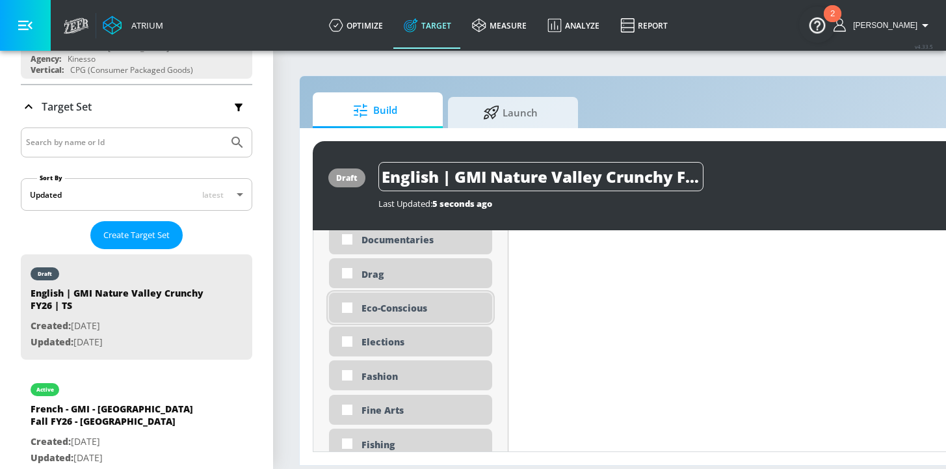
click at [388, 305] on div "Eco-Conscious" at bounding box center [422, 308] width 121 height 12
checkbox input "true"
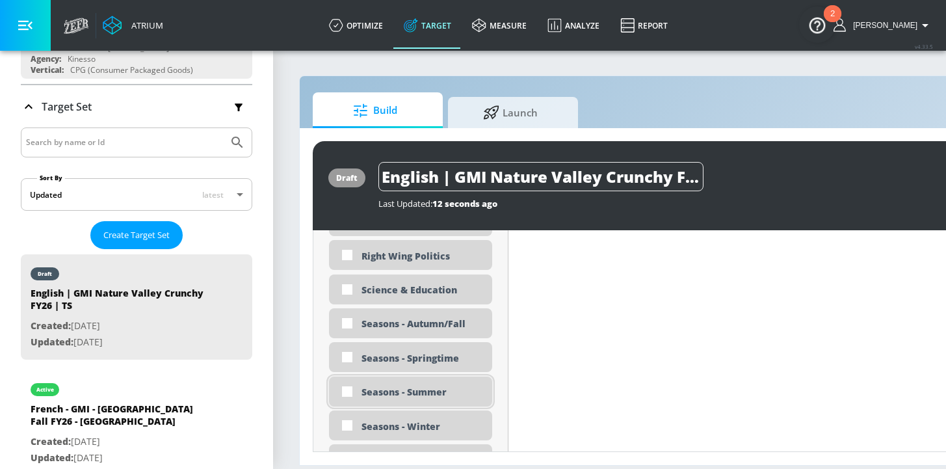
scroll to position [3267, 0]
click at [437, 331] on div "Seasons - Autumn/Fall" at bounding box center [410, 323] width 163 height 30
checkbox input "true"
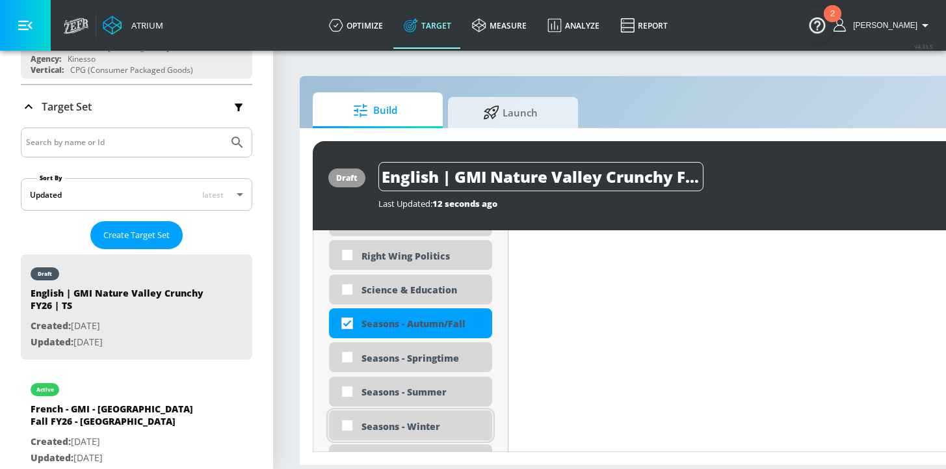
click at [435, 433] on div "Seasons - Winter" at bounding box center [410, 425] width 163 height 30
checkbox input "true"
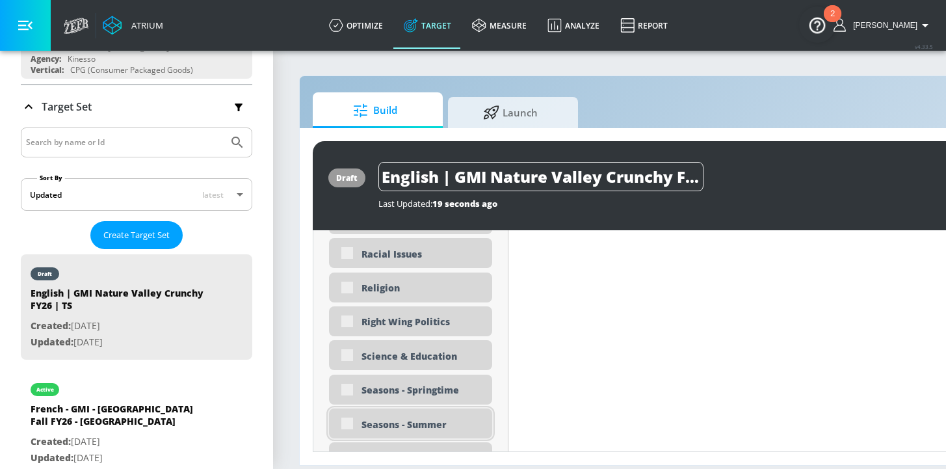
scroll to position [3278, 0]
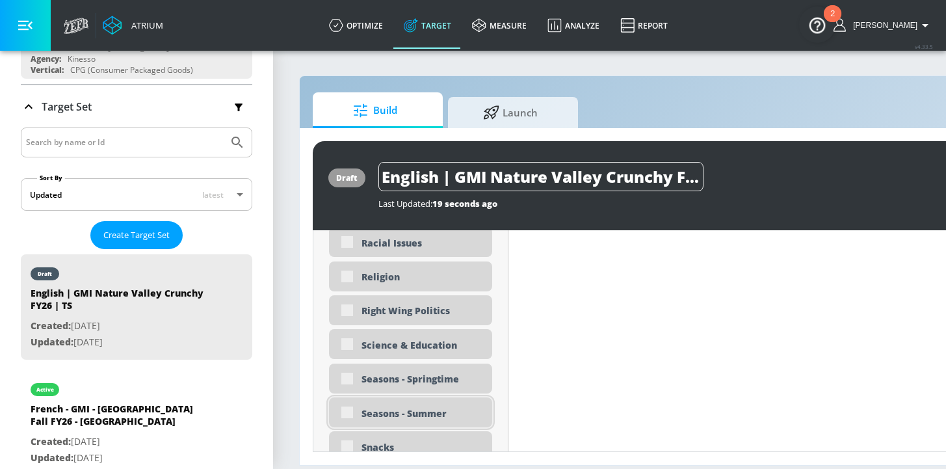
click at [436, 425] on div "Seasons - Summer" at bounding box center [410, 412] width 163 height 30
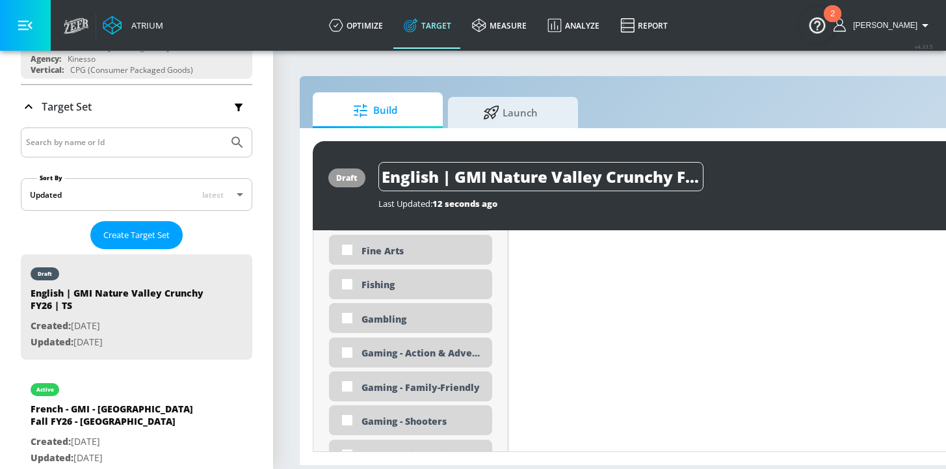
scroll to position [2021, 0]
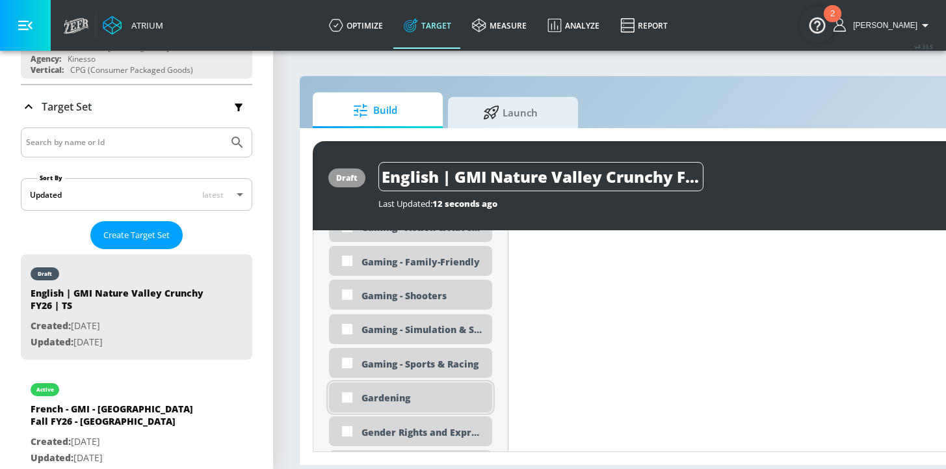
click at [413, 401] on div "Gardening" at bounding box center [422, 398] width 121 height 12
checkbox input "true"
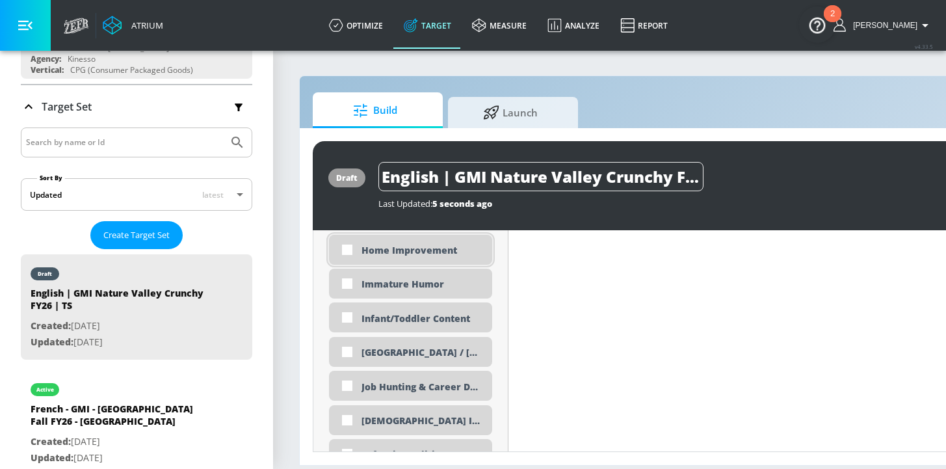
scroll to position [2322, 0]
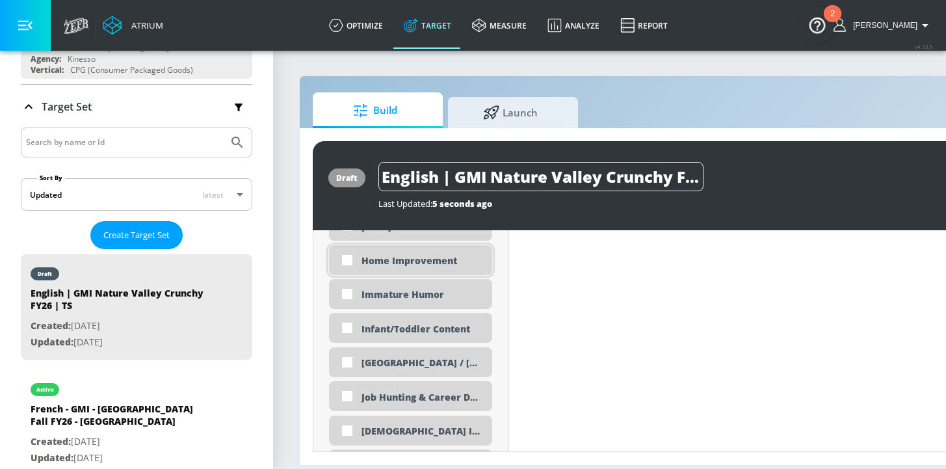
click at [403, 267] on div "Home Improvement" at bounding box center [410, 260] width 163 height 30
checkbox input "true"
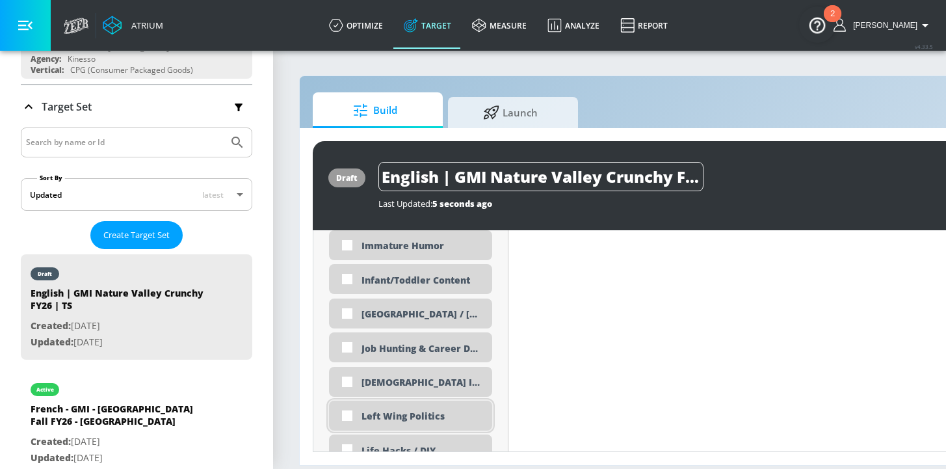
scroll to position [2405, 0]
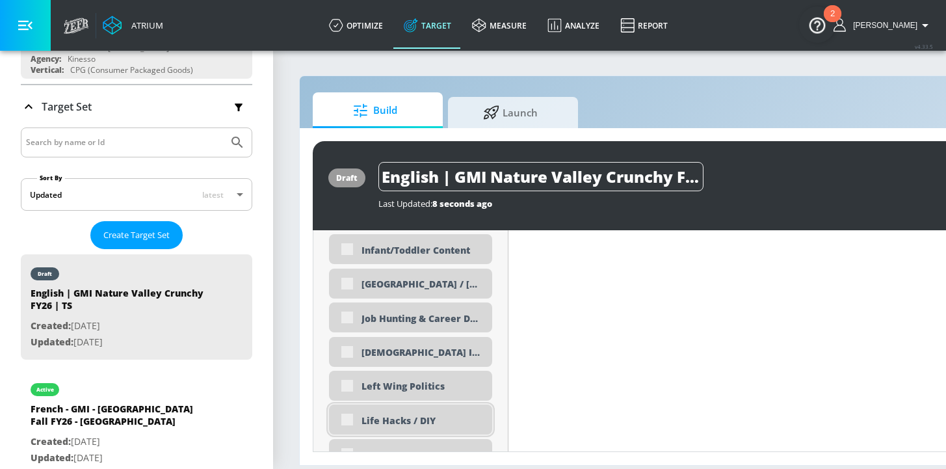
click at [405, 420] on div "Life Hacks / DIY" at bounding box center [422, 420] width 121 height 12
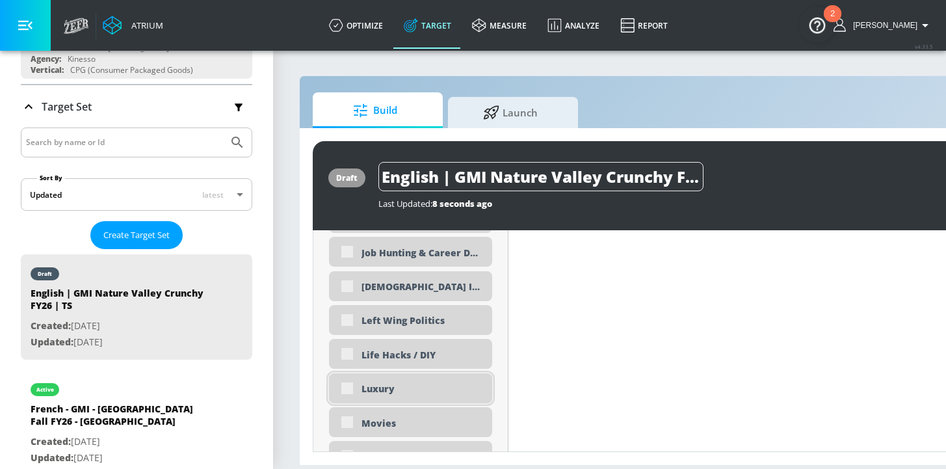
scroll to position [2483, 0]
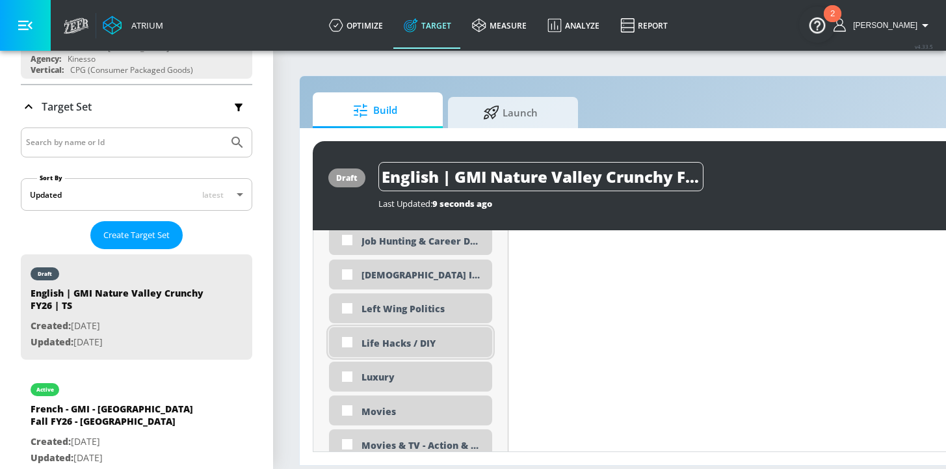
click at [395, 347] on div "Life Hacks / DIY" at bounding box center [422, 343] width 121 height 12
checkbox input "true"
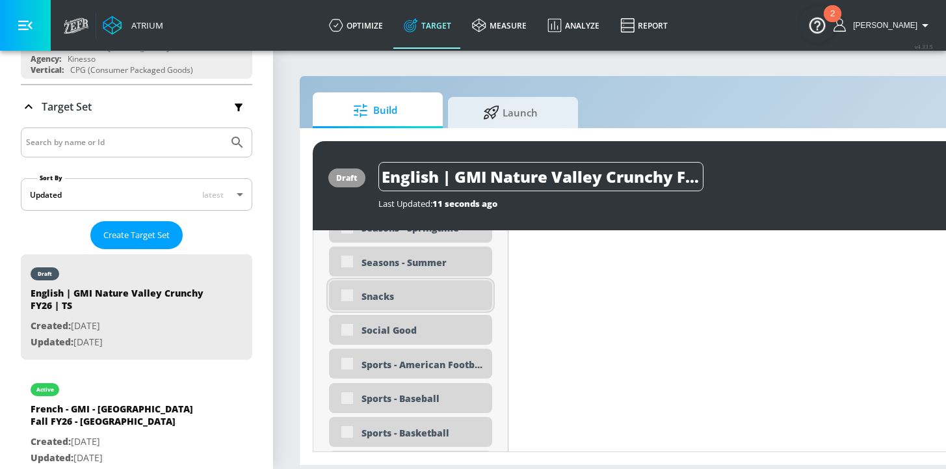
scroll to position [3398, 0]
click at [380, 297] on div "Snacks" at bounding box center [422, 296] width 121 height 12
checkbox input "true"
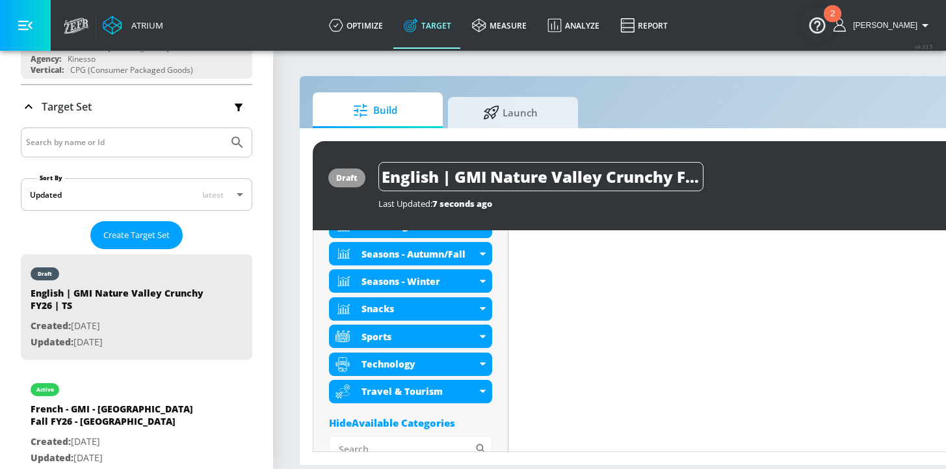
scroll to position [888, 0]
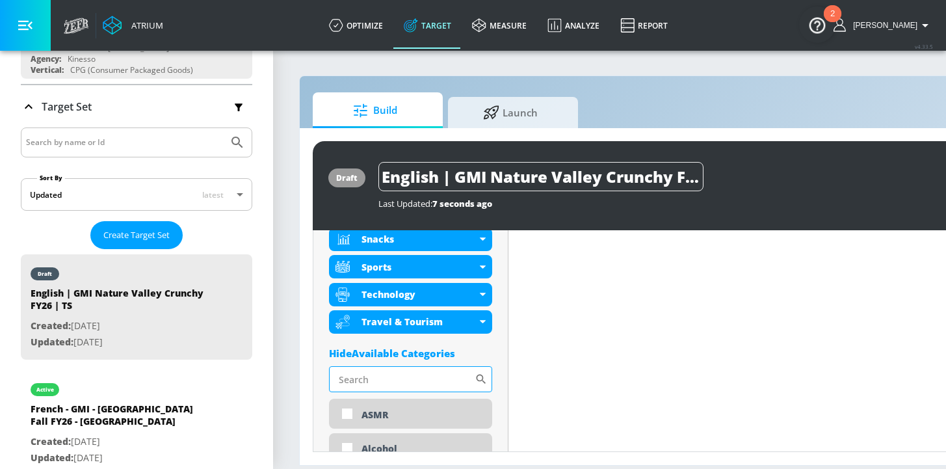
click at [382, 389] on input "Sort By" at bounding box center [402, 379] width 146 height 26
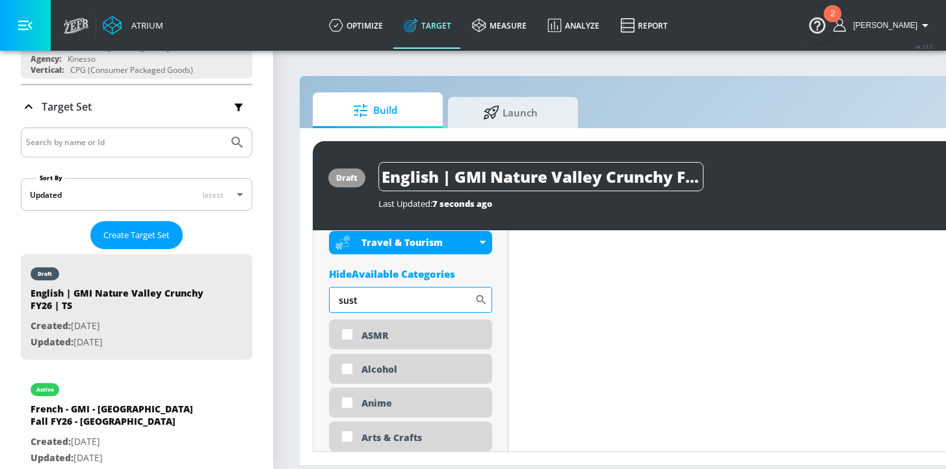
scroll to position [1029, 0]
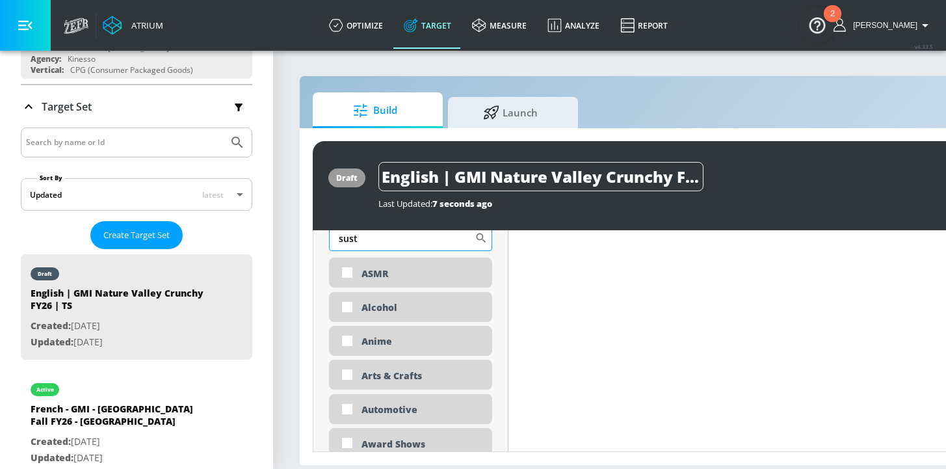
click at [483, 237] on icon at bounding box center [481, 238] width 13 height 13
click at [362, 239] on input "sust" at bounding box center [402, 238] width 146 height 26
type input "sustainable"
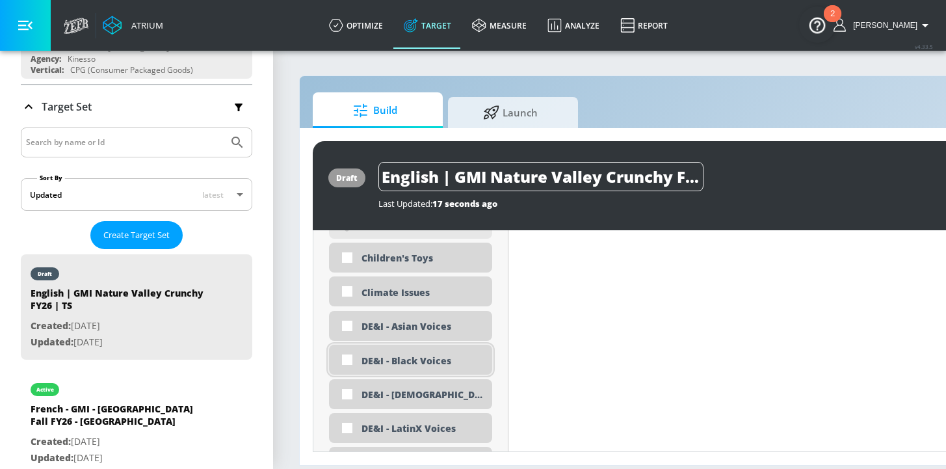
scroll to position [1650, 0]
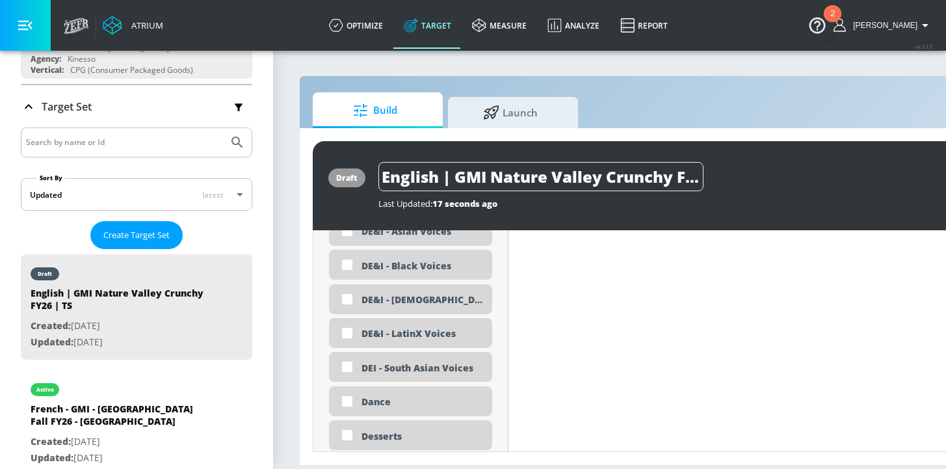
drag, startPoint x: 405, startPoint y: 369, endPoint x: 418, endPoint y: 382, distance: 17.9
click at [405, 369] on div "DEI - South Asian Voices" at bounding box center [422, 368] width 121 height 12
checkbox input "true"
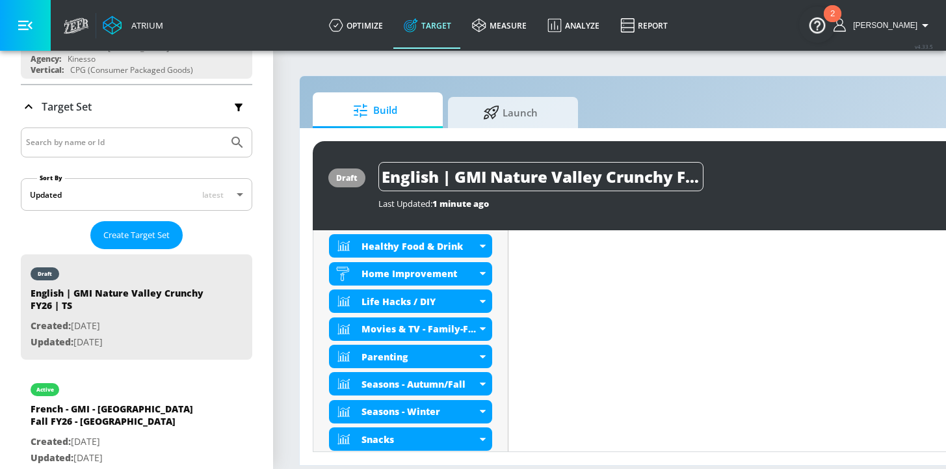
scroll to position [705, 0]
